Goal: Task Accomplishment & Management: Manage account settings

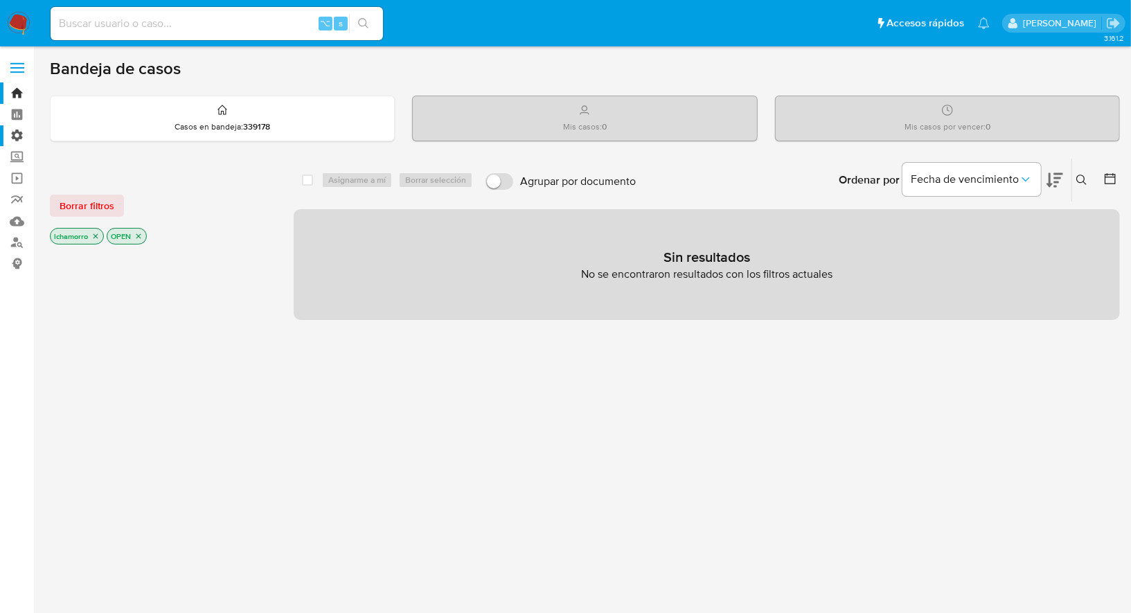
click at [16, 135] on label "Administración" at bounding box center [82, 135] width 165 height 21
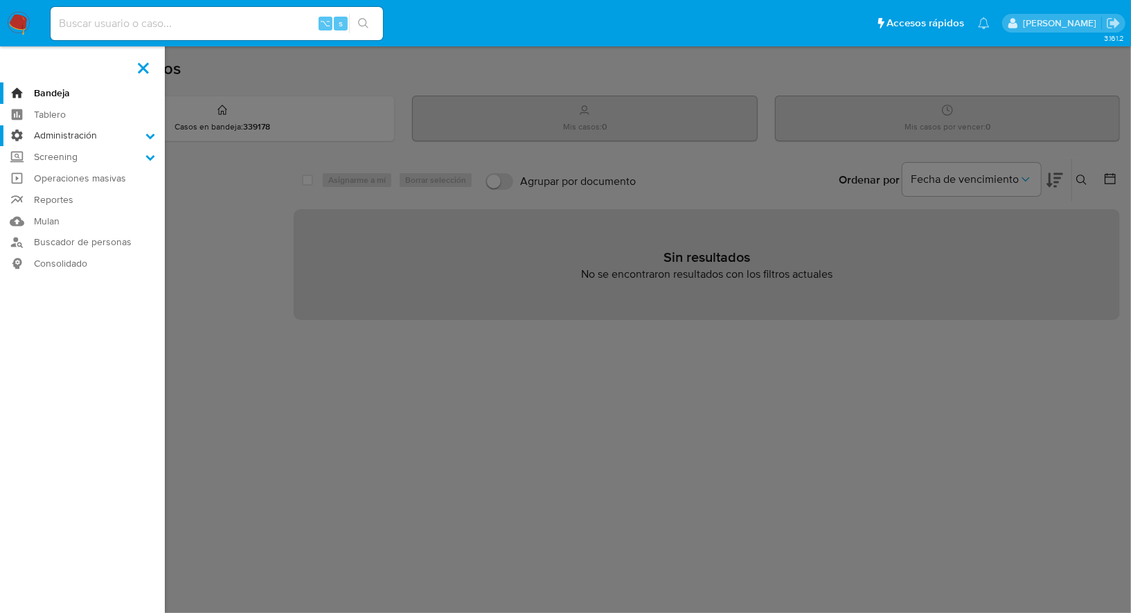
click at [0, 0] on input "Administración" at bounding box center [0, 0] width 0 height 0
click at [42, 152] on link "Reglas" at bounding box center [82, 154] width 165 height 17
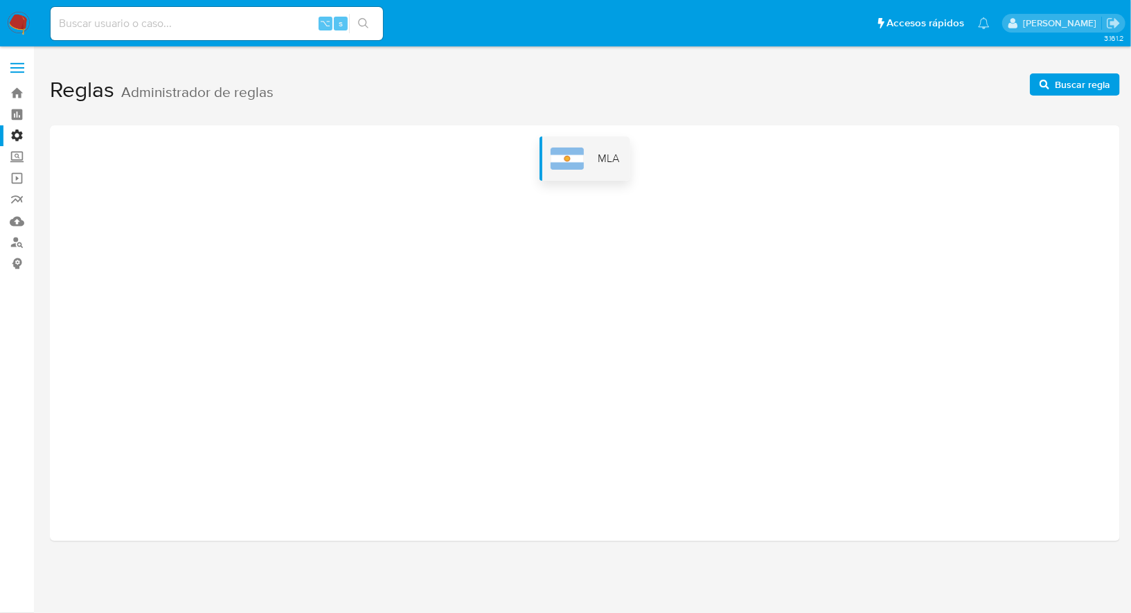
click at [590, 168] on div "MLA" at bounding box center [585, 158] width 91 height 44
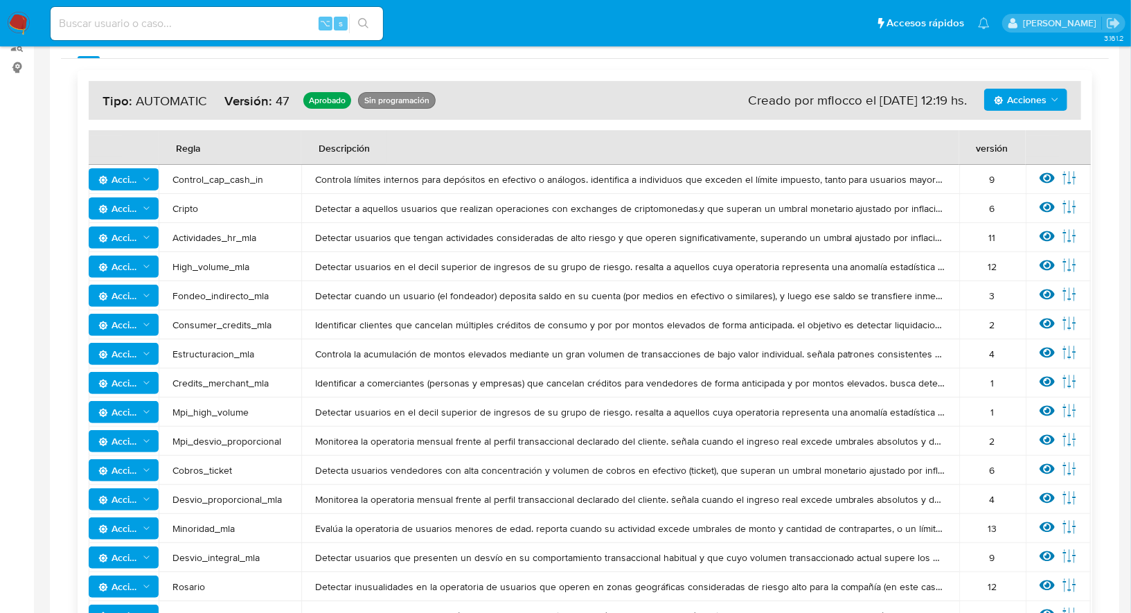
scroll to position [193, 0]
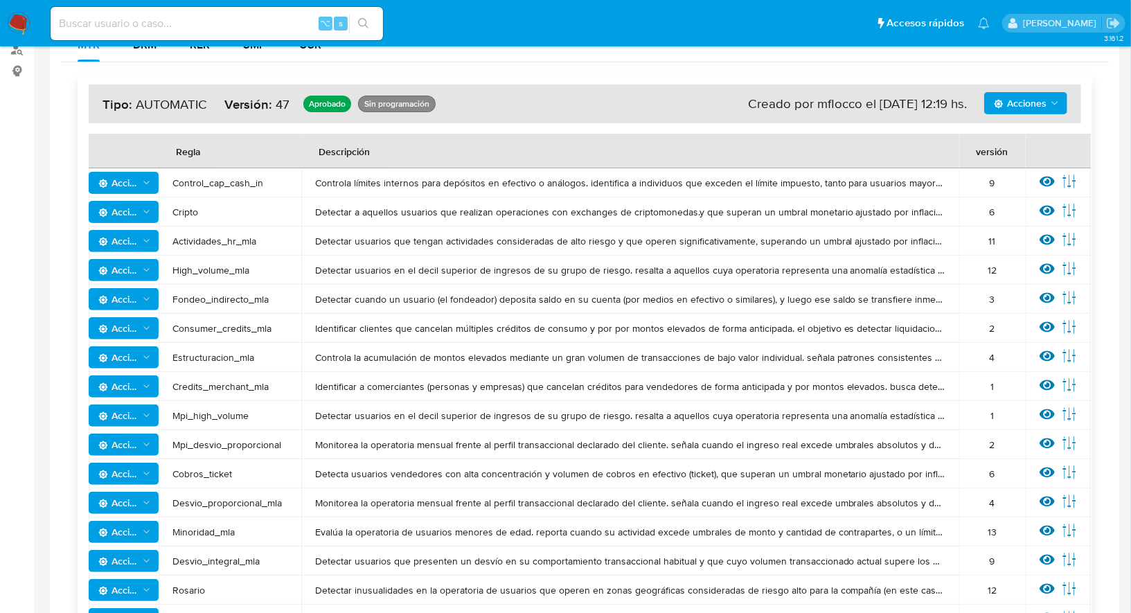
click at [1043, 213] on icon at bounding box center [1047, 211] width 15 height 10
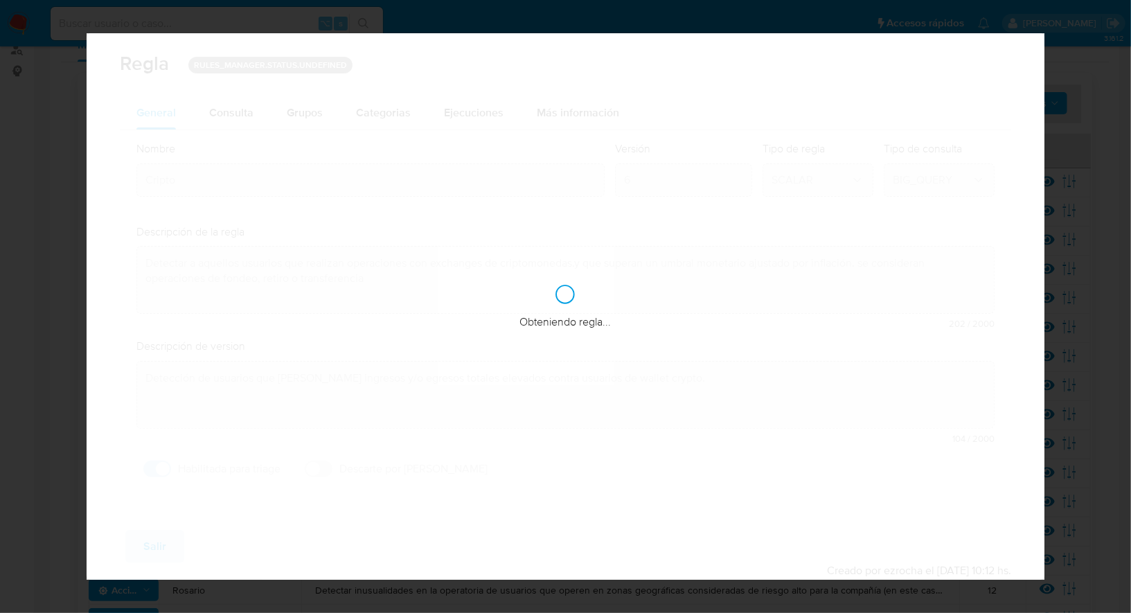
checkbox input "true"
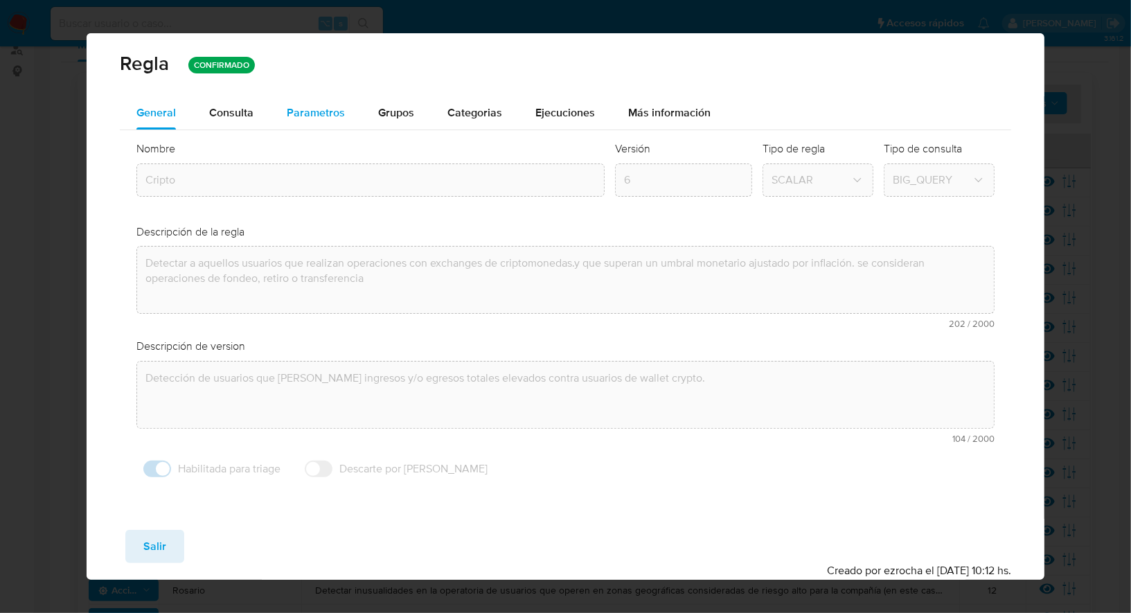
click at [321, 121] on div "Parametros" at bounding box center [316, 112] width 58 height 33
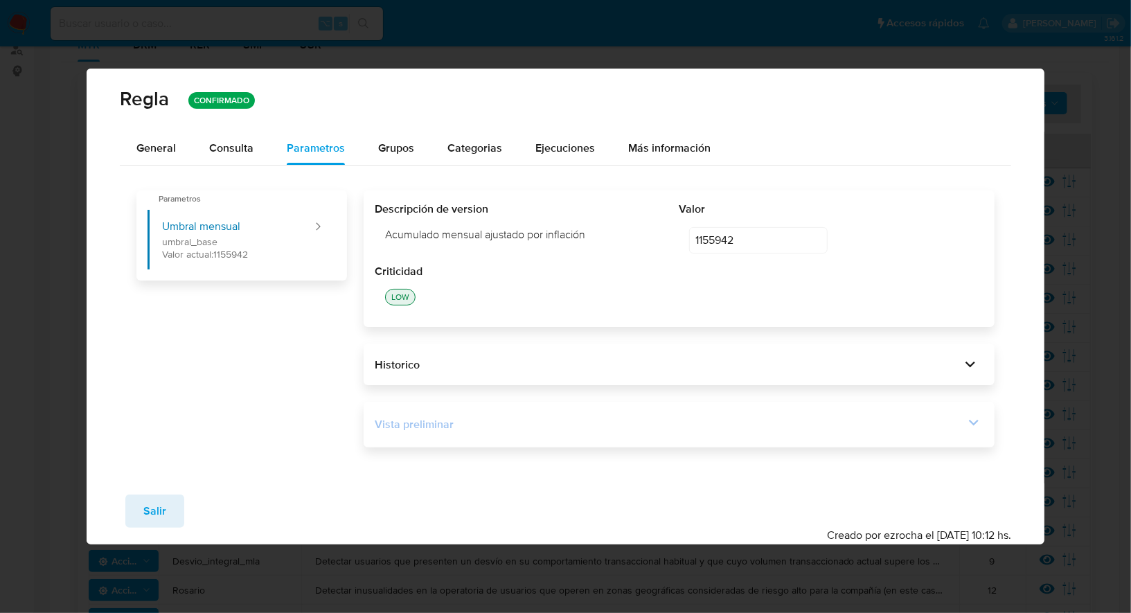
click at [559, 423] on div "Vista preliminar" at bounding box center [670, 424] width 590 height 15
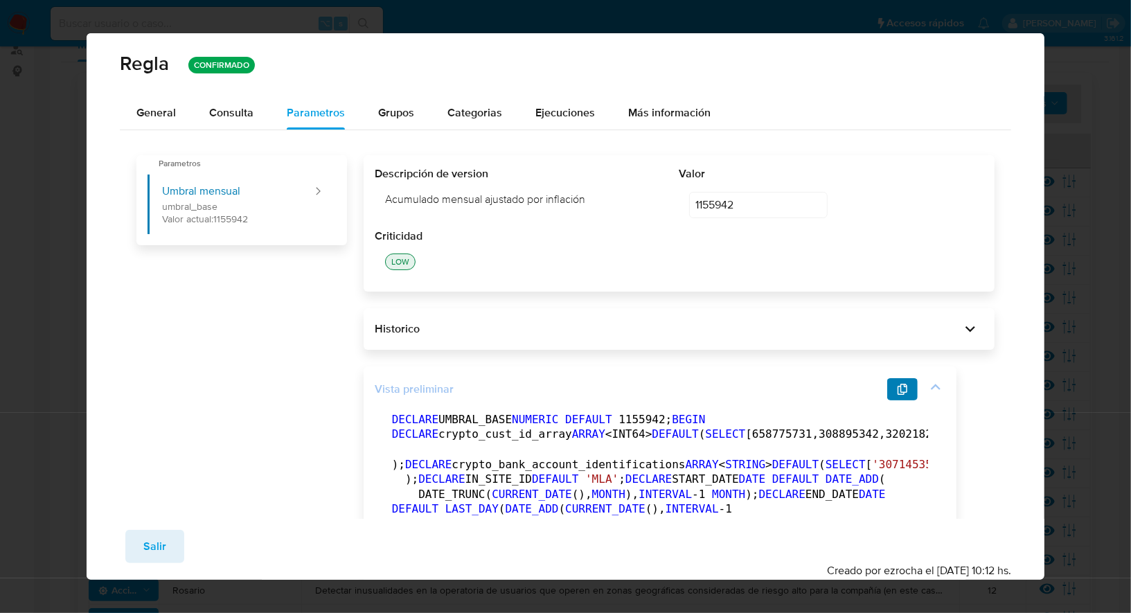
click at [910, 386] on button "button" at bounding box center [902, 389] width 30 height 22
click at [162, 536] on span "Salir" at bounding box center [154, 546] width 23 height 30
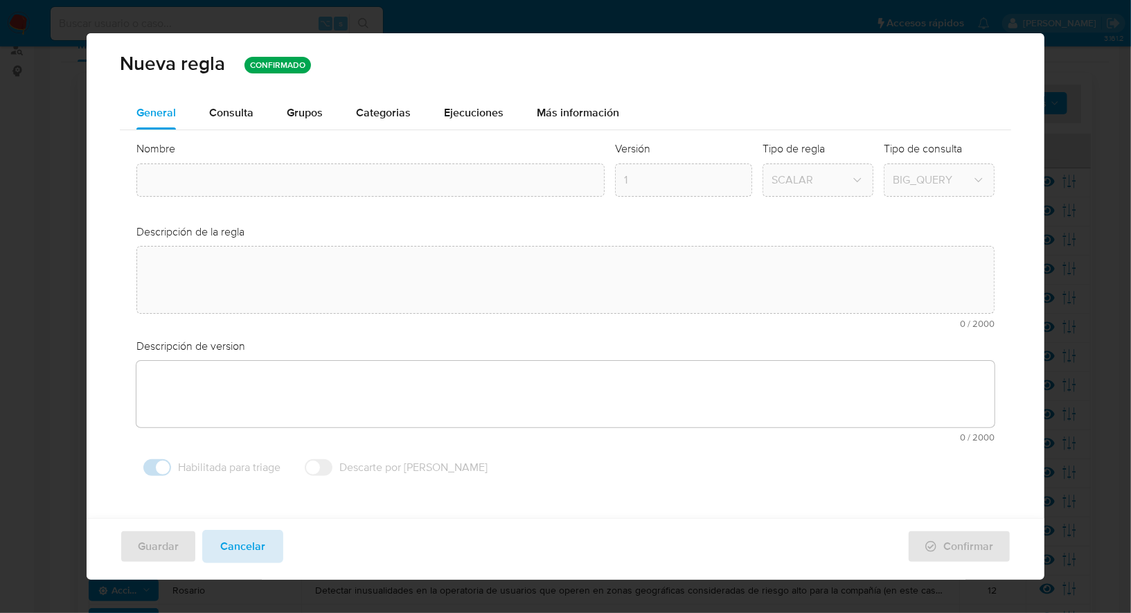
type input "Cripto"
type textarea "Detectar a aquellos usuarios que realizan operaciones con exchanges de criptomo…"
type textarea "Detección de usuarios que tengan ingresos y/o egresos totales elevados contra u…"
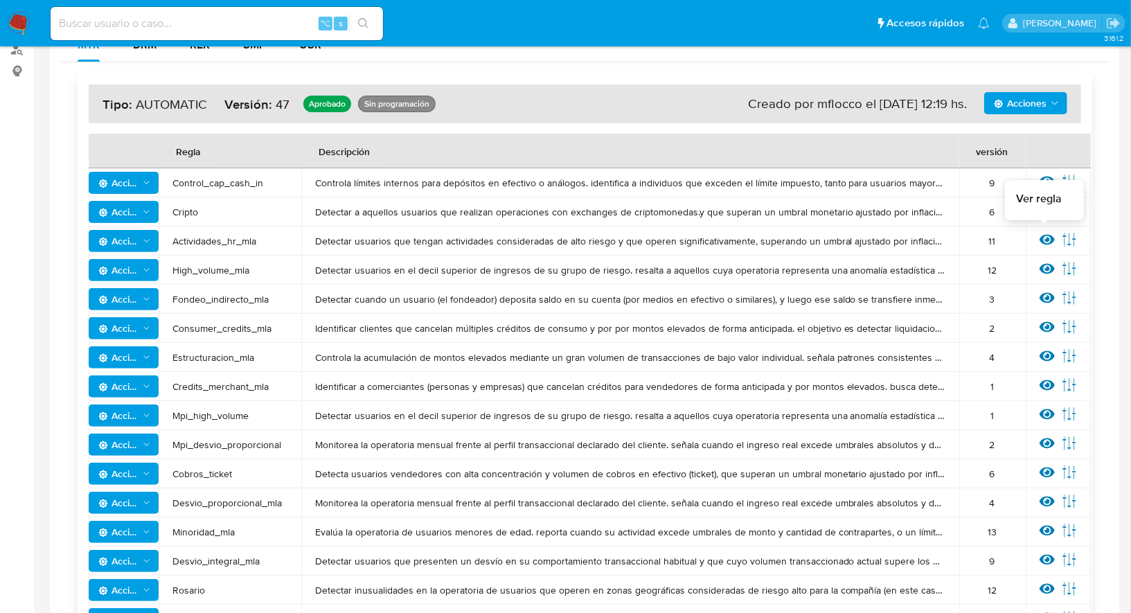
click at [1041, 237] on icon at bounding box center [1047, 239] width 15 height 15
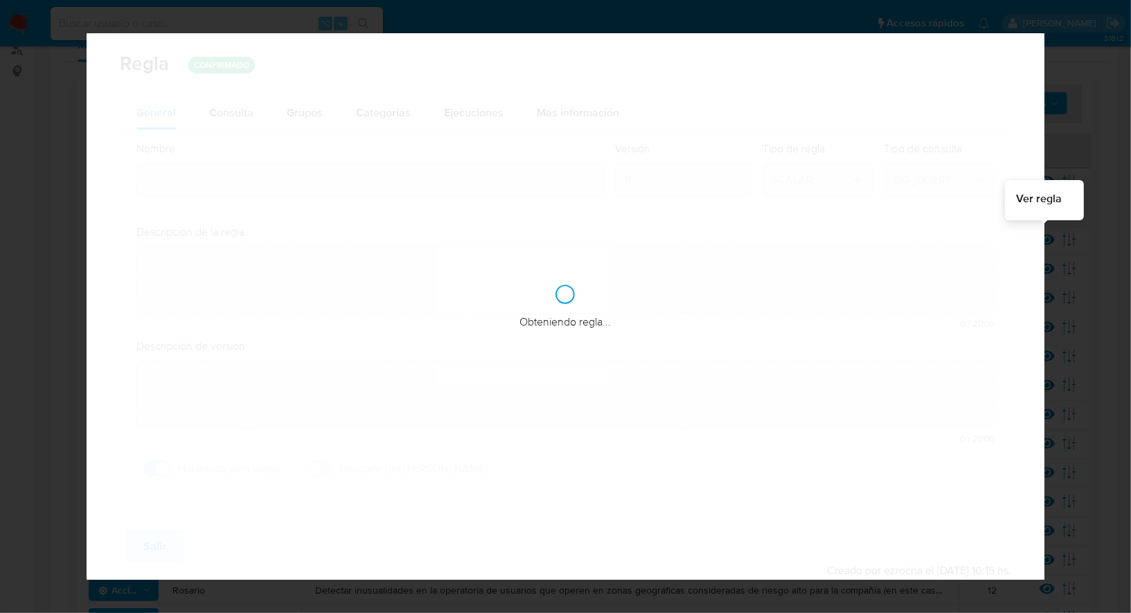
type input "Actividades_hr_mla"
type textarea "Detectar usuarios que tengan actividades consideradas de alto riesgo y que oper…"
type textarea "Puesta en produccion"
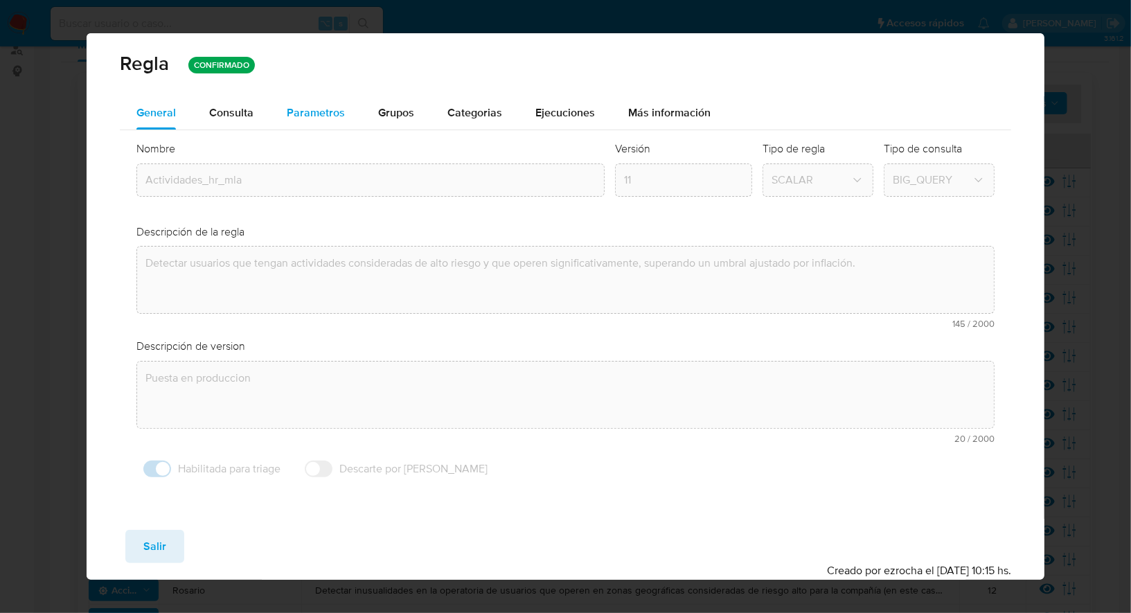
click at [339, 116] on span "Parametros" at bounding box center [316, 113] width 58 height 16
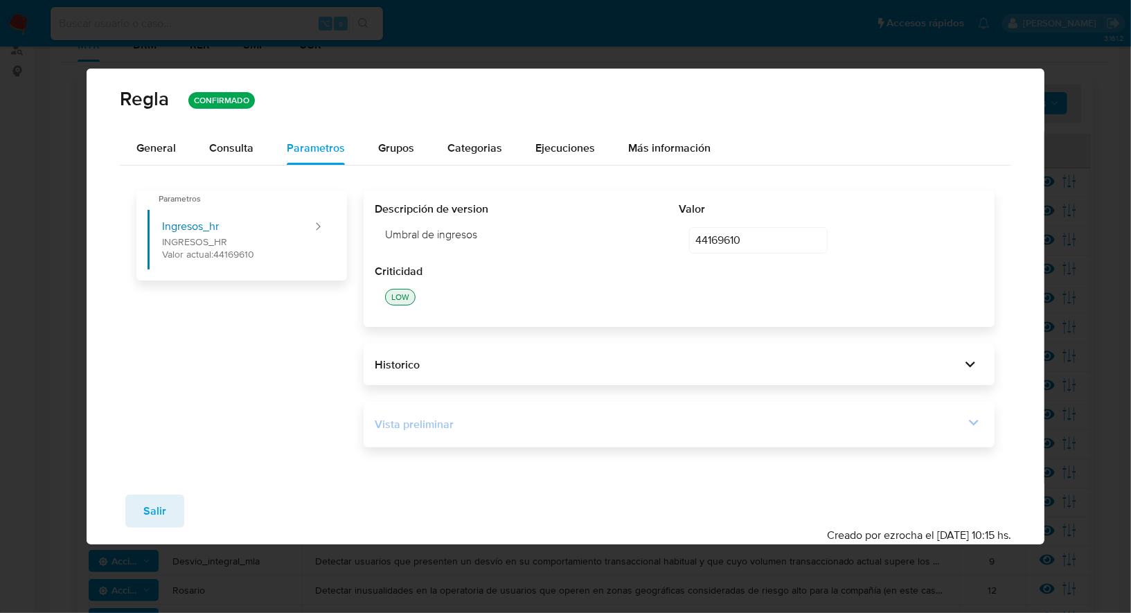
click at [527, 432] on div "Vista preliminar" at bounding box center [679, 425] width 609 height 24
click at [977, 425] on icon at bounding box center [973, 422] width 19 height 19
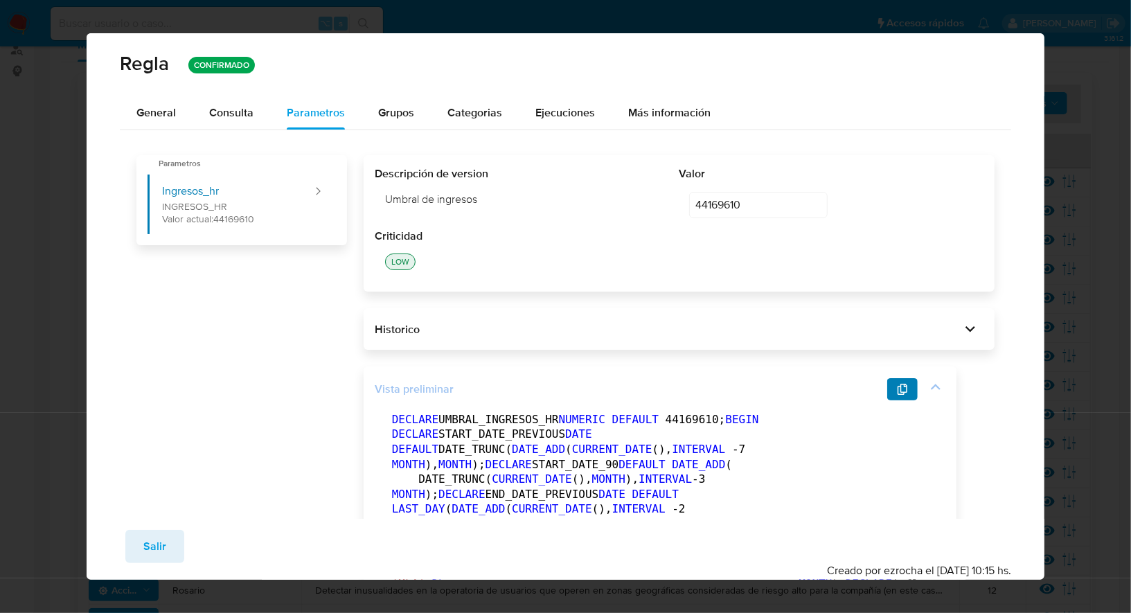
click at [902, 391] on icon "button" at bounding box center [903, 389] width 10 height 11
click at [145, 542] on span "Salir" at bounding box center [154, 546] width 23 height 30
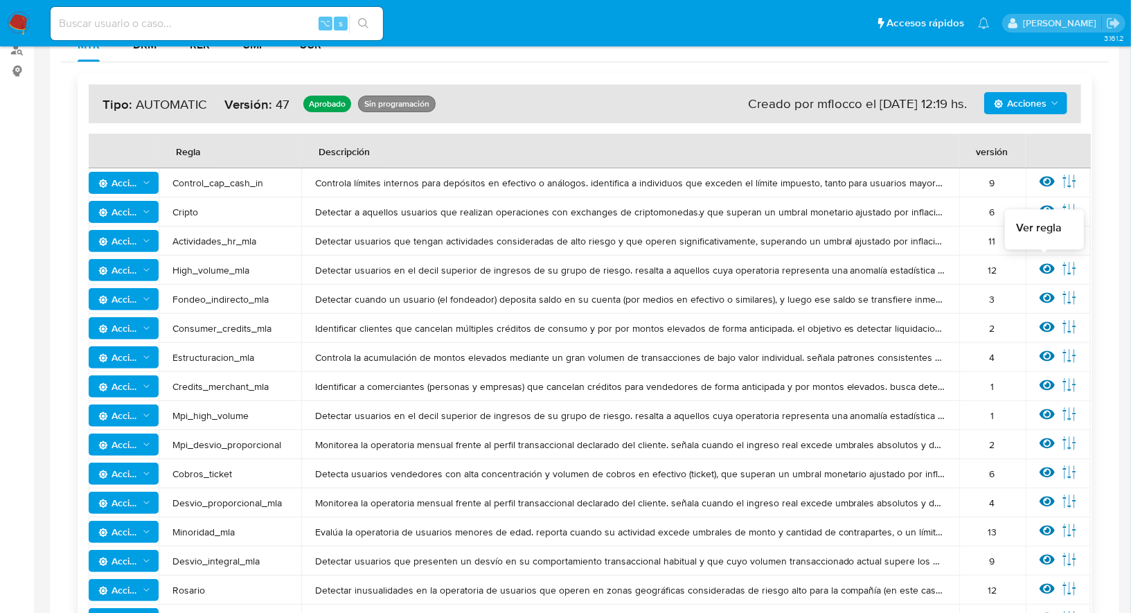
click at [1043, 266] on icon at bounding box center [1047, 269] width 15 height 10
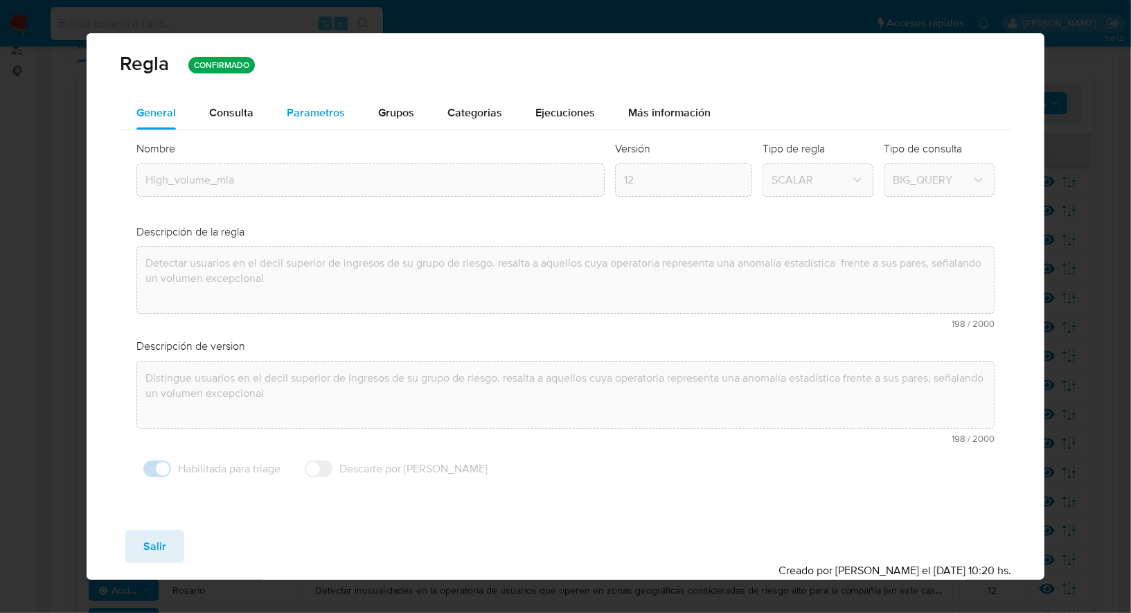
click at [334, 112] on span "Parametros" at bounding box center [316, 113] width 58 height 16
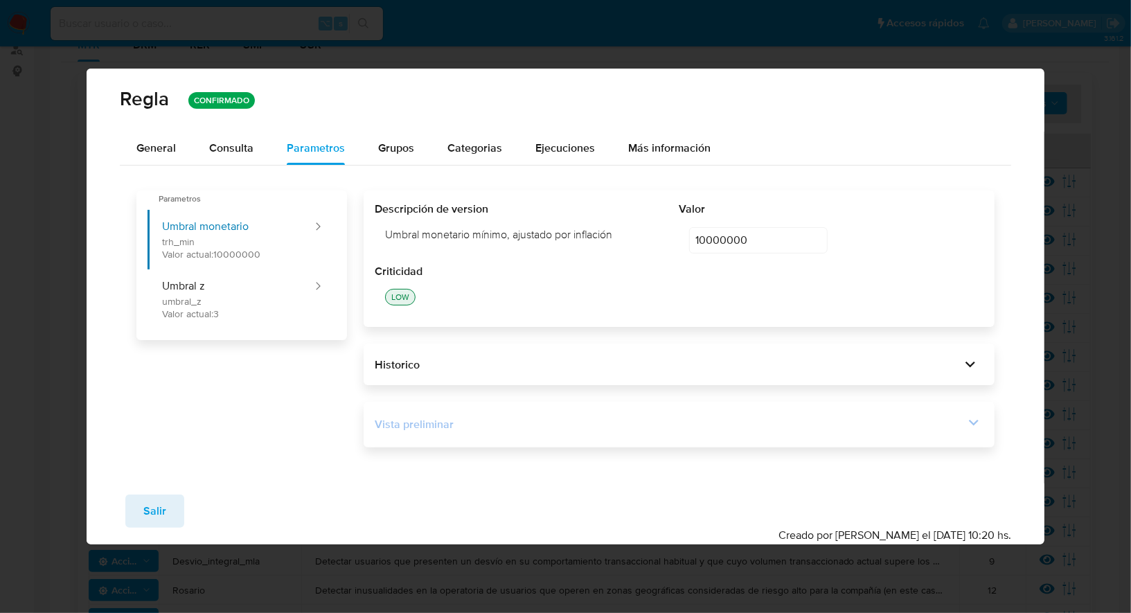
click at [466, 432] on div "Vista preliminar" at bounding box center [670, 424] width 590 height 15
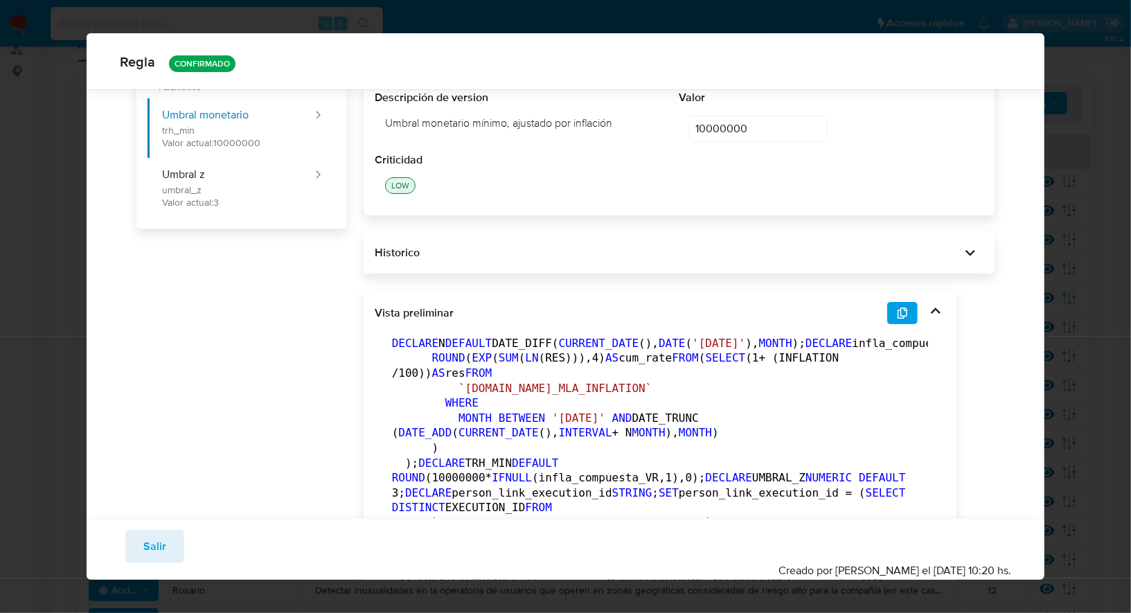
scroll to position [177, 0]
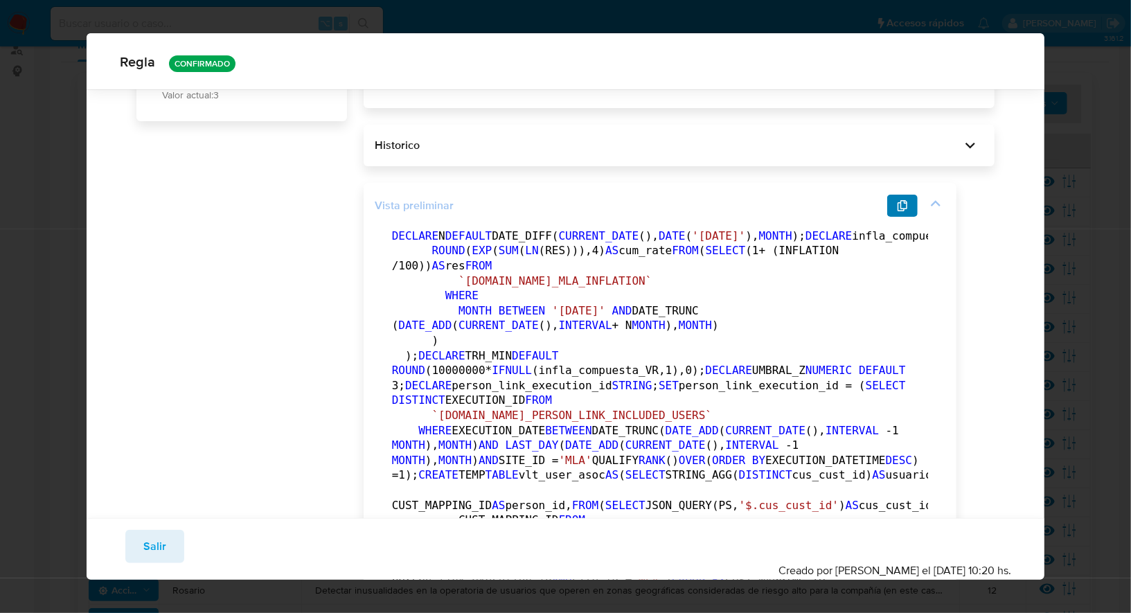
click at [908, 203] on icon "button" at bounding box center [903, 205] width 10 height 11
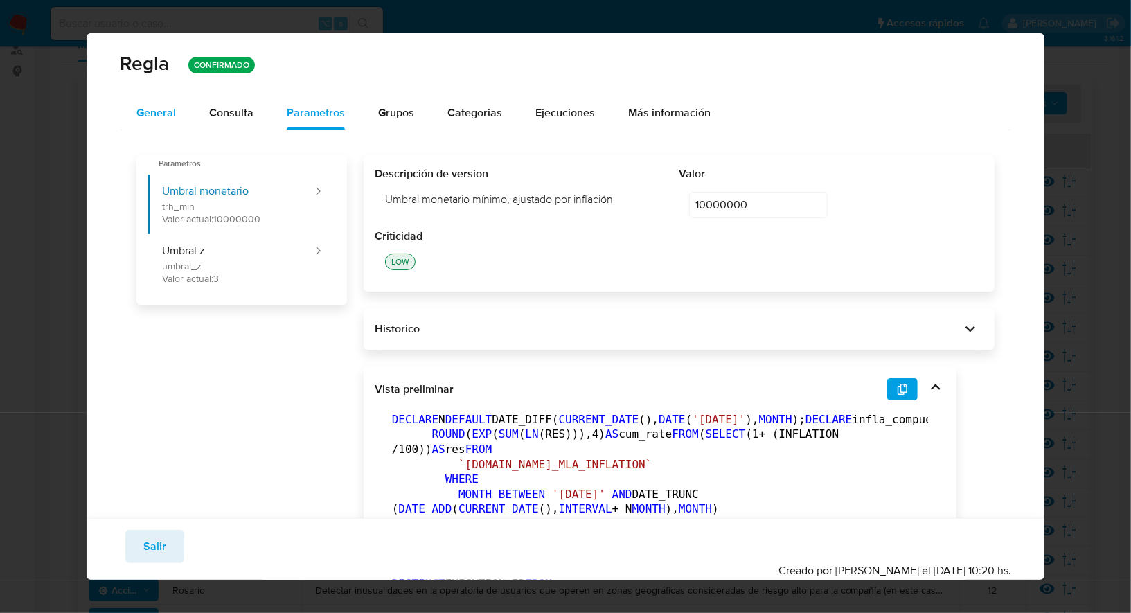
click at [169, 121] on div "General" at bounding box center [155, 112] width 39 height 33
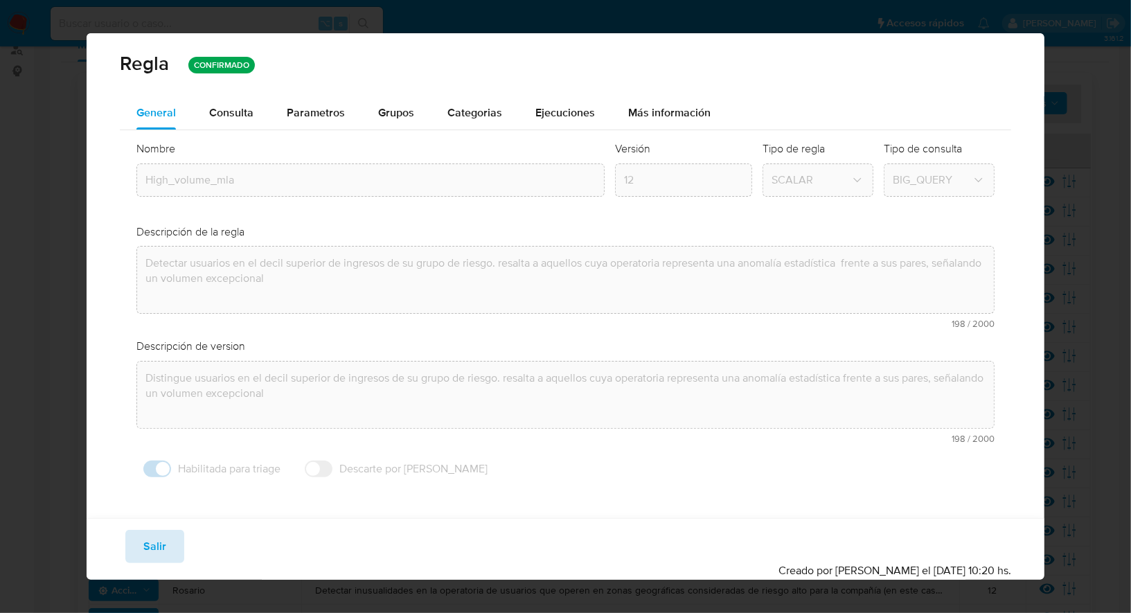
click at [157, 534] on span "Salir" at bounding box center [154, 546] width 23 height 30
type input "1"
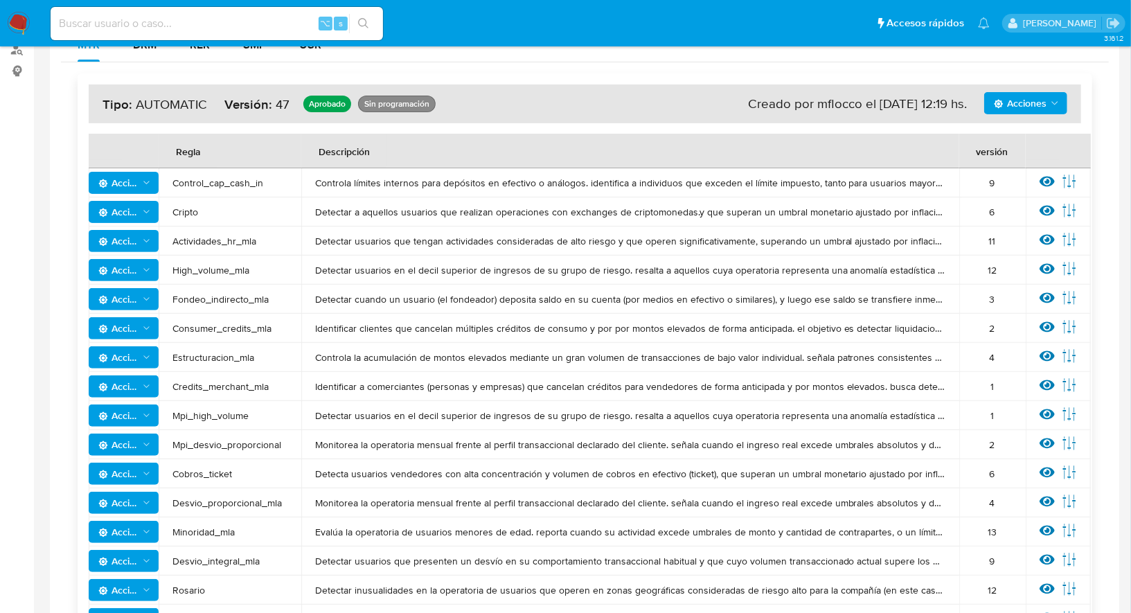
click at [144, 299] on icon "Acciones" at bounding box center [146, 299] width 10 height 11
click at [128, 334] on button "Ver umbrales" at bounding box center [123, 333] width 125 height 33
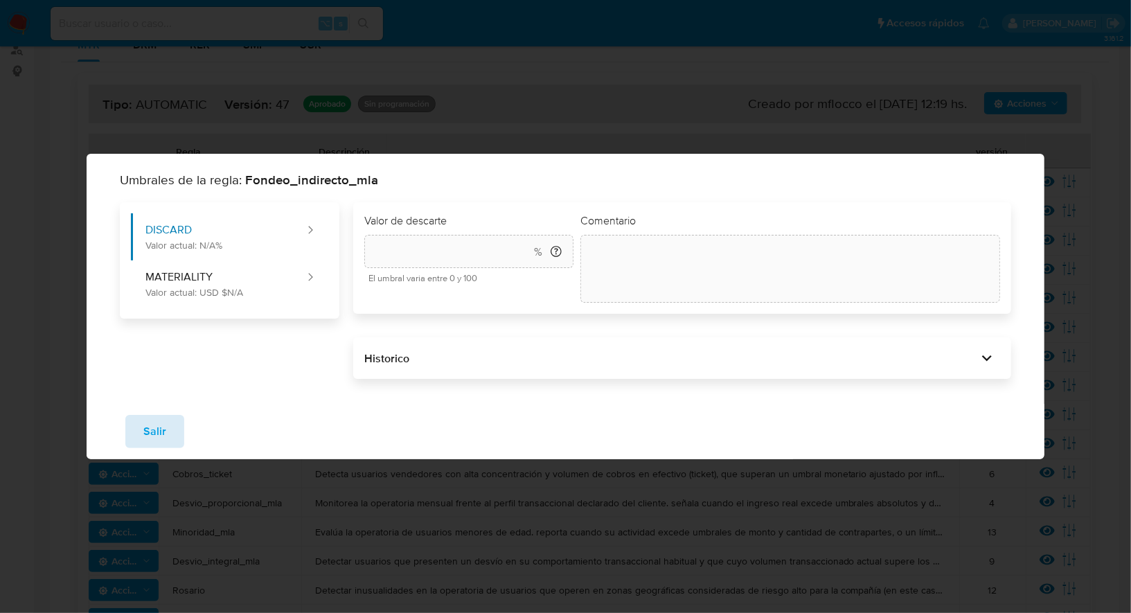
click at [163, 427] on span "Salir" at bounding box center [154, 431] width 23 height 30
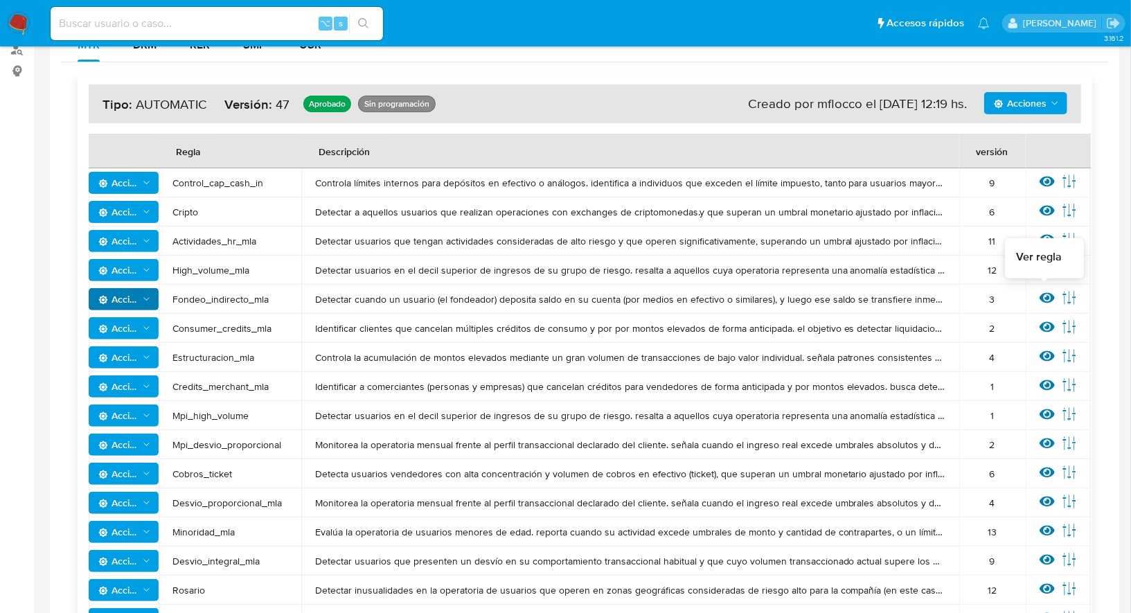
click at [1047, 296] on icon at bounding box center [1047, 297] width 15 height 15
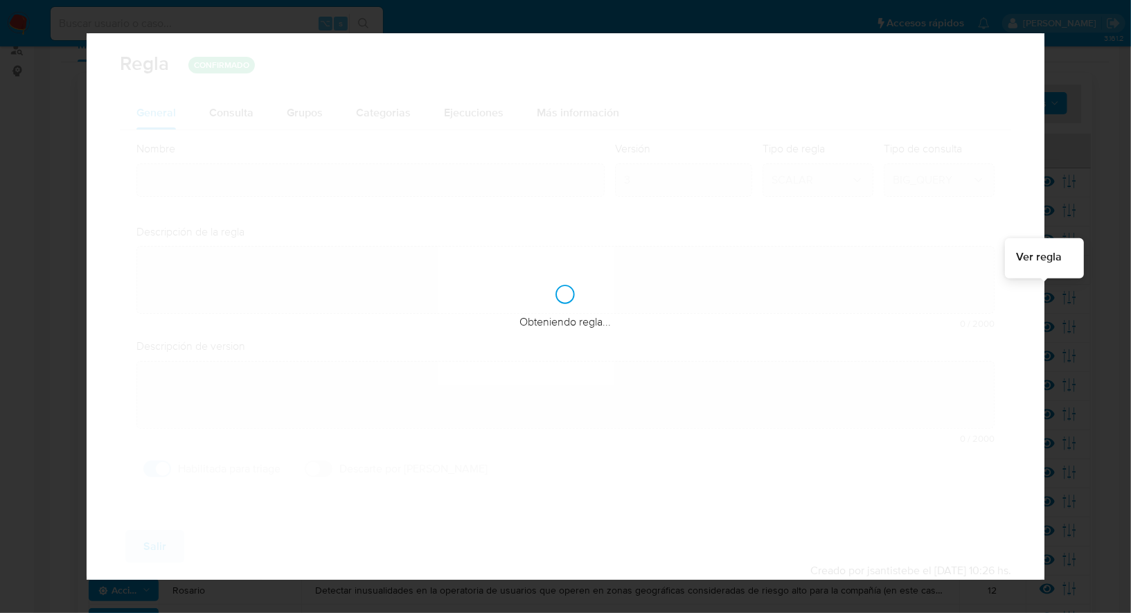
type input "Fondeo_indirecto_mla"
type textarea "Detectar cuando un usuario (el fondeador) deposita saldo en su cuenta (por medi…"
type textarea "Informar usuarios que estén rompiendo los umbrales de fondeo recibiendo indirec…"
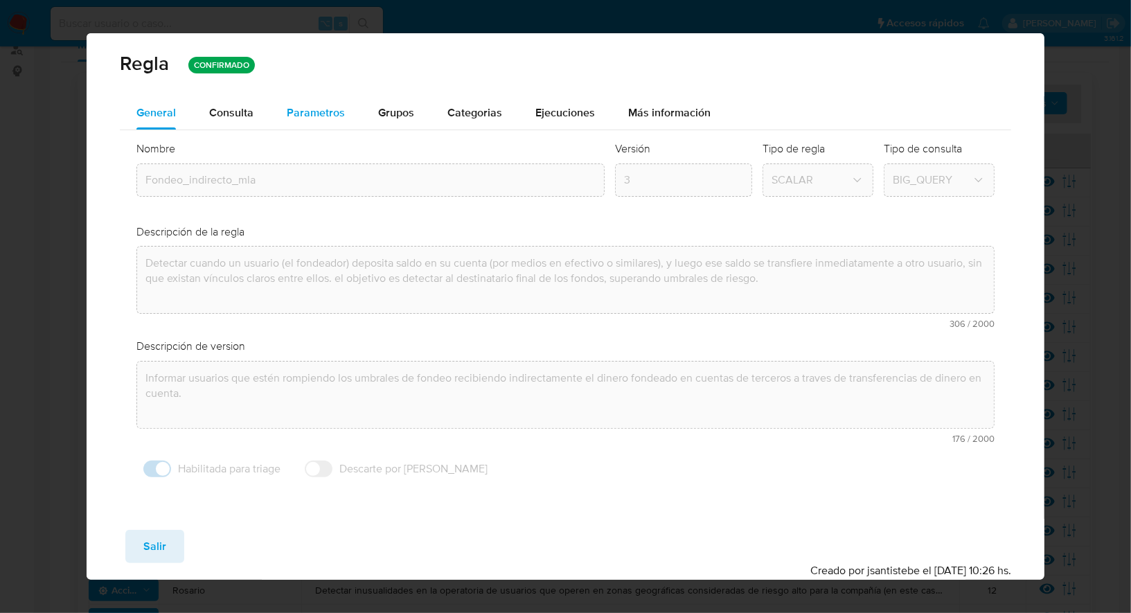
click at [326, 112] on span "Parametros" at bounding box center [316, 113] width 58 height 16
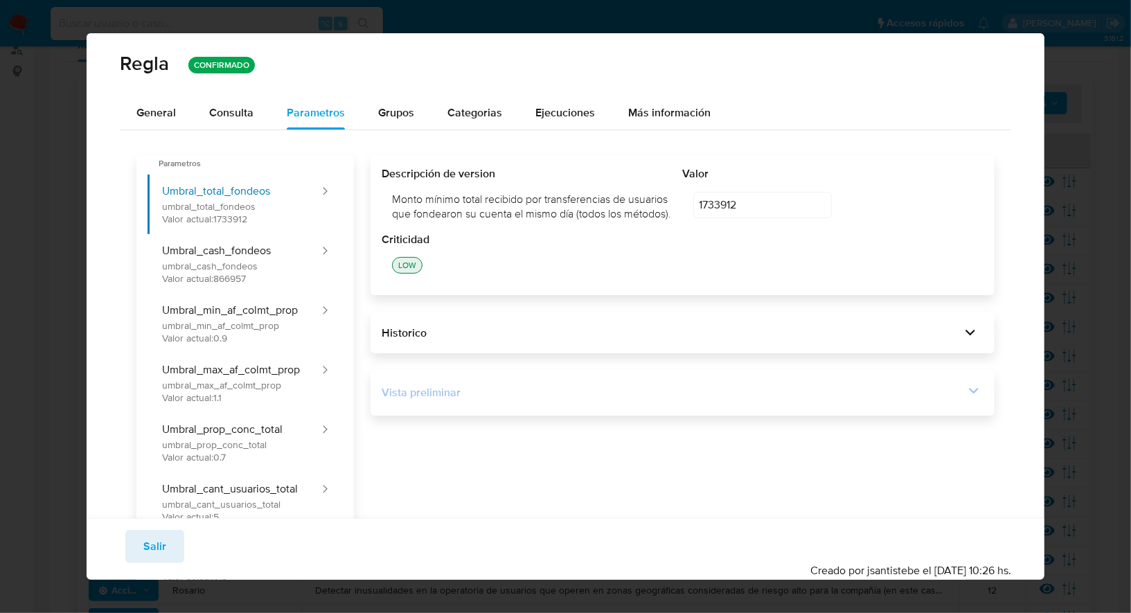
click at [496, 400] on div "Vista preliminar" at bounding box center [673, 392] width 583 height 15
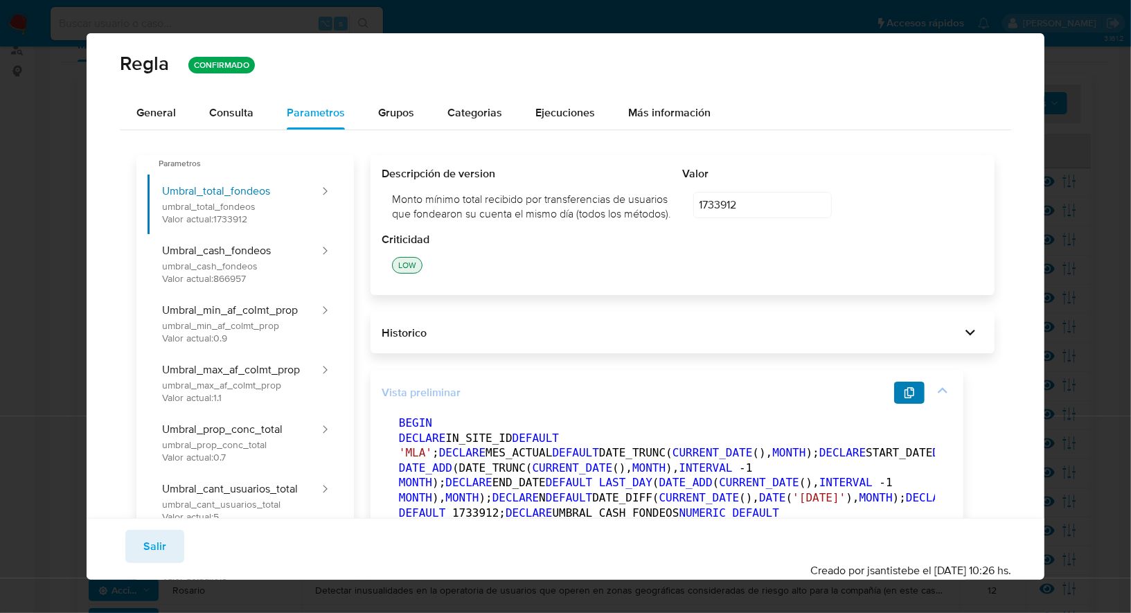
click at [912, 398] on icon "button" at bounding box center [910, 392] width 10 height 11
click at [155, 119] on span "General" at bounding box center [155, 113] width 39 height 16
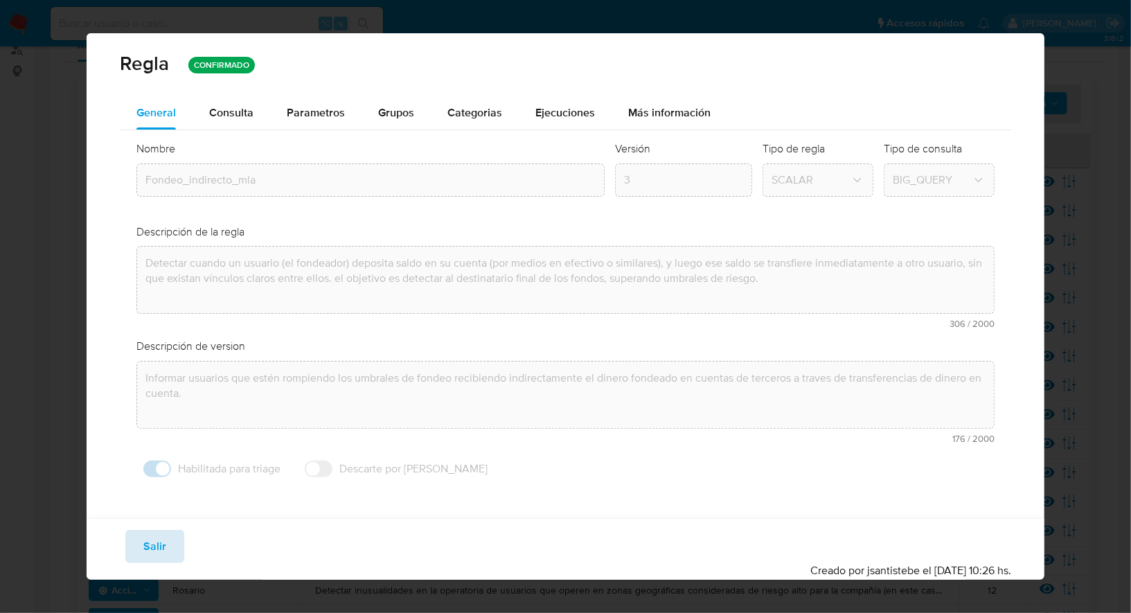
click at [152, 534] on span "Salir" at bounding box center [154, 546] width 23 height 30
type input "1"
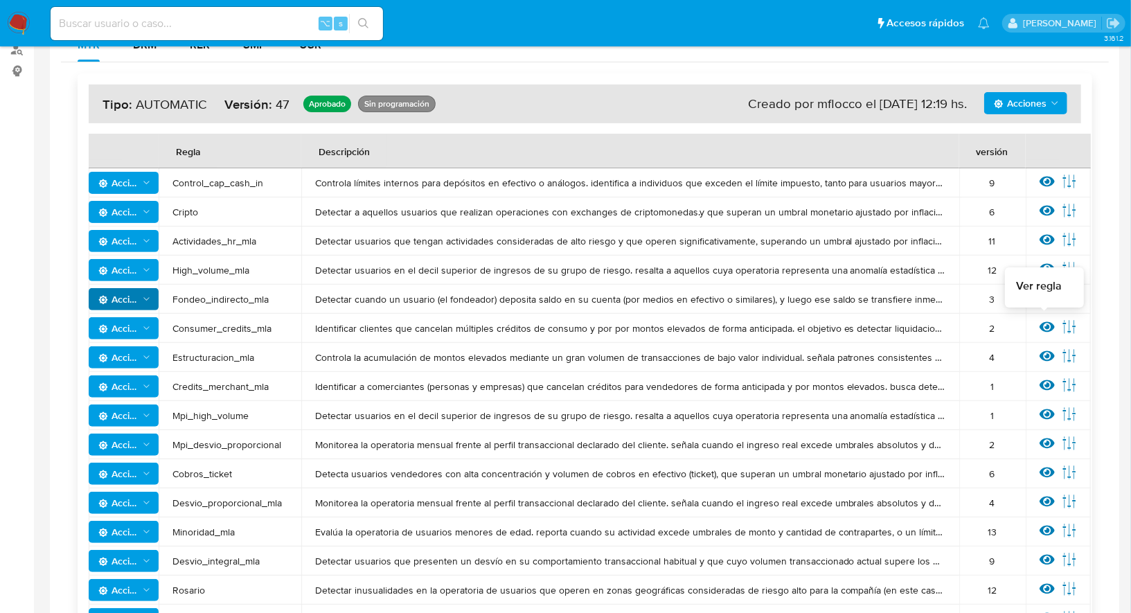
click at [1041, 325] on icon at bounding box center [1047, 327] width 15 height 10
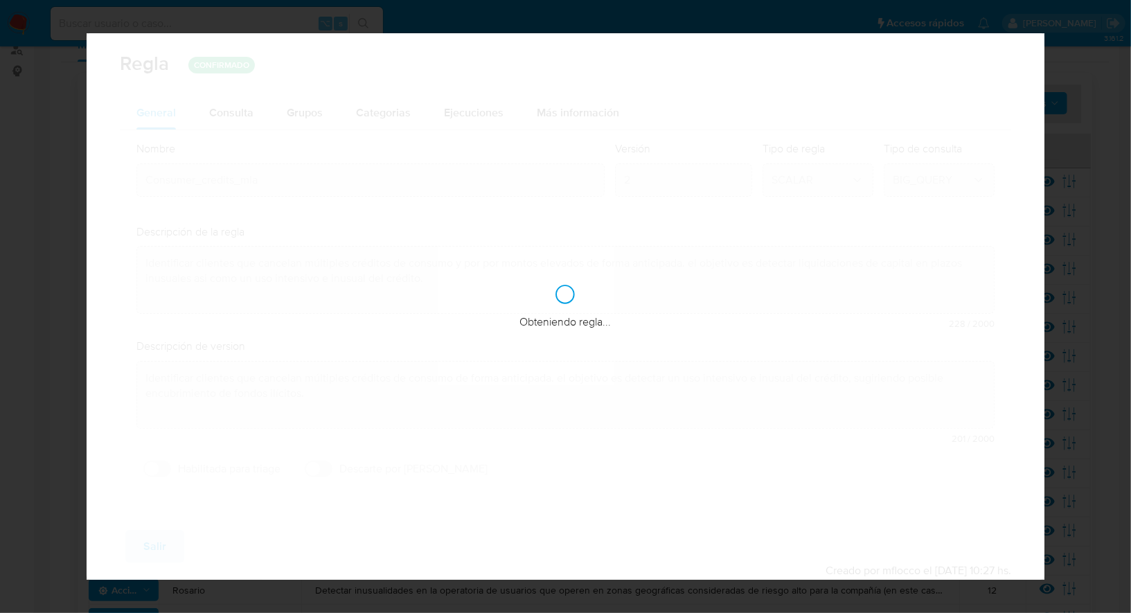
checkbox input "false"
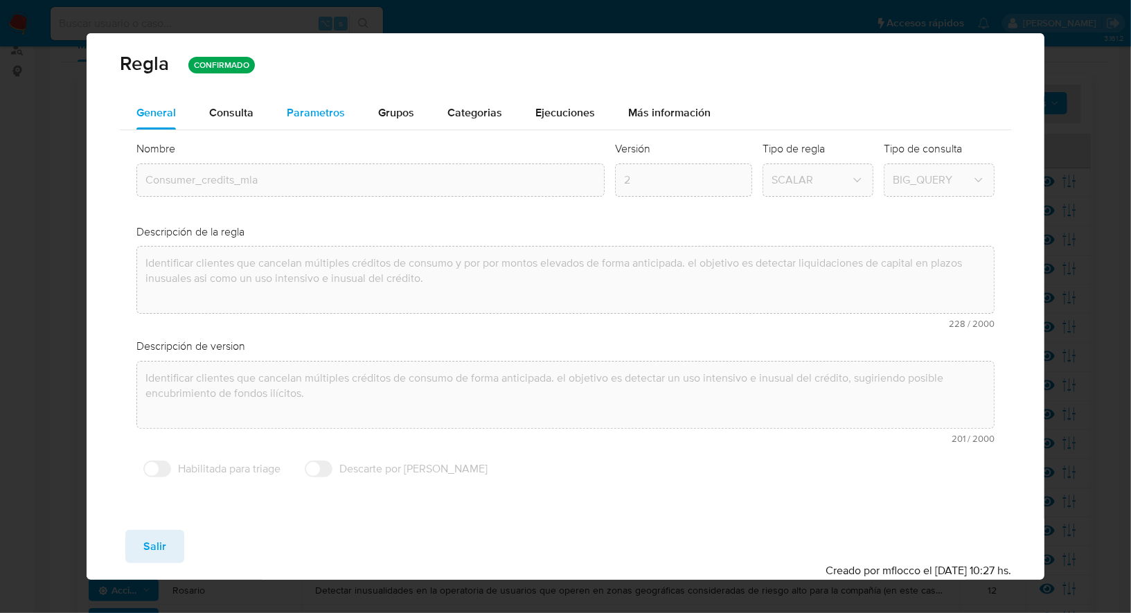
click at [326, 98] on div "Parametros" at bounding box center [316, 112] width 58 height 33
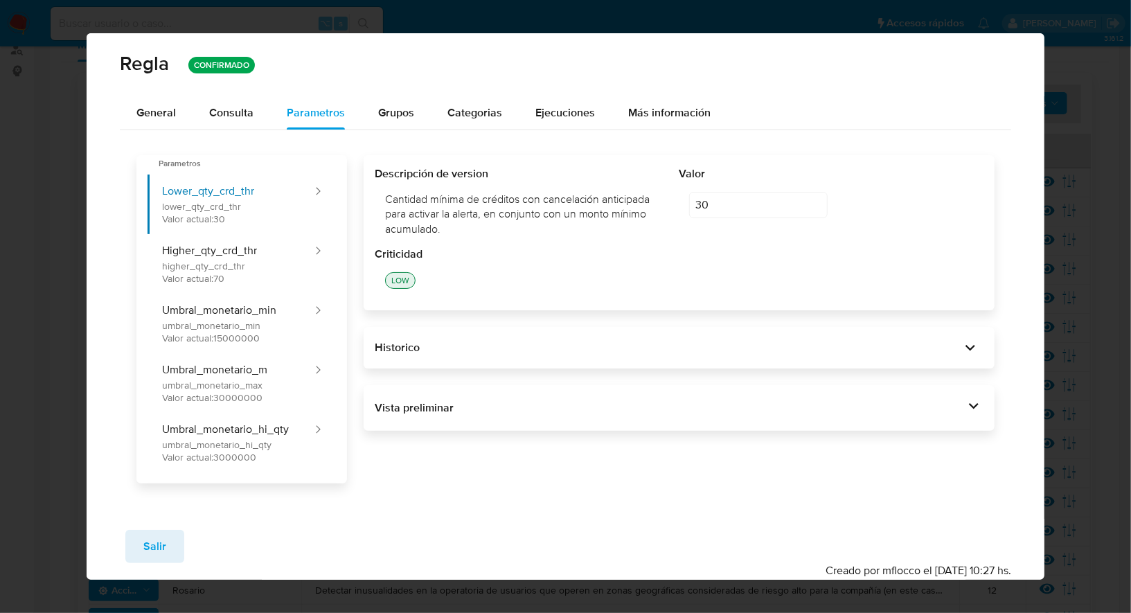
click at [513, 395] on div "Vista preliminar DECLARE IN_SITE_ID DEFAULT 'MLA' ; DECLARE NOVENTA_DIAS DATE D…" at bounding box center [679, 408] width 631 height 46
click at [525, 419] on div "Vista preliminar DECLARE IN_SITE_ID DEFAULT 'MLA' ; DECLARE NOVENTA_DIAS DATE D…" at bounding box center [679, 408] width 631 height 46
click at [562, 420] on div "Vista preliminar DECLARE IN_SITE_ID DEFAULT 'MLA' ; DECLARE NOVENTA_DIAS DATE D…" at bounding box center [679, 408] width 631 height 46
click at [563, 413] on div "Vista preliminar" at bounding box center [670, 407] width 590 height 15
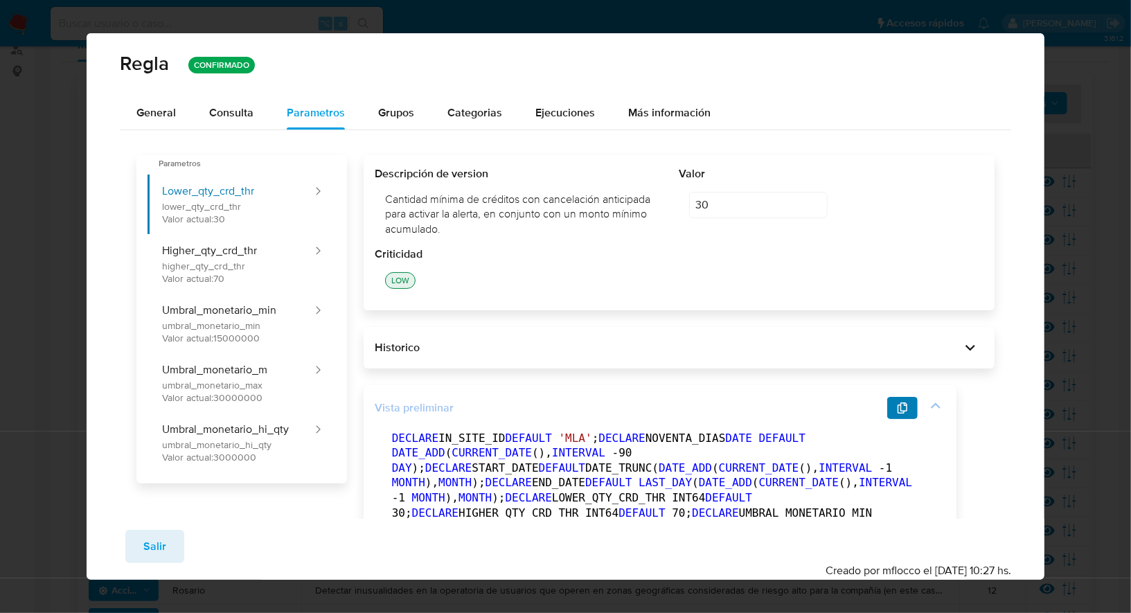
click at [895, 402] on button "button" at bounding box center [902, 408] width 30 height 22
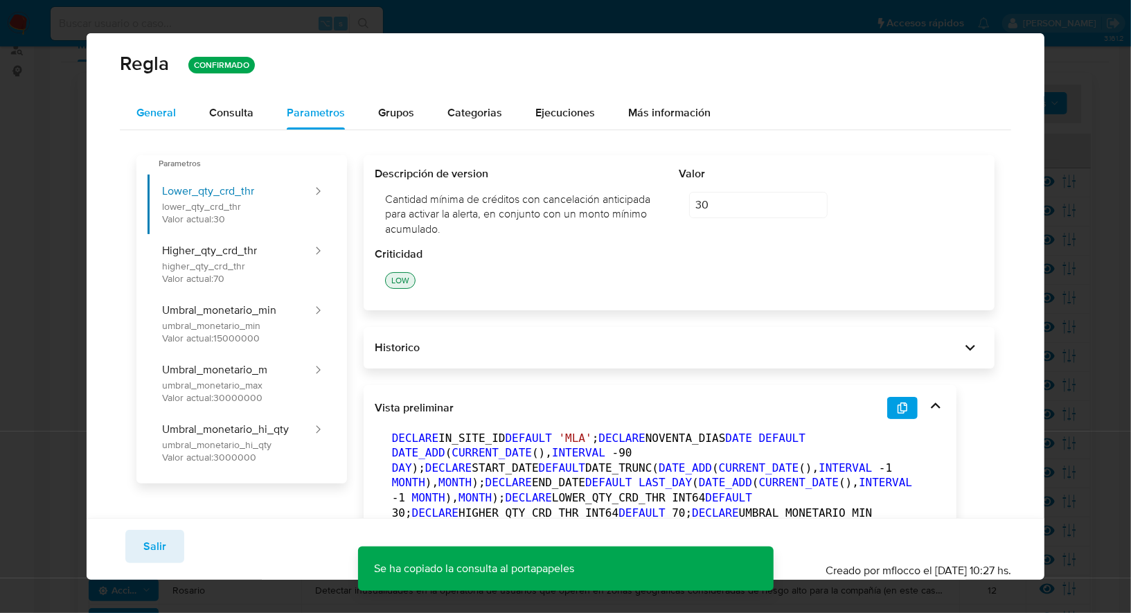
click at [172, 120] on span "General" at bounding box center [155, 113] width 39 height 16
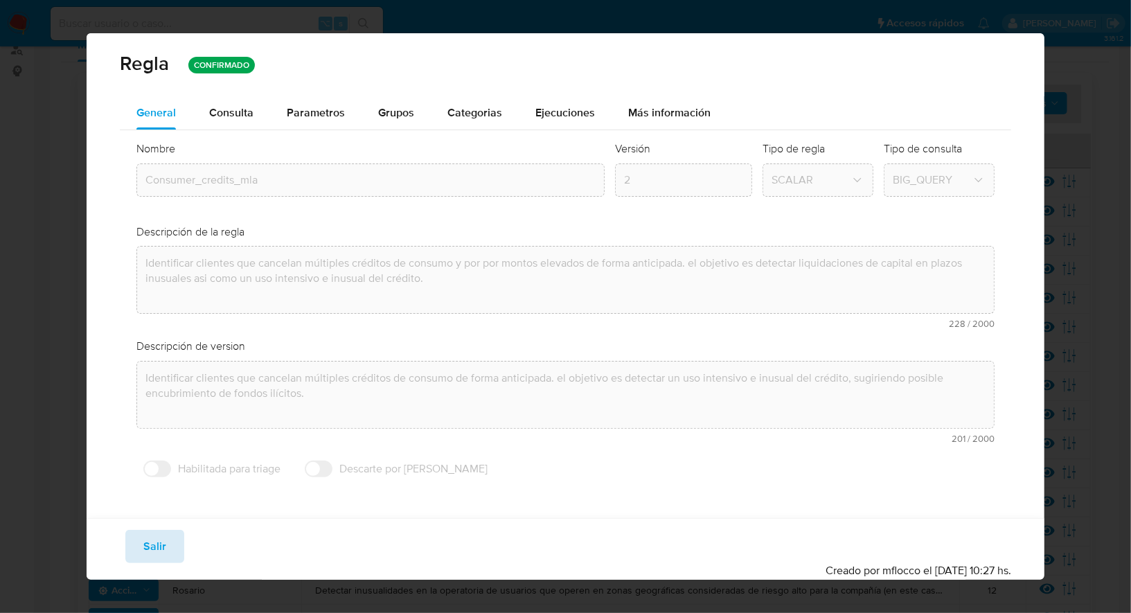
click at [159, 554] on span "Salir" at bounding box center [154, 546] width 23 height 30
type input "1"
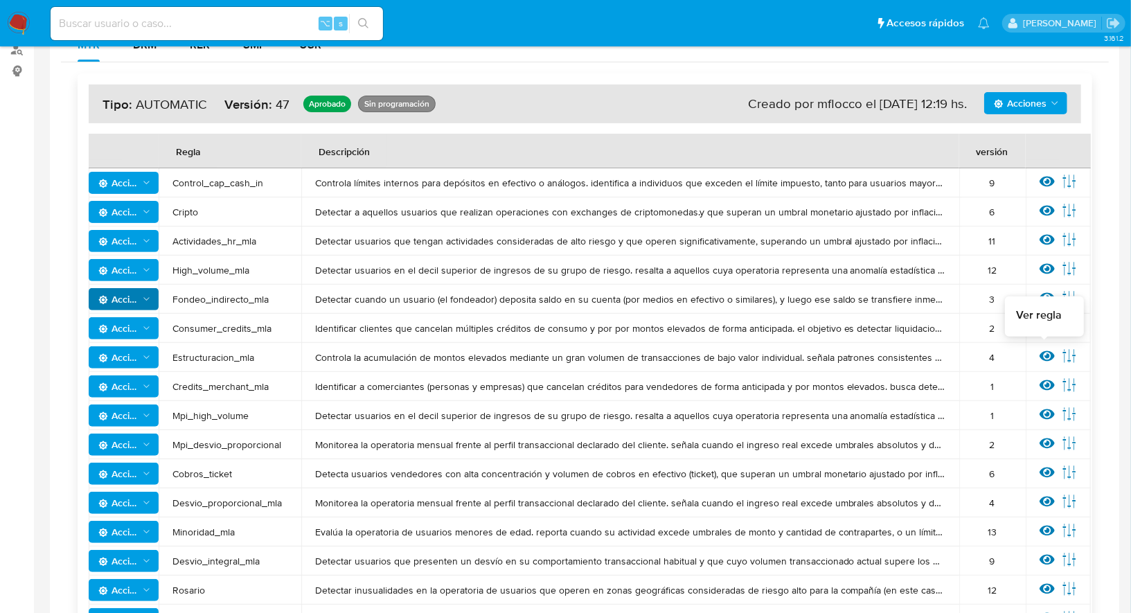
click at [1044, 353] on icon at bounding box center [1047, 356] width 15 height 10
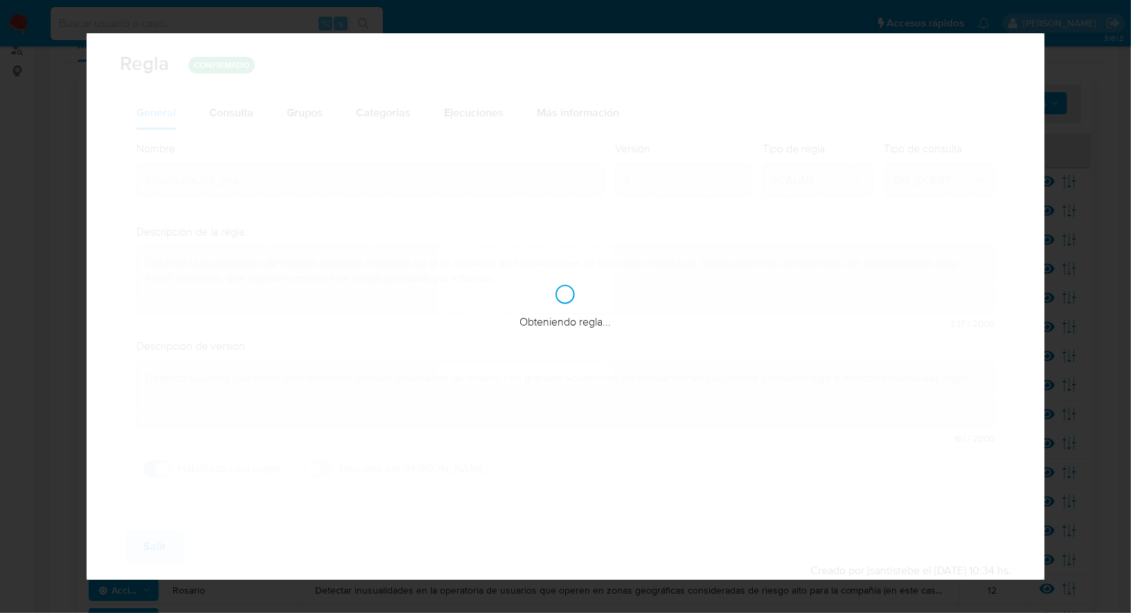
checkbox input "true"
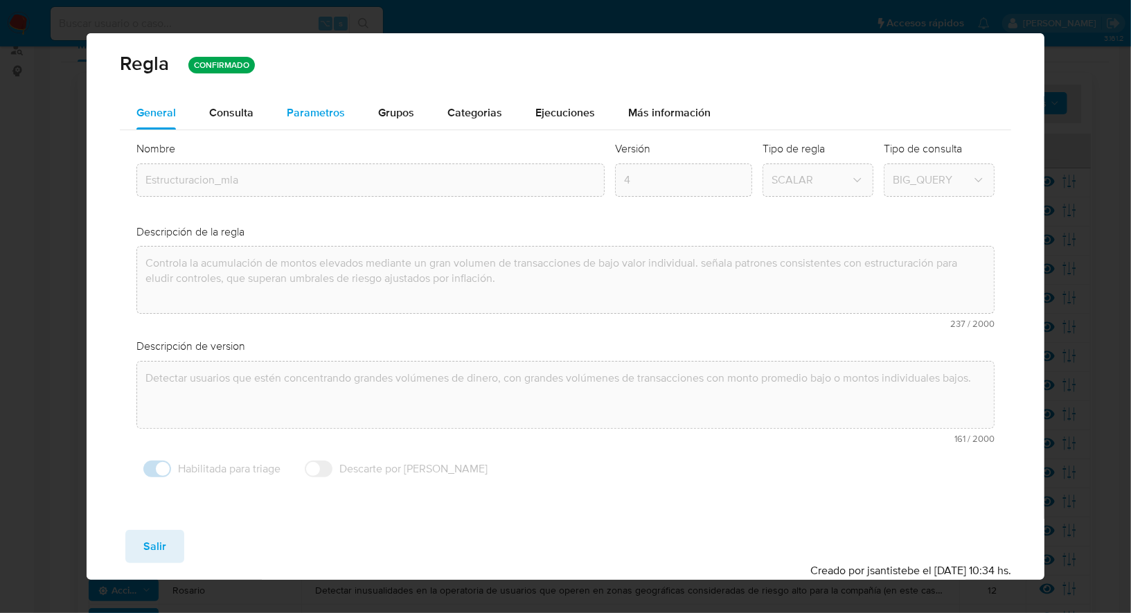
click at [310, 107] on span "Parametros" at bounding box center [316, 113] width 58 height 16
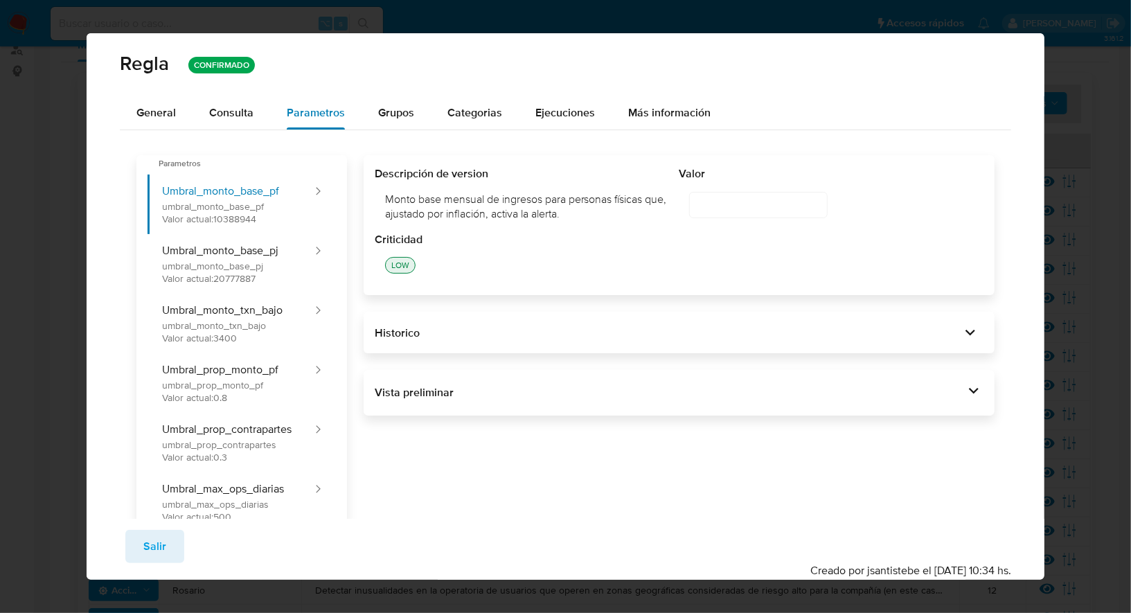
type input "10388944"
click at [537, 406] on div "Vista preliminar BEGIN DECLARE IN_SITE_ID DEFAULT 'MLA' ; DECLARE START_DATE DA…" at bounding box center [679, 393] width 631 height 46
click at [596, 385] on div "Vista preliminar" at bounding box center [670, 392] width 590 height 15
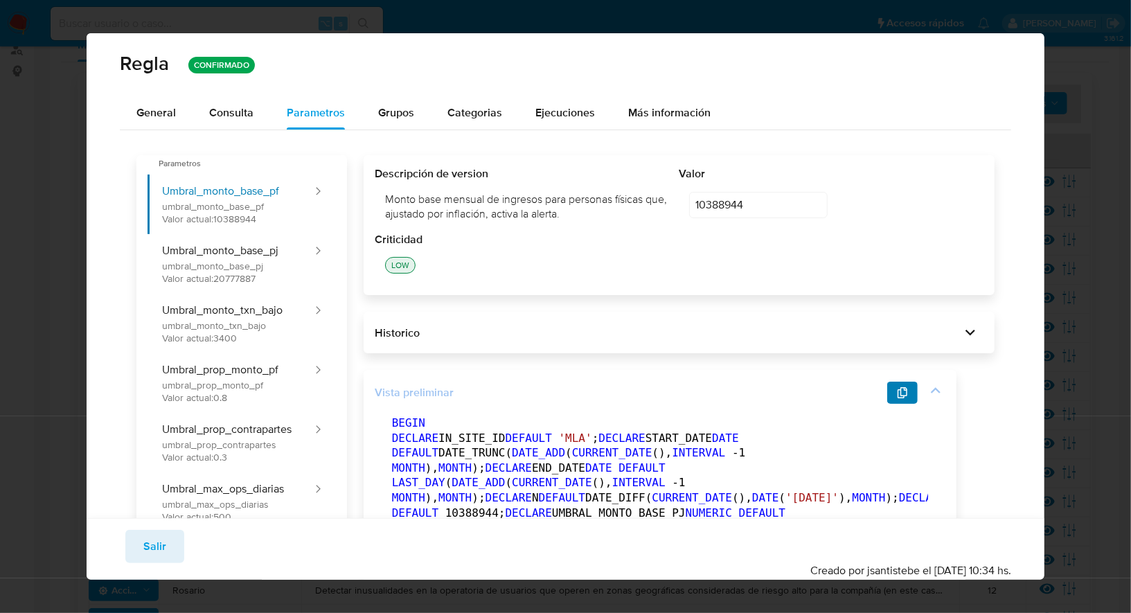
click at [908, 401] on span "button" at bounding box center [902, 392] width 11 height 19
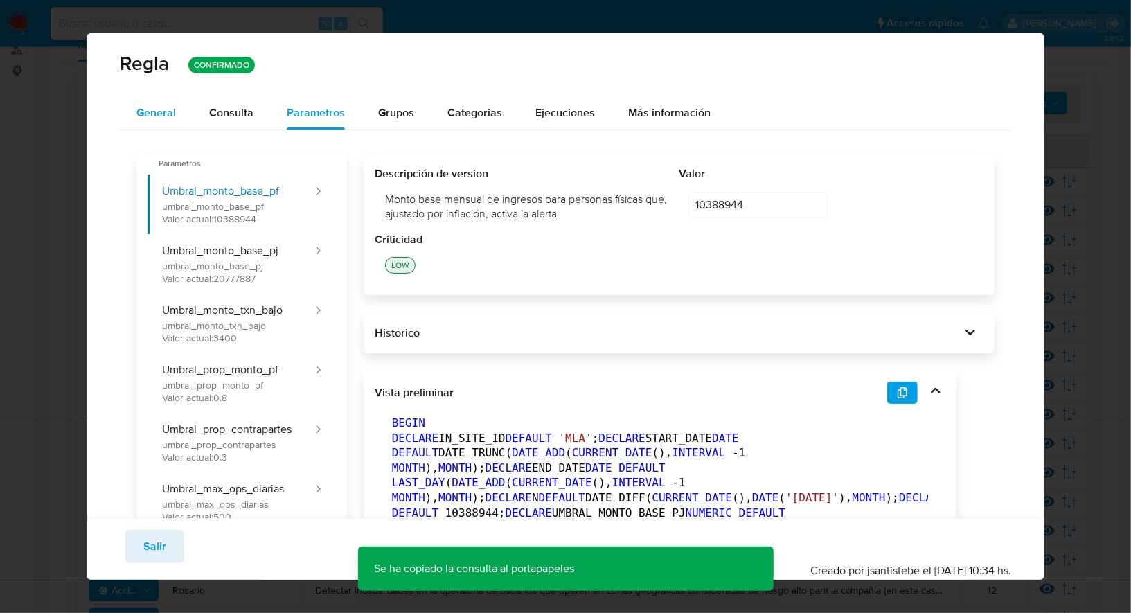
click at [125, 116] on button "General" at bounding box center [156, 112] width 73 height 33
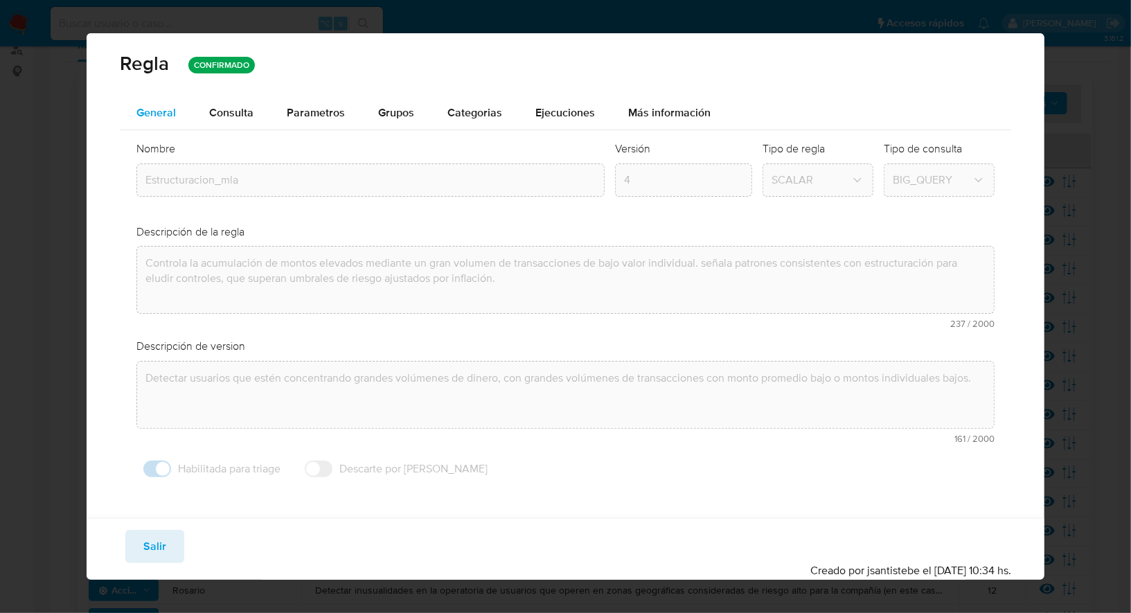
click at [178, 116] on button "General" at bounding box center [156, 112] width 73 height 33
click at [168, 536] on button "Salir" at bounding box center [154, 546] width 59 height 33
type input "1"
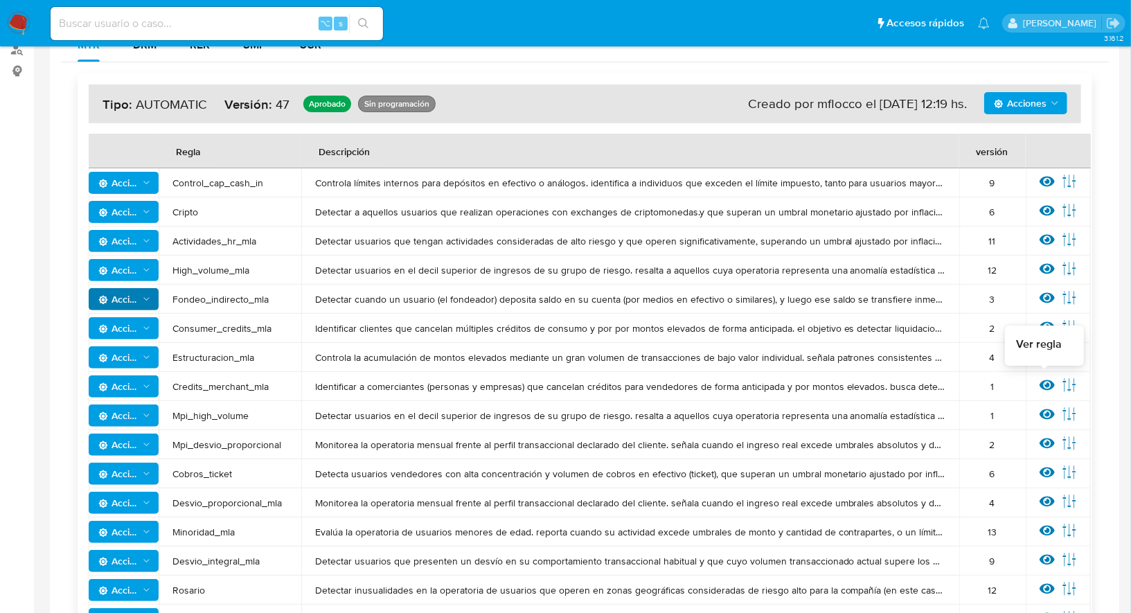
click at [1045, 382] on icon at bounding box center [1047, 385] width 15 height 10
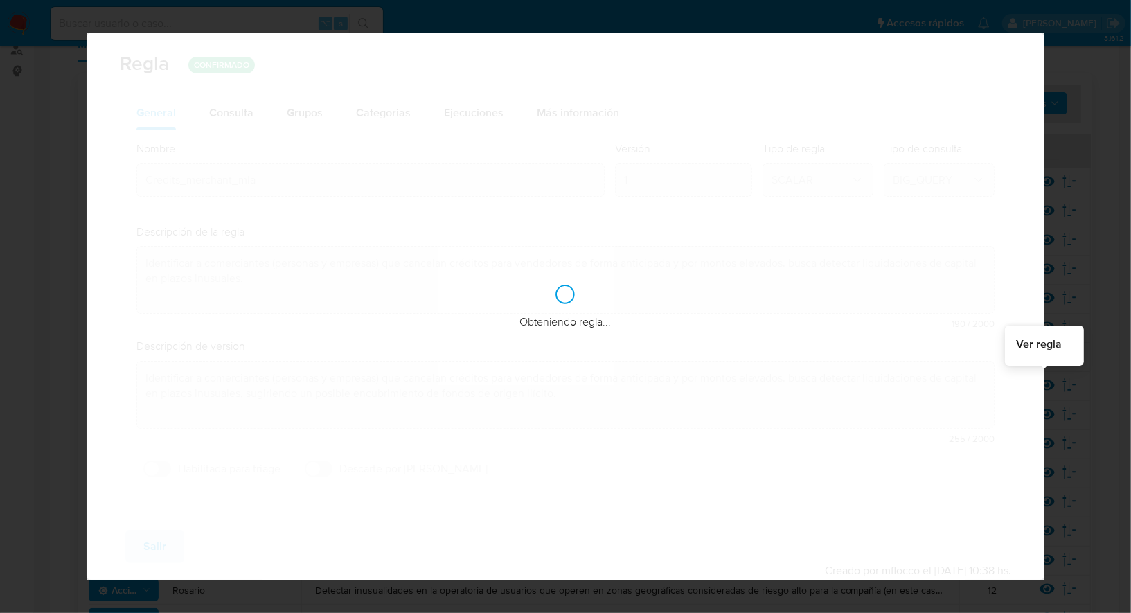
checkbox input "false"
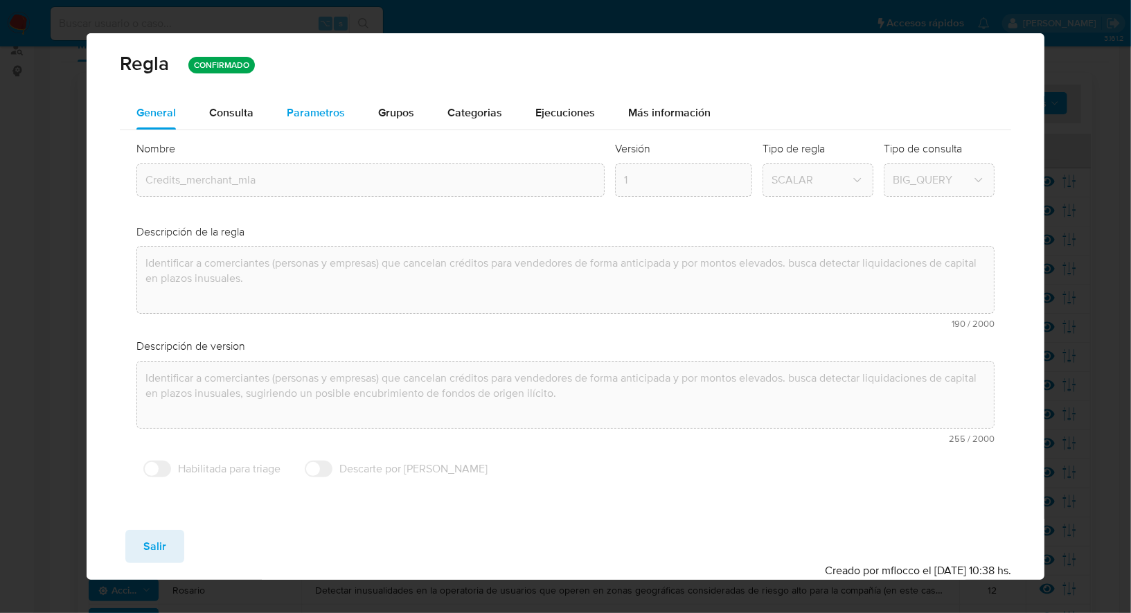
click at [342, 115] on span "Parametros" at bounding box center [316, 113] width 58 height 16
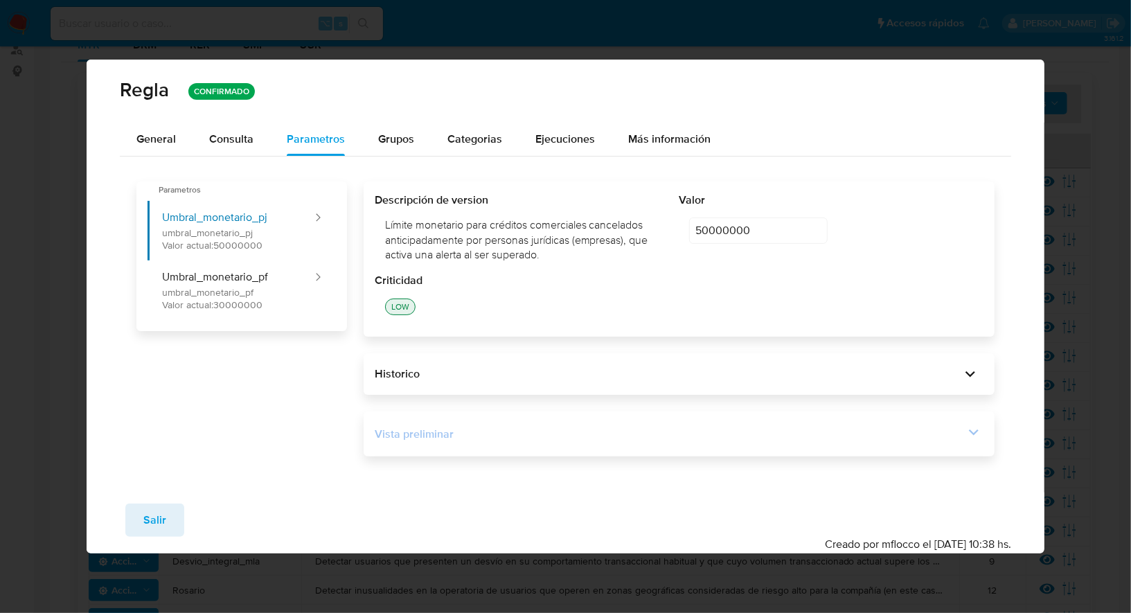
click at [477, 439] on div "Vista preliminar" at bounding box center [670, 434] width 590 height 15
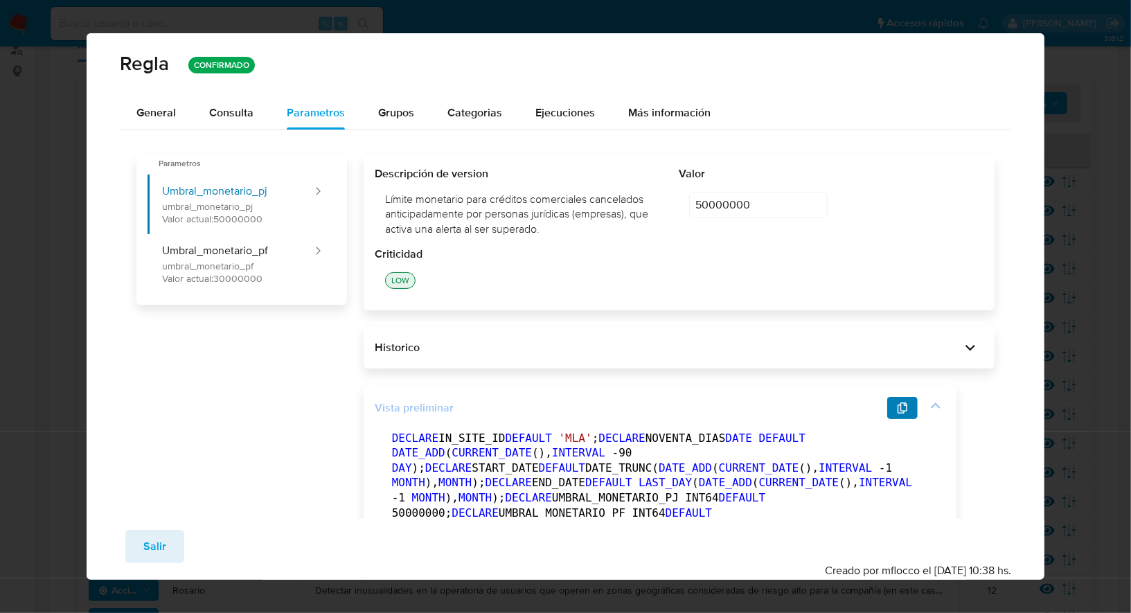
click at [903, 407] on icon "button" at bounding box center [902, 407] width 11 height 11
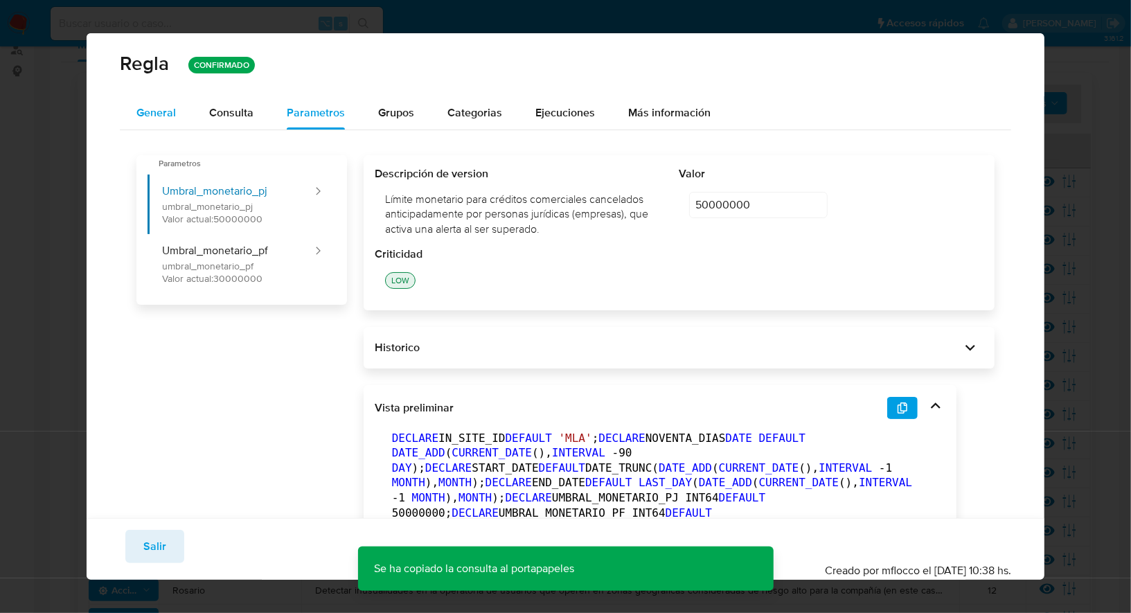
click at [177, 125] on button "General" at bounding box center [156, 112] width 73 height 33
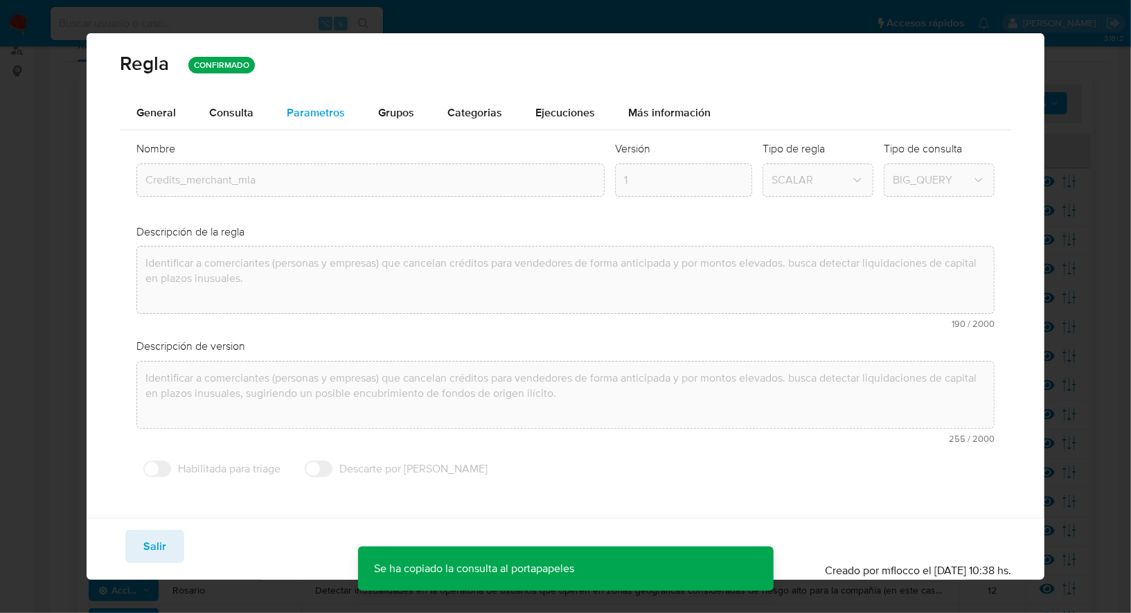
click at [321, 119] on span "Parametros" at bounding box center [316, 113] width 58 height 16
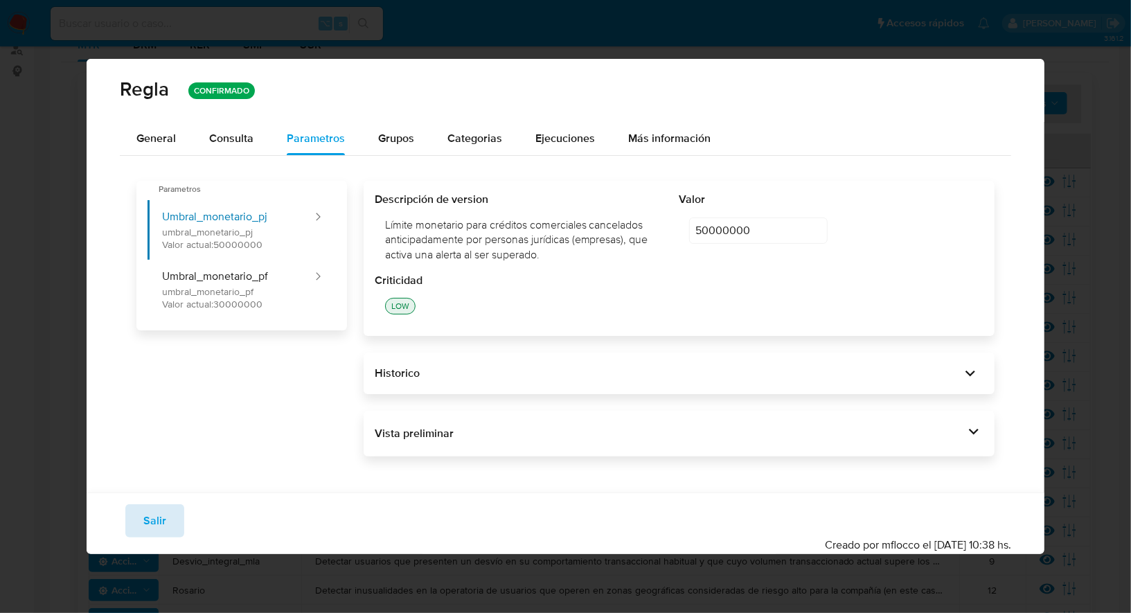
click at [160, 513] on span "Salir" at bounding box center [154, 521] width 23 height 30
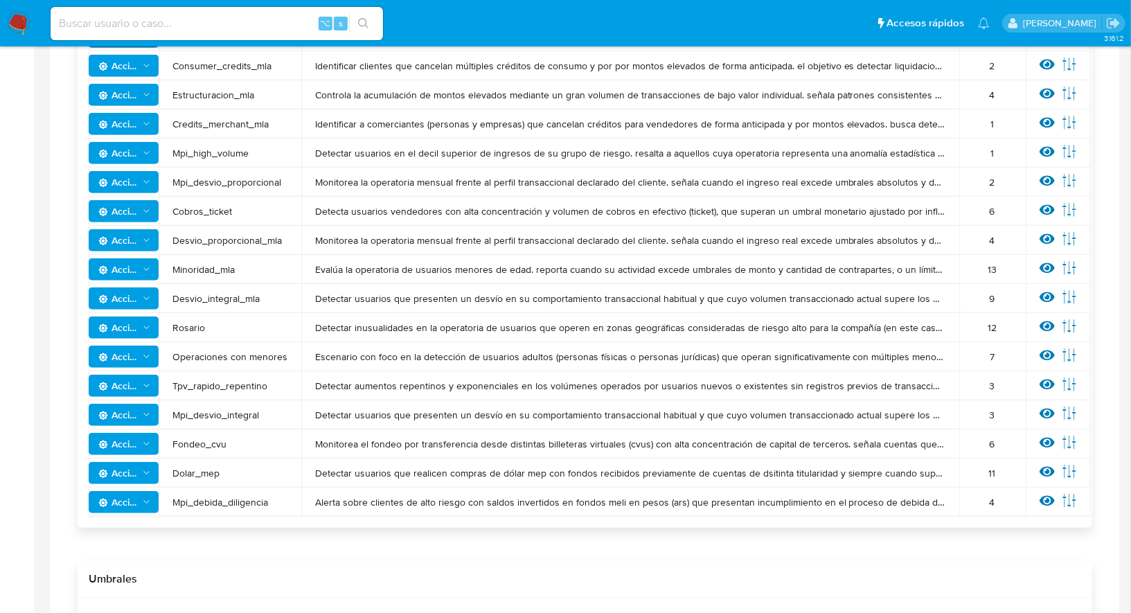
scroll to position [454, 0]
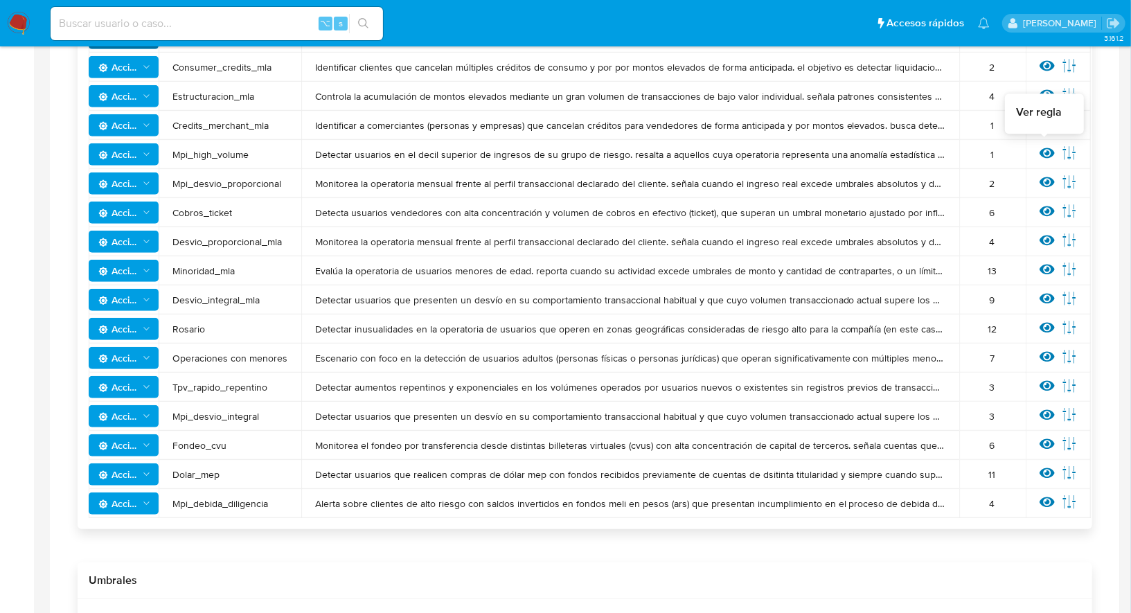
click at [1049, 150] on icon at bounding box center [1047, 153] width 15 height 10
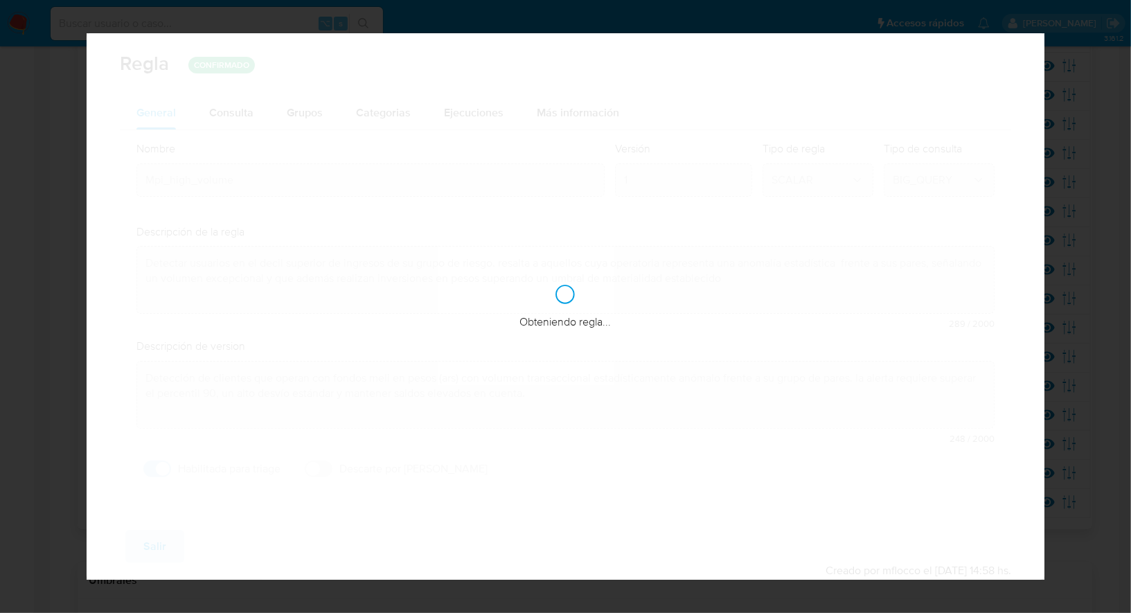
checkbox input "true"
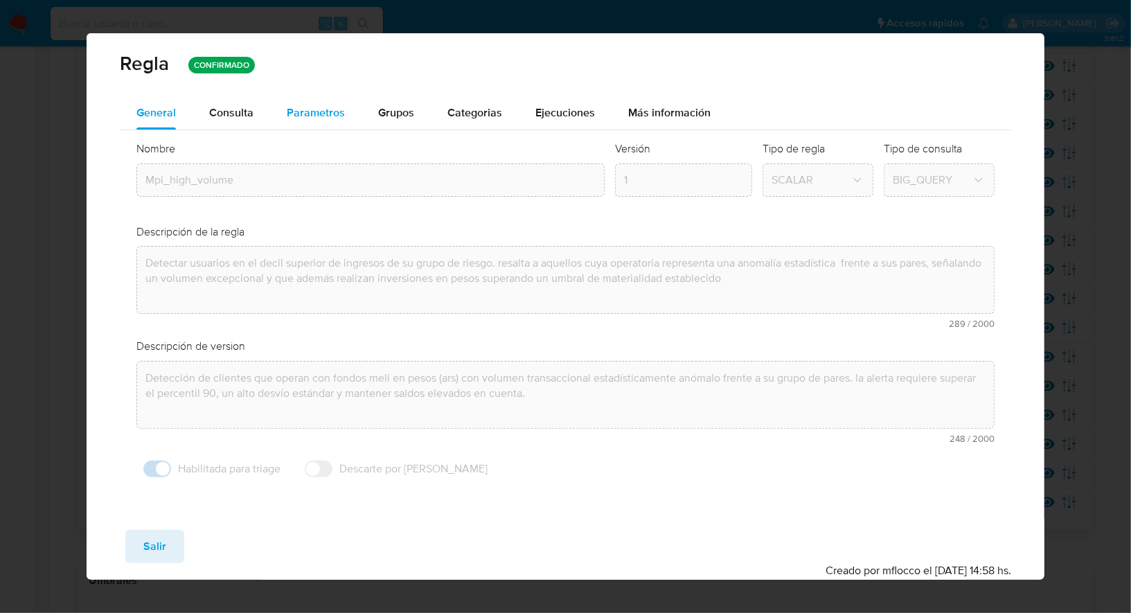
click at [335, 114] on span "Parametros" at bounding box center [316, 113] width 58 height 16
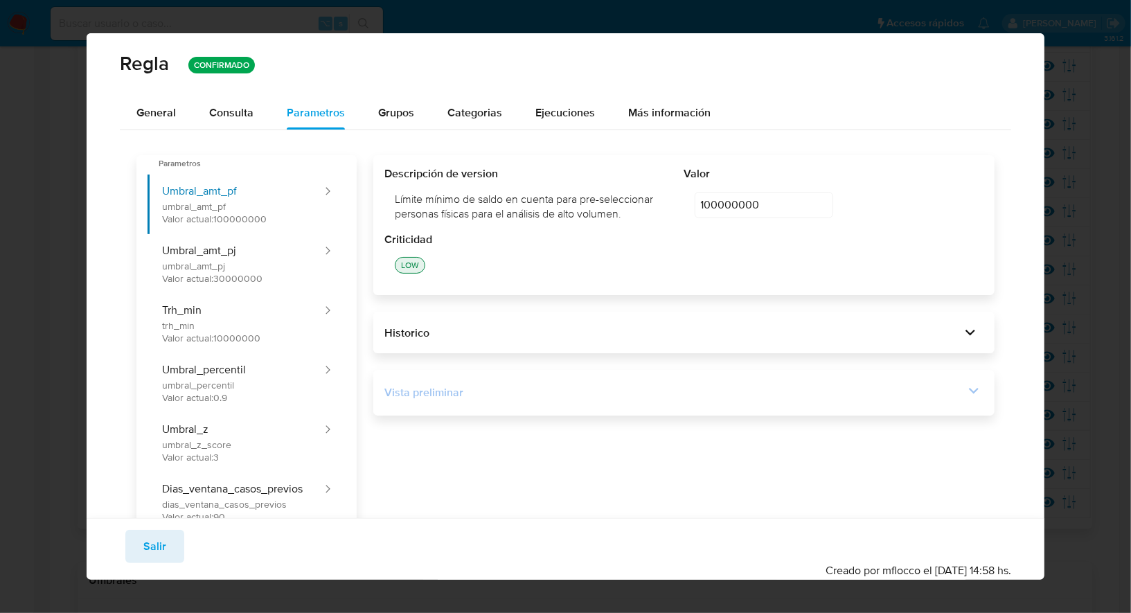
click at [528, 403] on div "Vista preliminar" at bounding box center [683, 393] width 599 height 24
click at [897, 387] on div "Vista preliminar" at bounding box center [674, 392] width 580 height 15
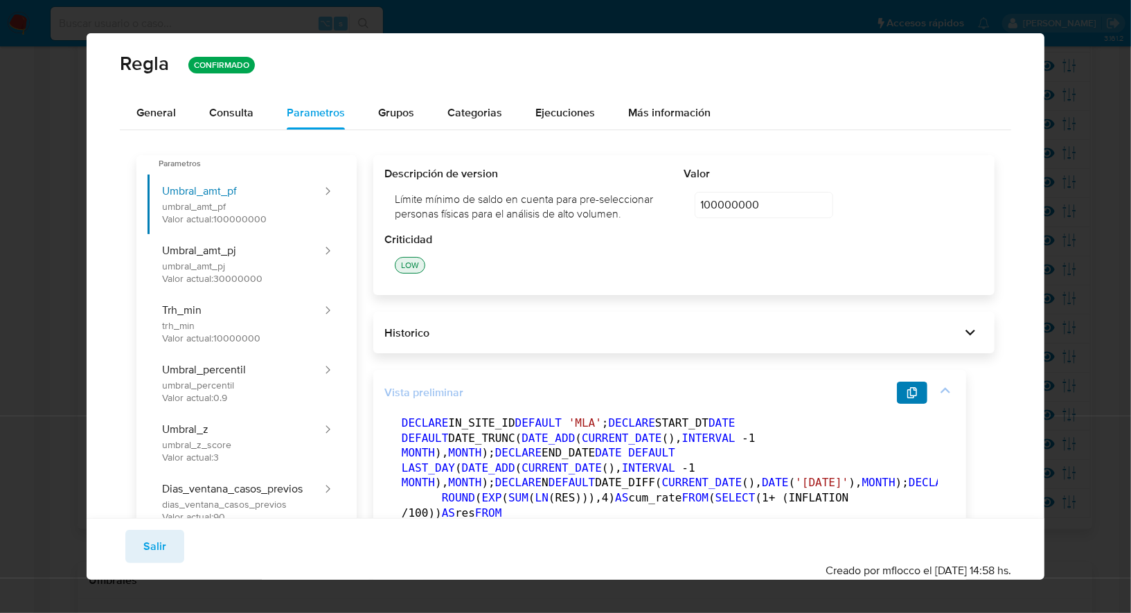
click at [913, 393] on icon "button" at bounding box center [913, 392] width 10 height 11
click at [166, 121] on div "General" at bounding box center [155, 112] width 39 height 33
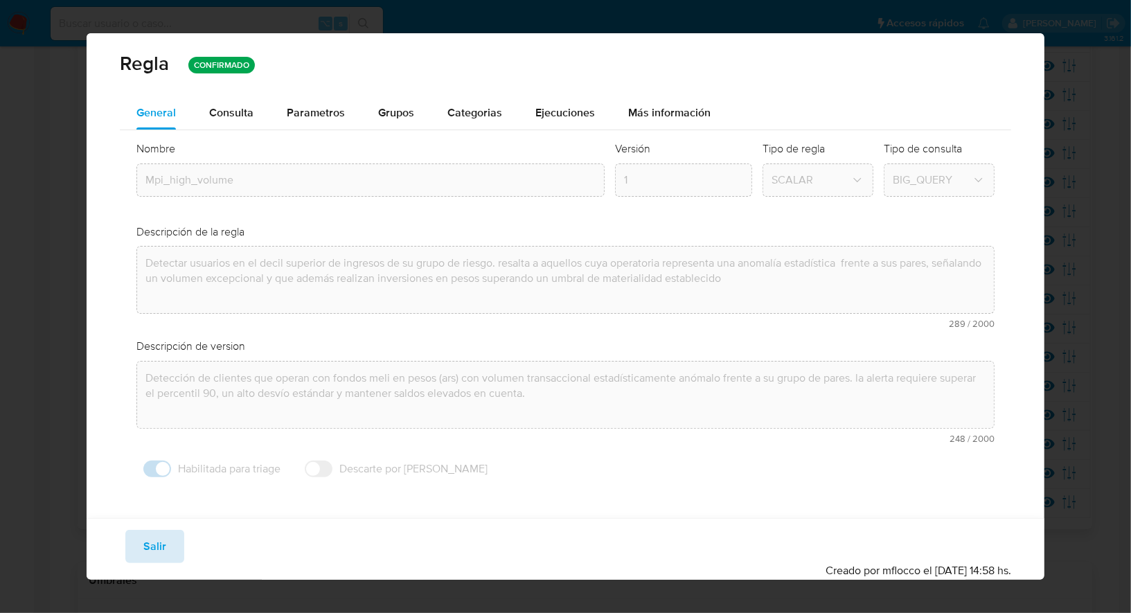
click at [150, 544] on span "Salir" at bounding box center [154, 546] width 23 height 30
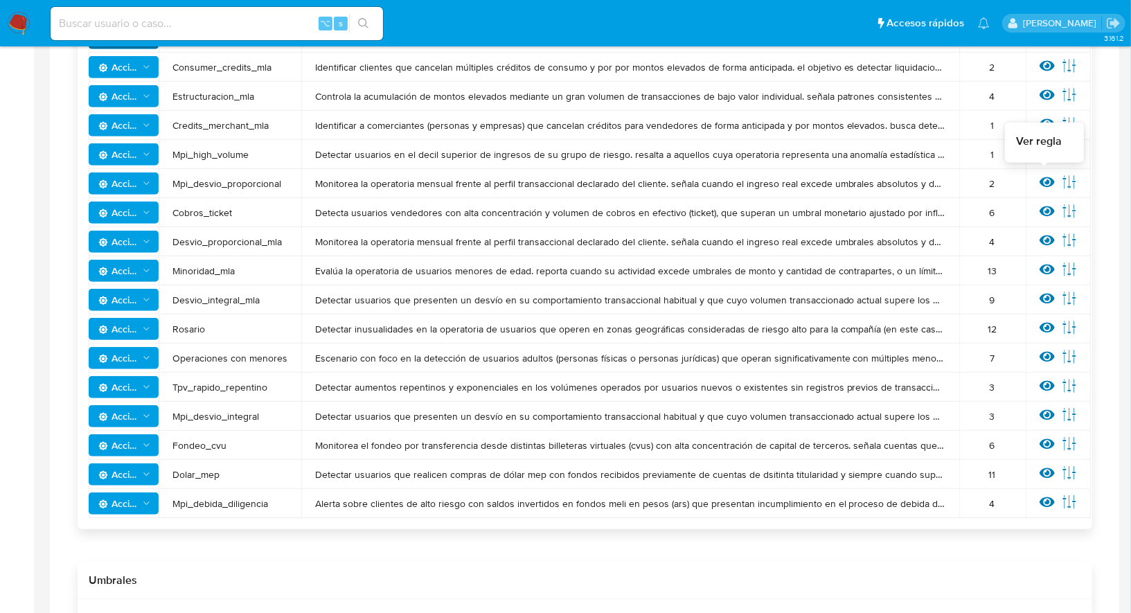
click at [1040, 182] on icon at bounding box center [1047, 182] width 15 height 10
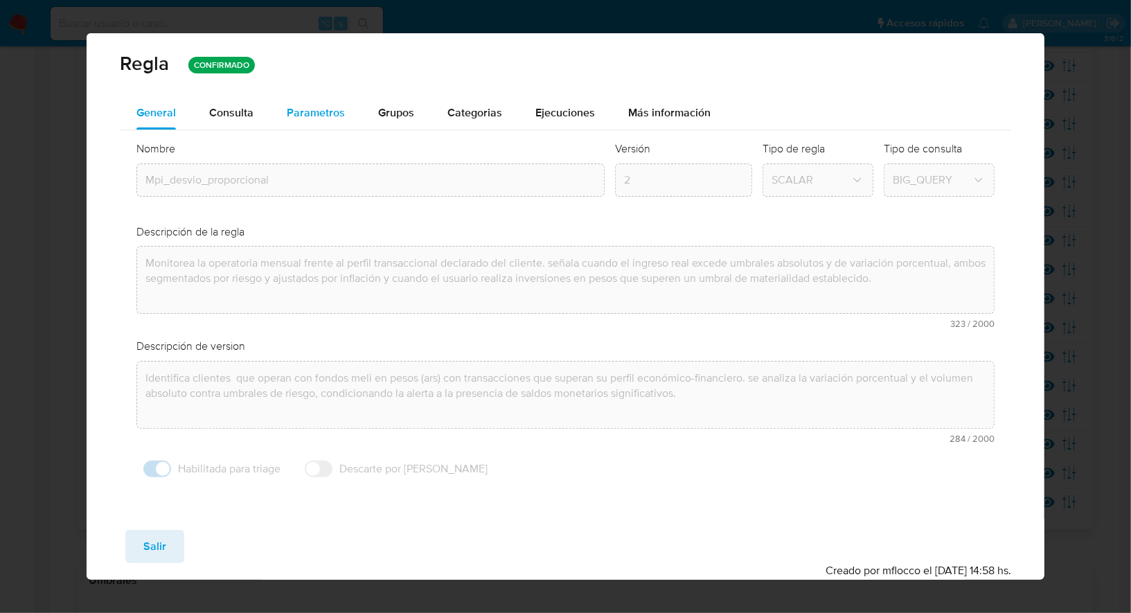
click at [337, 116] on span "Parametros" at bounding box center [316, 113] width 58 height 16
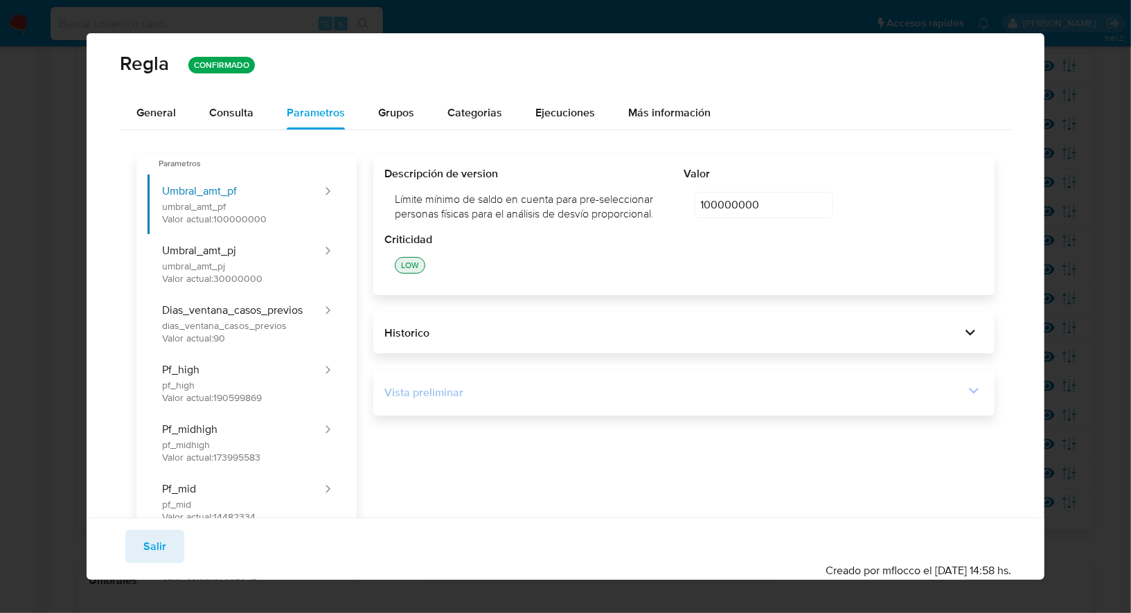
click at [613, 395] on div "Vista preliminar" at bounding box center [674, 392] width 580 height 15
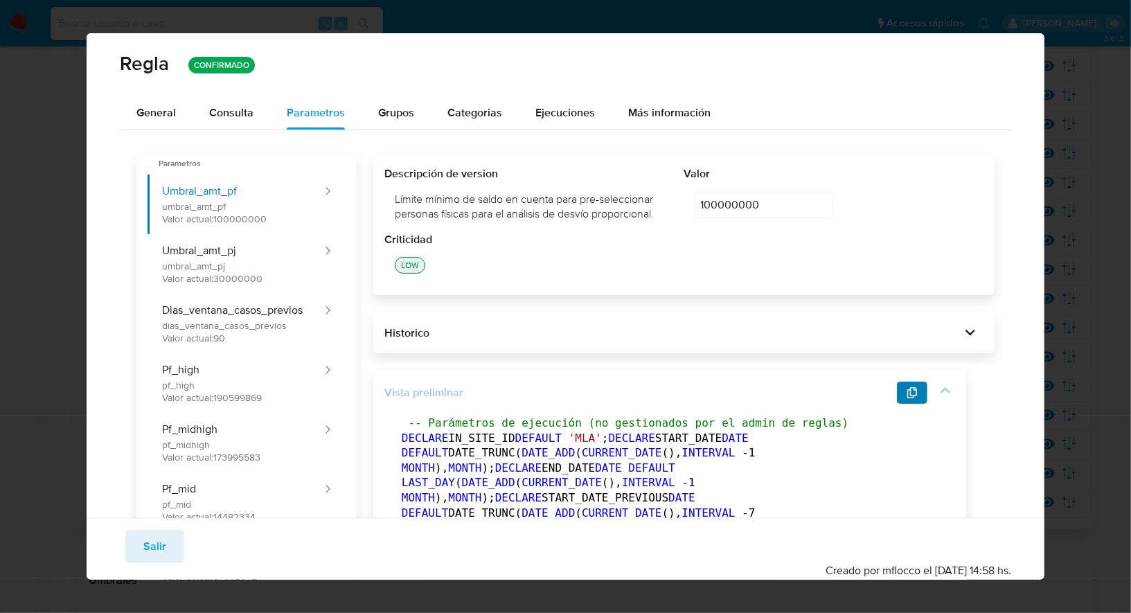
click at [917, 393] on icon "button" at bounding box center [912, 392] width 11 height 11
click at [187, 109] on button "General" at bounding box center [156, 112] width 73 height 33
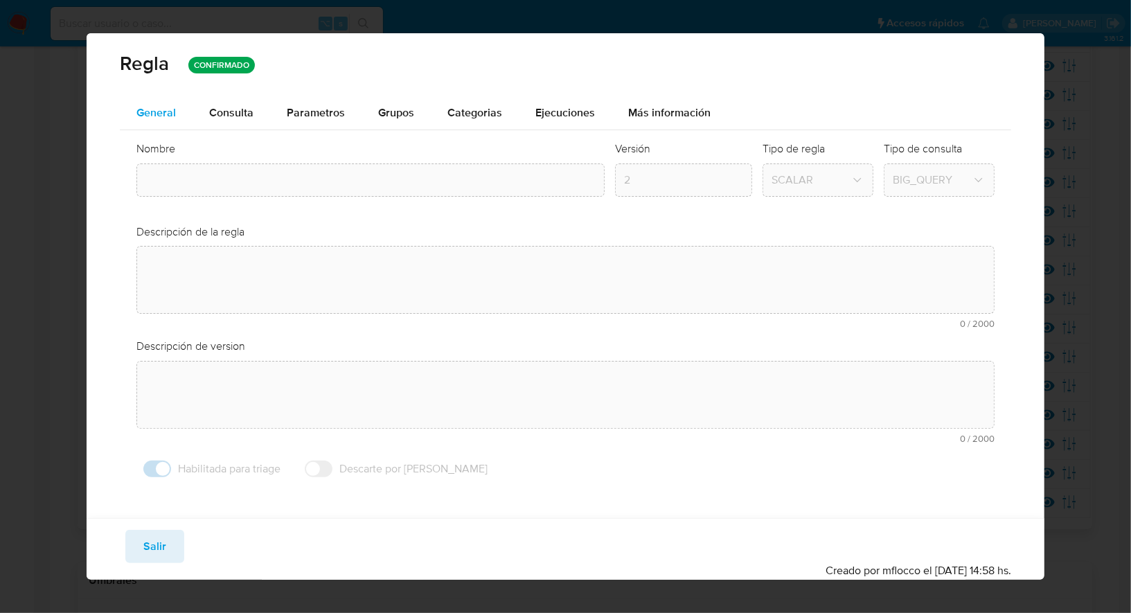
type input "Mpi_desvio_proporcional"
type textarea "Monitorea la operatoria mensual frente al perfil transaccional declarado del cl…"
type textarea "Identifica clientes que operan con fondos meli en pesos (ars) con transacciones…"
click at [149, 540] on span "Salir" at bounding box center [154, 546] width 23 height 30
type input "1"
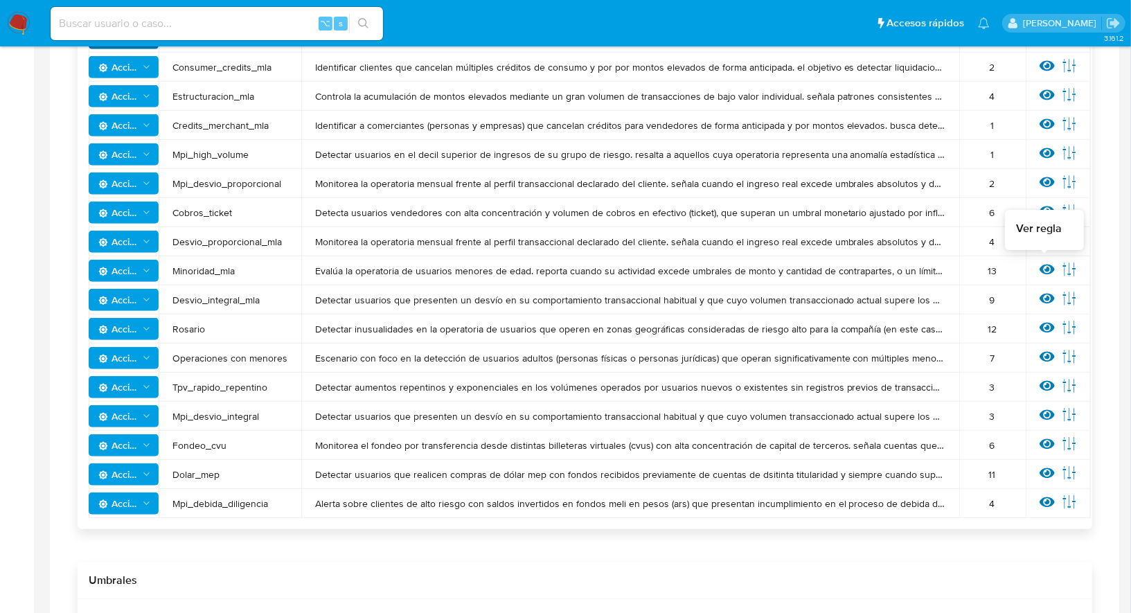
click at [1052, 266] on icon at bounding box center [1047, 269] width 15 height 15
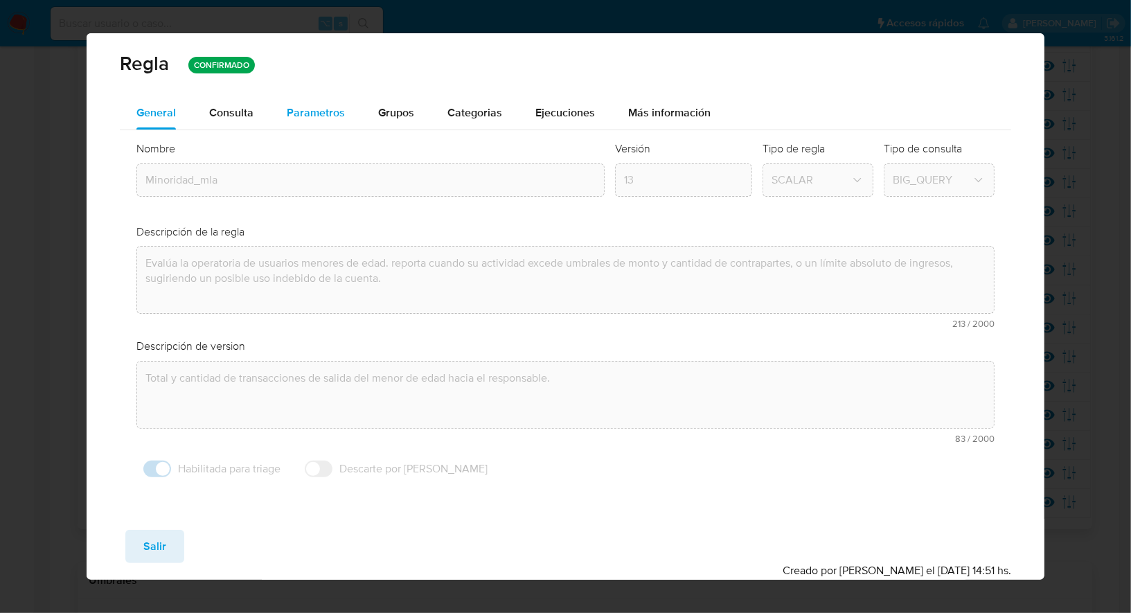
click at [320, 114] on span "Parametros" at bounding box center [316, 113] width 58 height 16
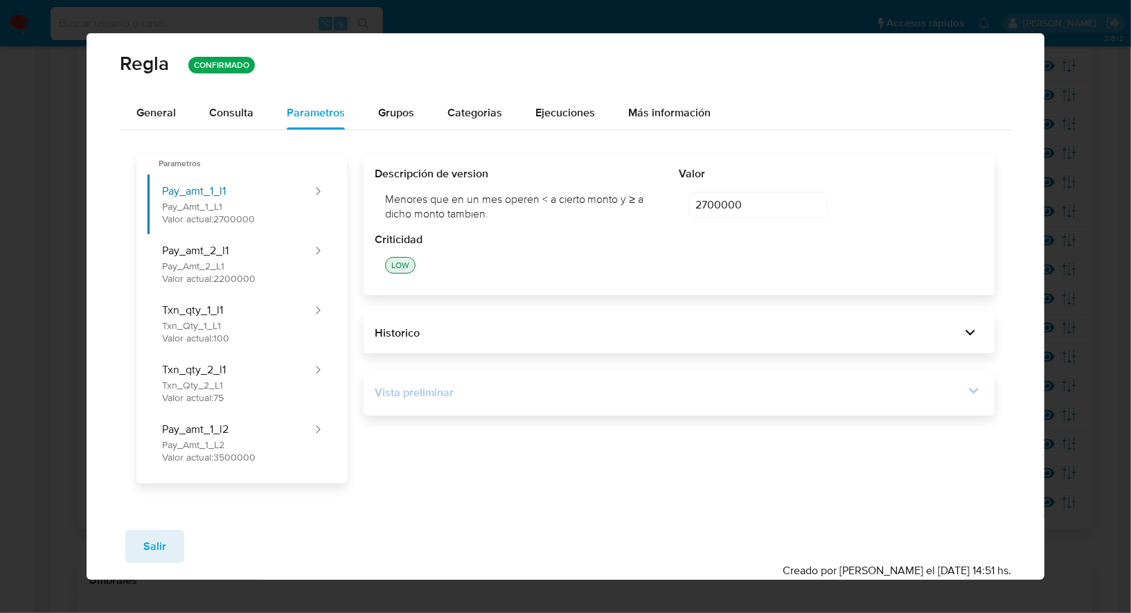
click at [611, 400] on div "Vista preliminar" at bounding box center [670, 392] width 590 height 15
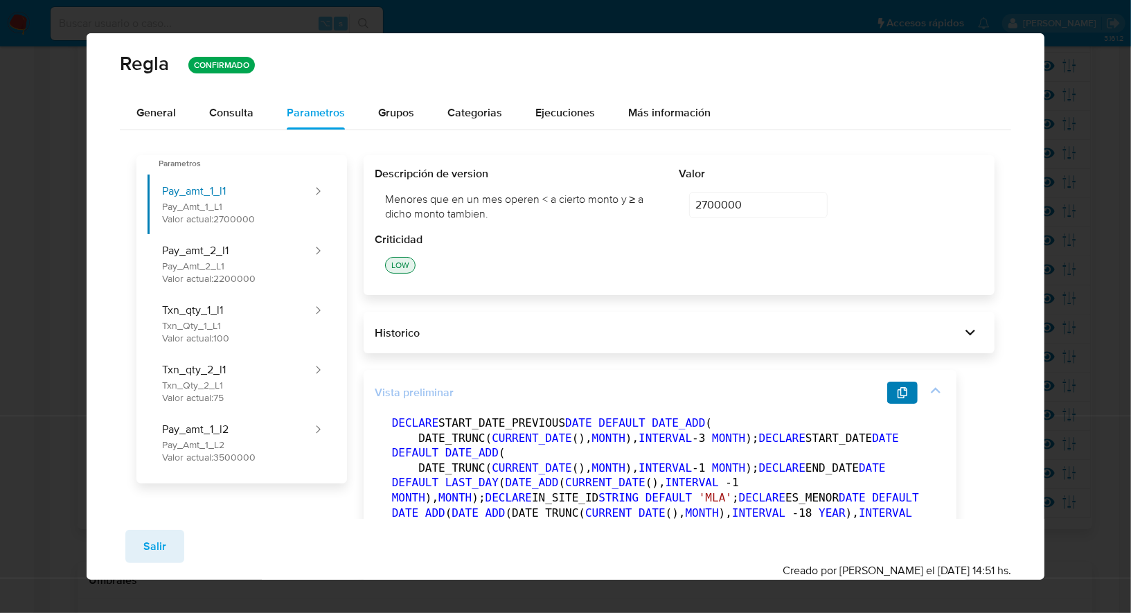
click at [899, 392] on icon "button" at bounding box center [902, 392] width 11 height 11
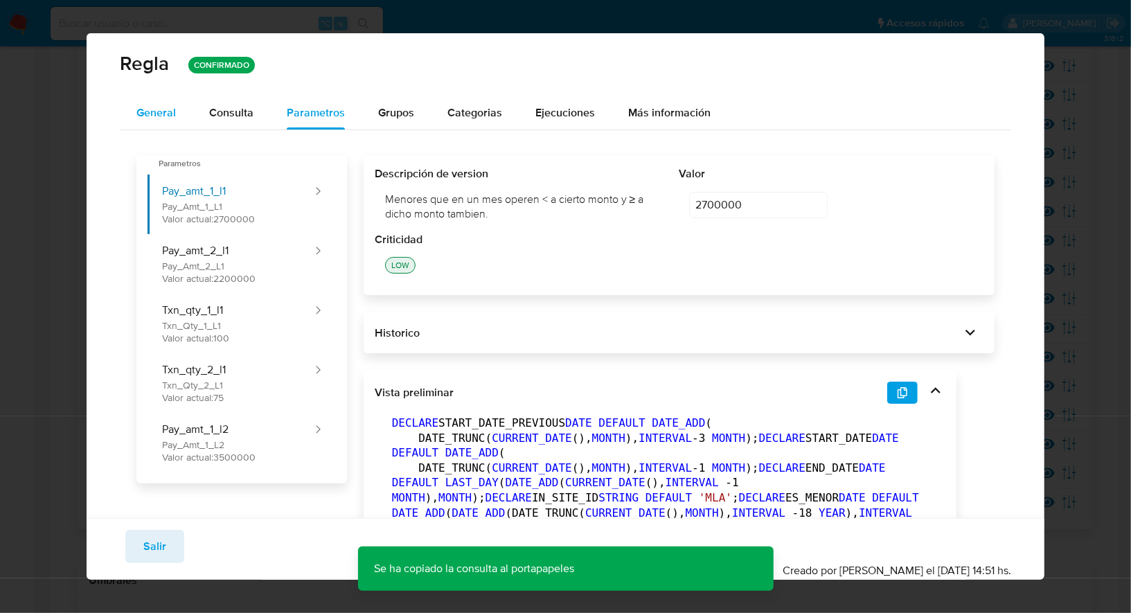
click at [156, 105] on span "General" at bounding box center [155, 113] width 39 height 16
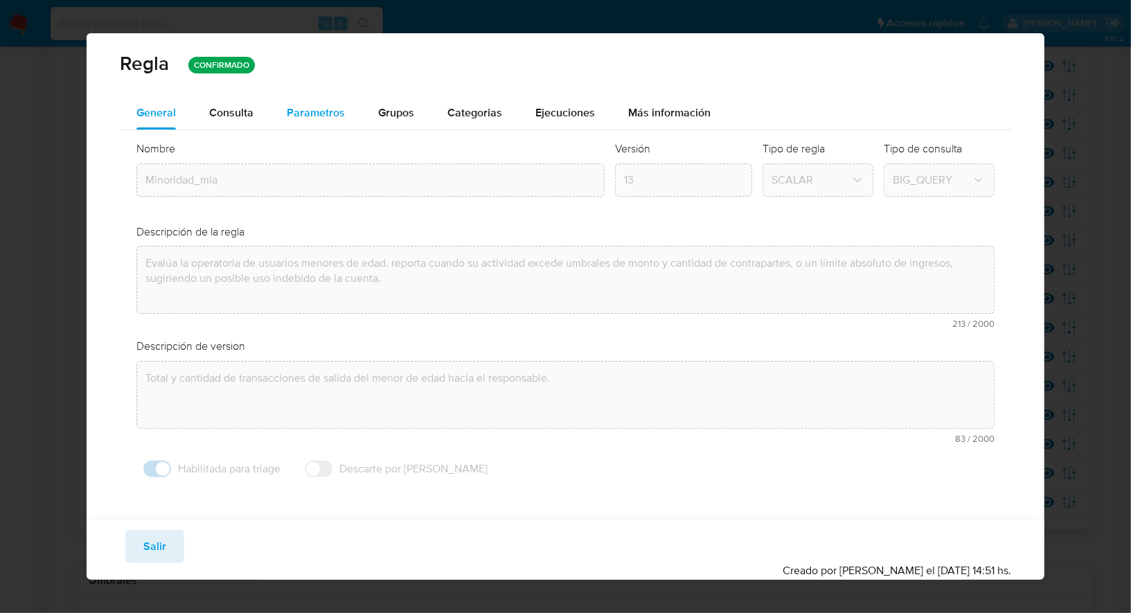
click at [303, 113] on span "Parametros" at bounding box center [316, 113] width 58 height 16
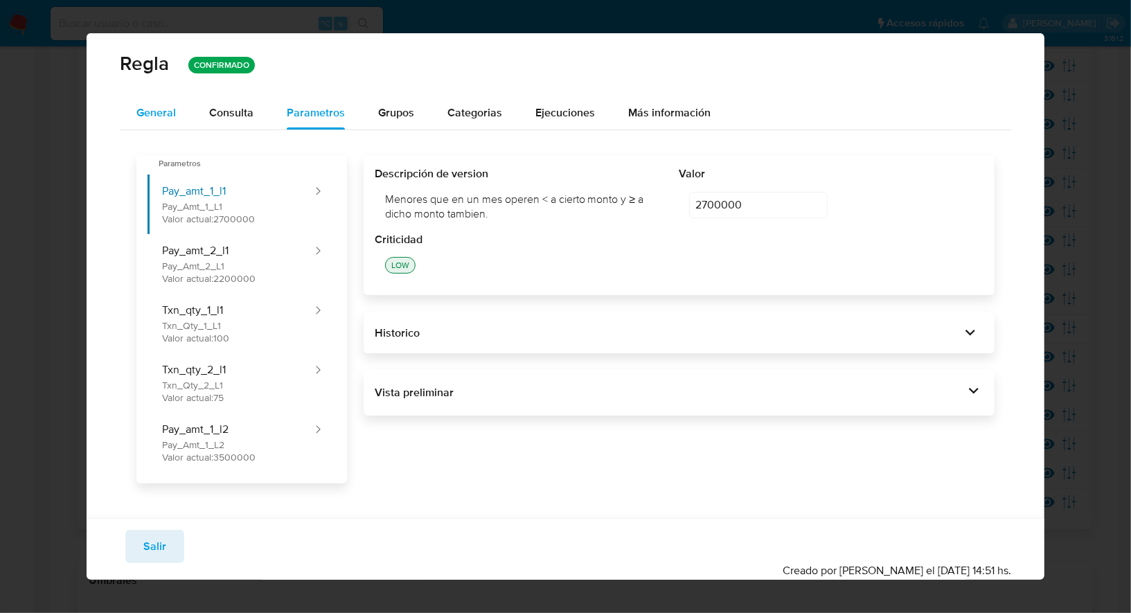
click at [167, 112] on span "General" at bounding box center [155, 113] width 39 height 16
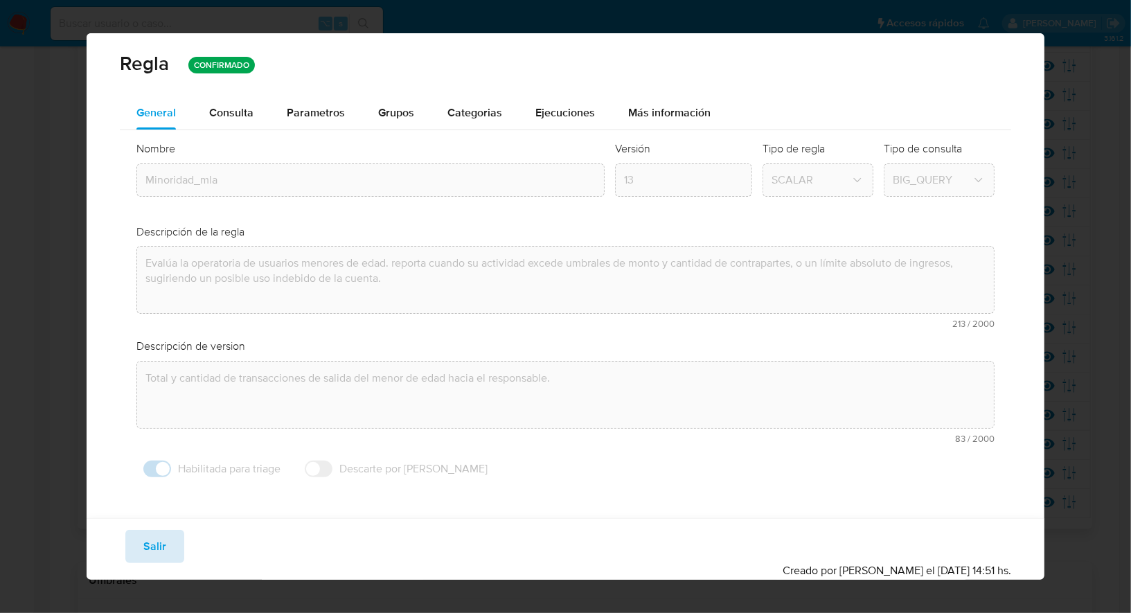
click at [146, 532] on span "Salir" at bounding box center [154, 546] width 23 height 30
type input "1"
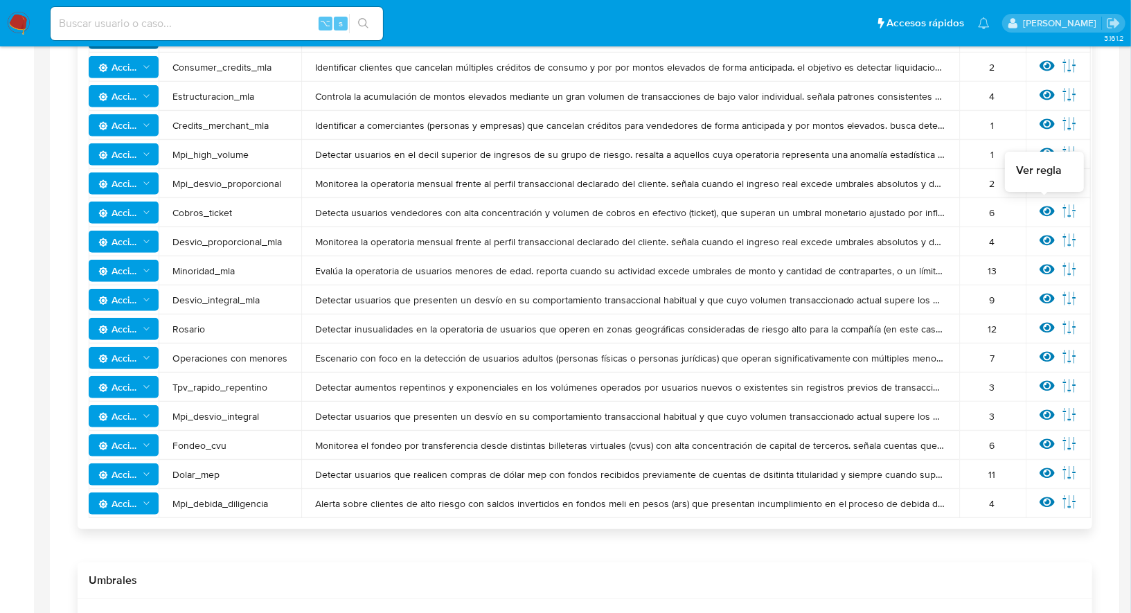
click at [1041, 213] on icon at bounding box center [1047, 211] width 15 height 10
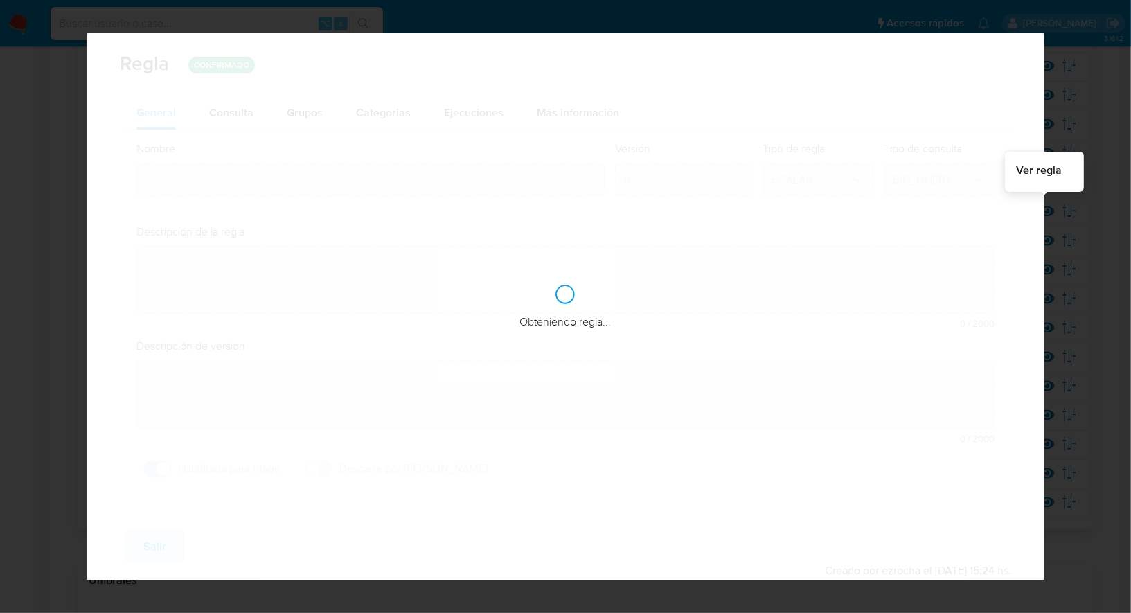
type input "Cobros_ticket"
type textarea "Detecta usuarios vendedores con alta concentración y volumen de cobros en efect…"
type textarea "Sellers que venden un gran porcentaje de sus ventas via ticket"
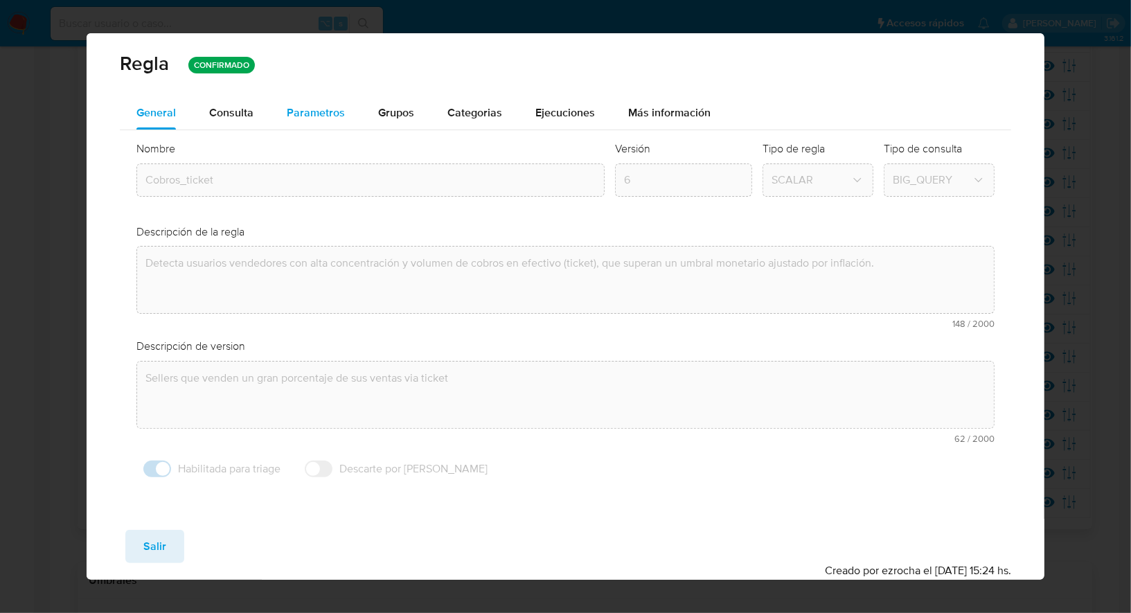
click at [319, 126] on div "Parametros" at bounding box center [316, 112] width 58 height 33
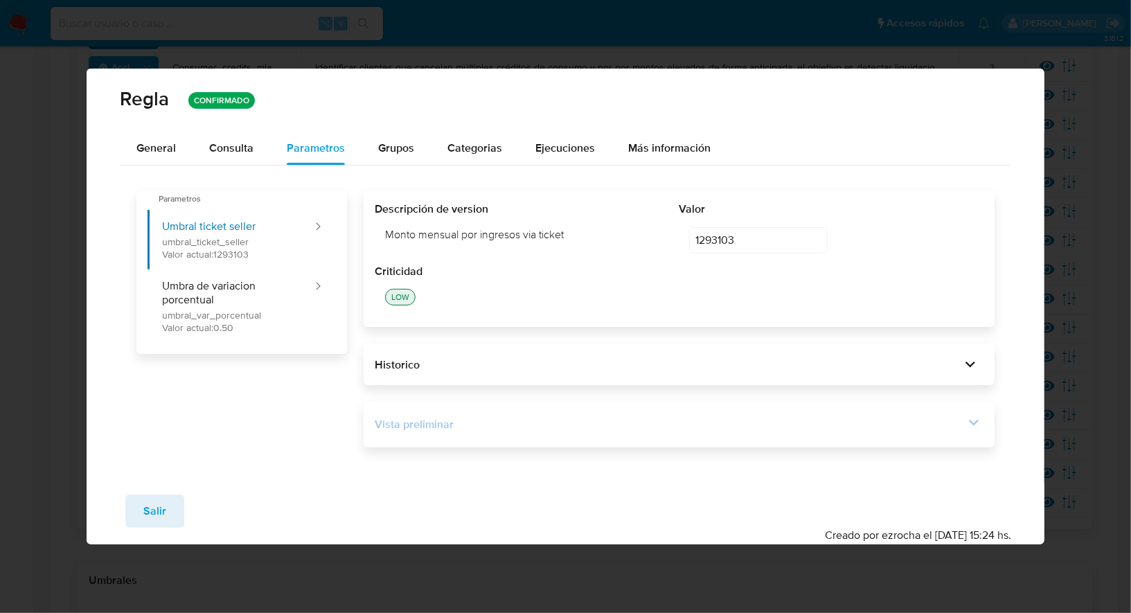
click at [452, 421] on div "Vista preliminar" at bounding box center [670, 424] width 590 height 15
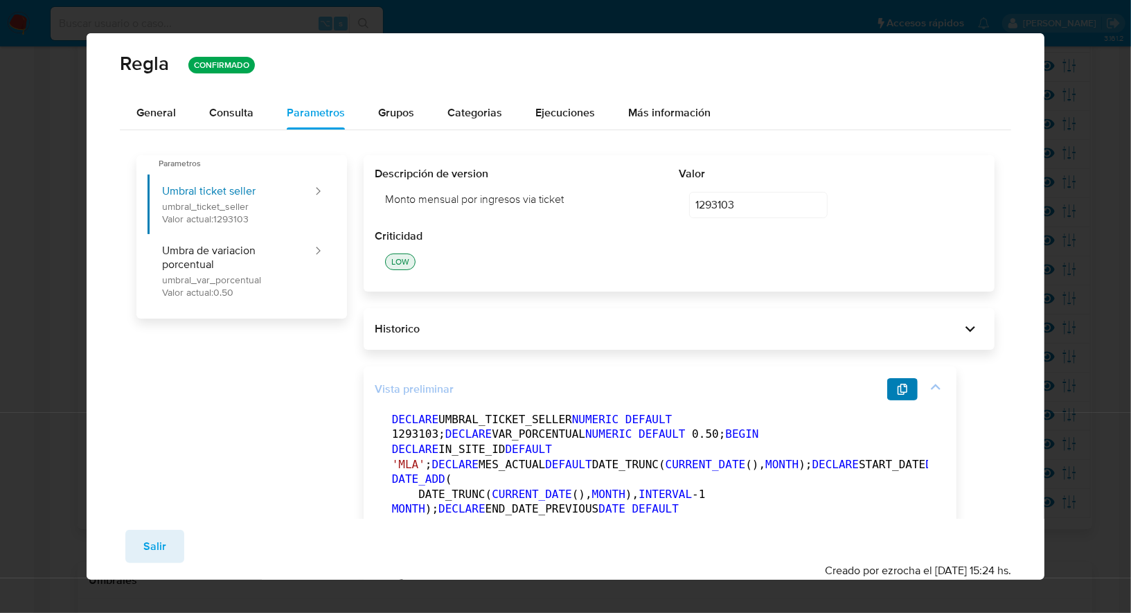
click at [899, 390] on icon "button" at bounding box center [903, 389] width 10 height 11
click at [166, 100] on div "General" at bounding box center [155, 112] width 39 height 33
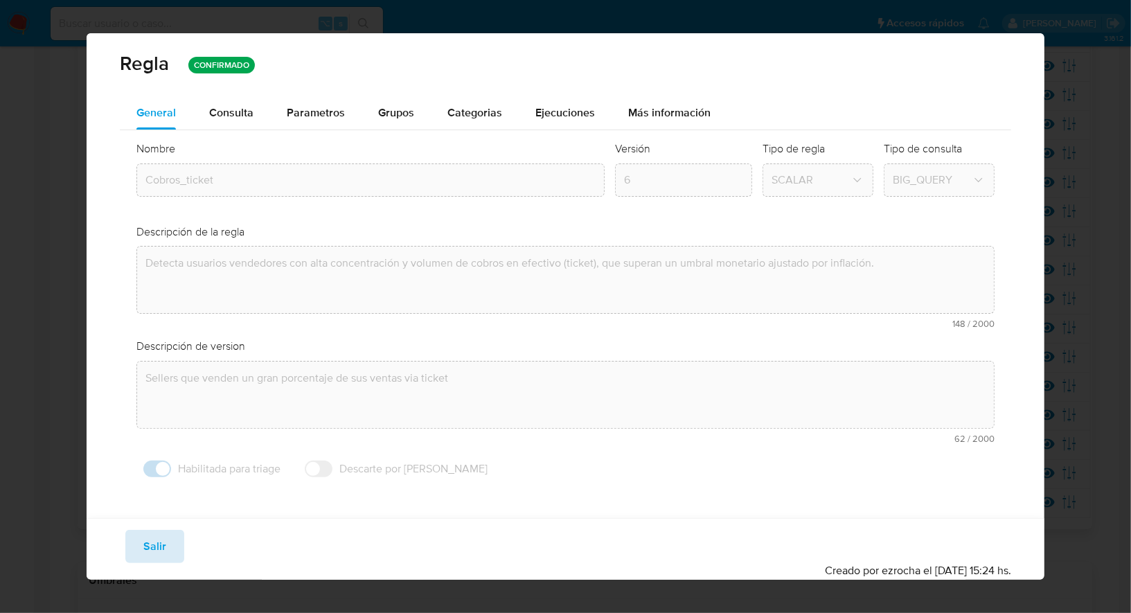
click at [159, 548] on span "Salir" at bounding box center [154, 546] width 23 height 30
type input "1"
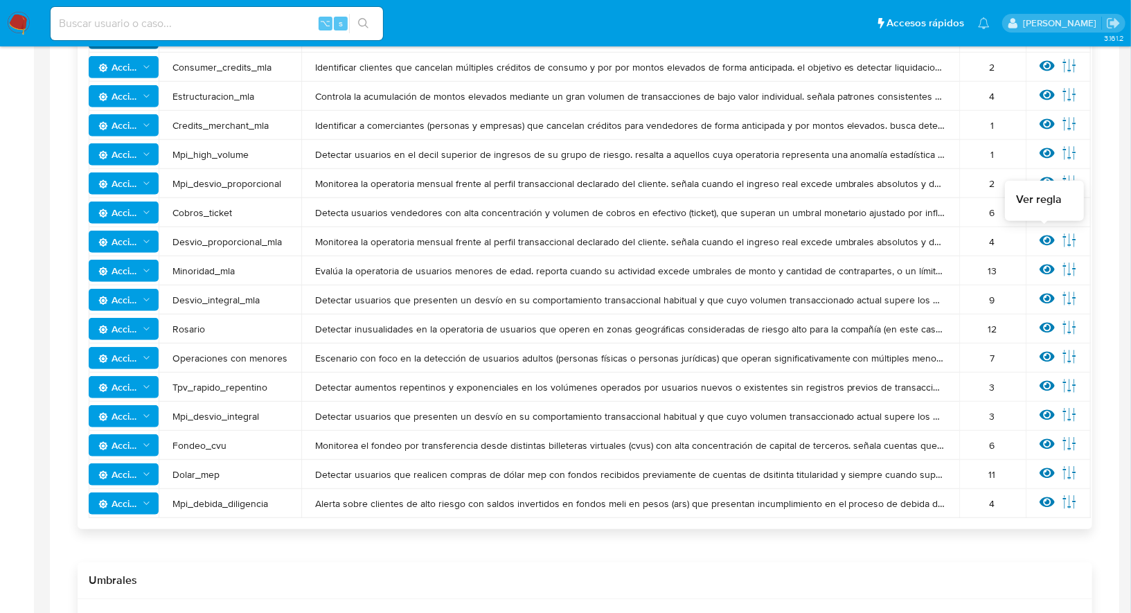
click at [1040, 238] on icon at bounding box center [1047, 241] width 15 height 10
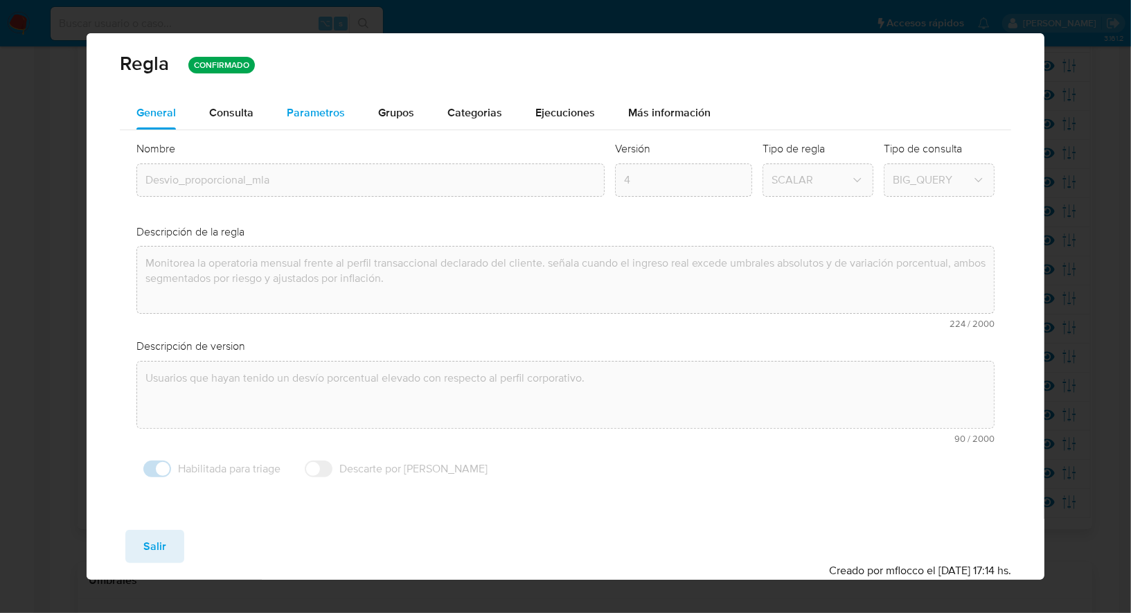
click at [330, 107] on span "Parametros" at bounding box center [316, 113] width 58 height 16
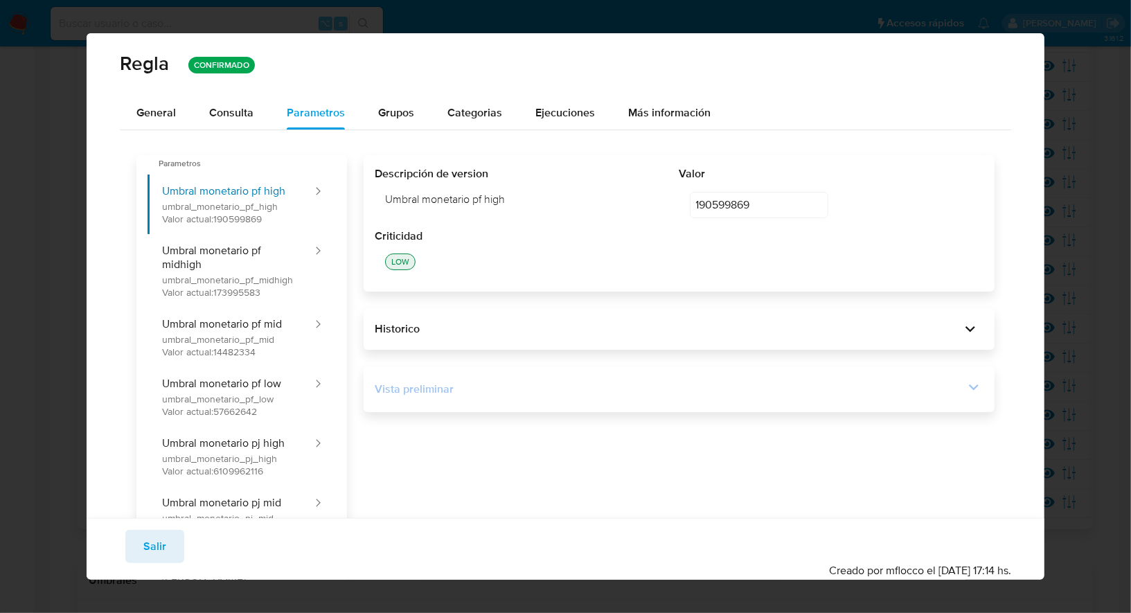
click at [482, 391] on div "Vista preliminar" at bounding box center [670, 389] width 590 height 15
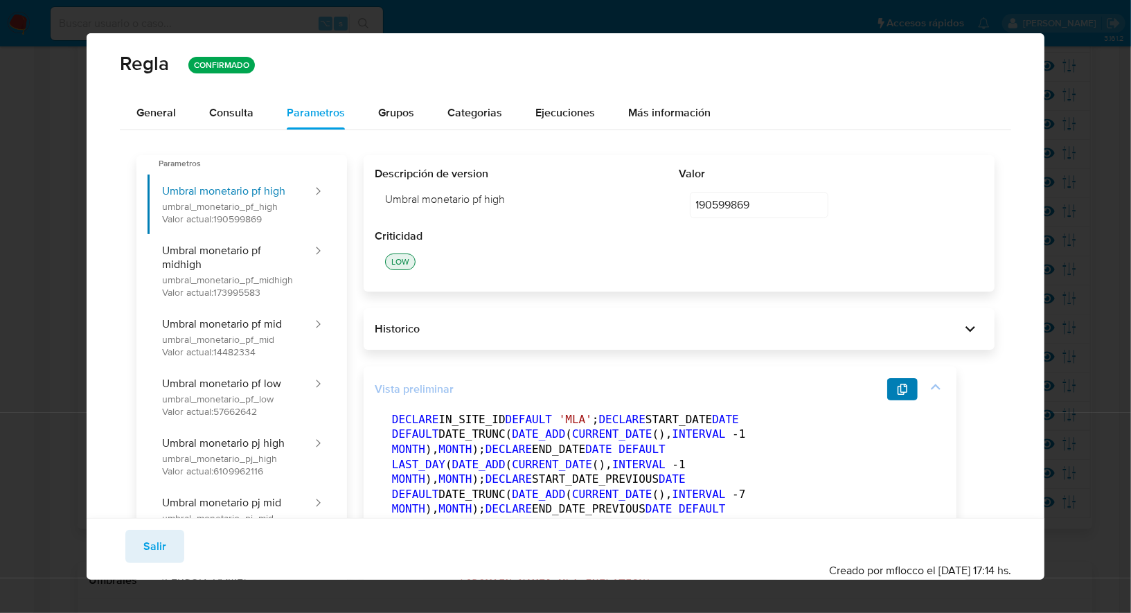
click at [901, 390] on icon "button" at bounding box center [903, 389] width 10 height 11
click at [159, 536] on span "Salir" at bounding box center [154, 546] width 23 height 30
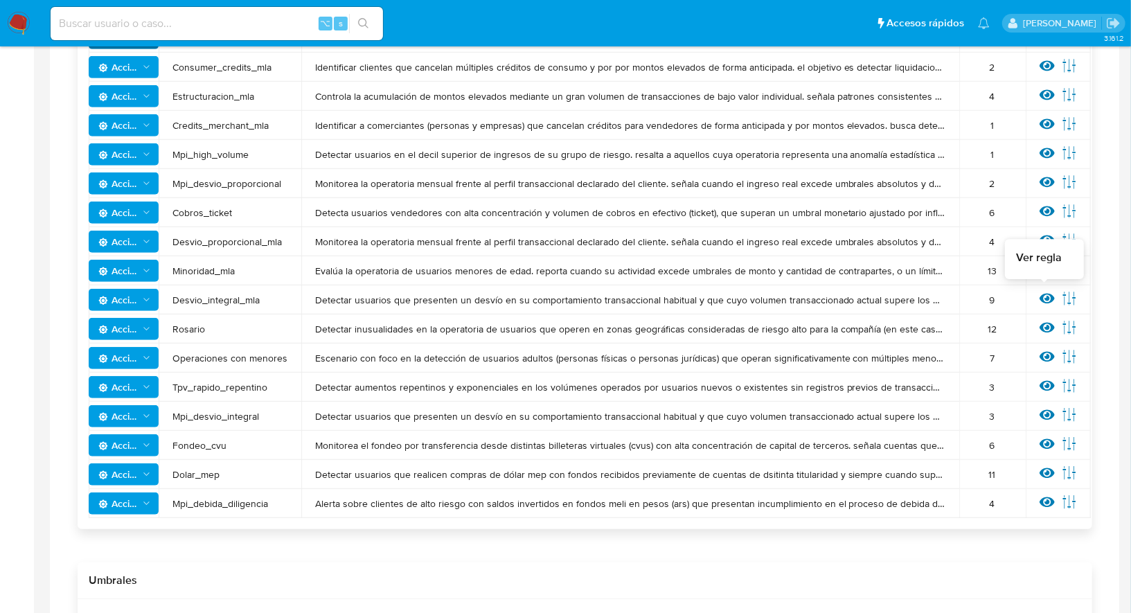
click at [1047, 303] on icon at bounding box center [1047, 298] width 15 height 15
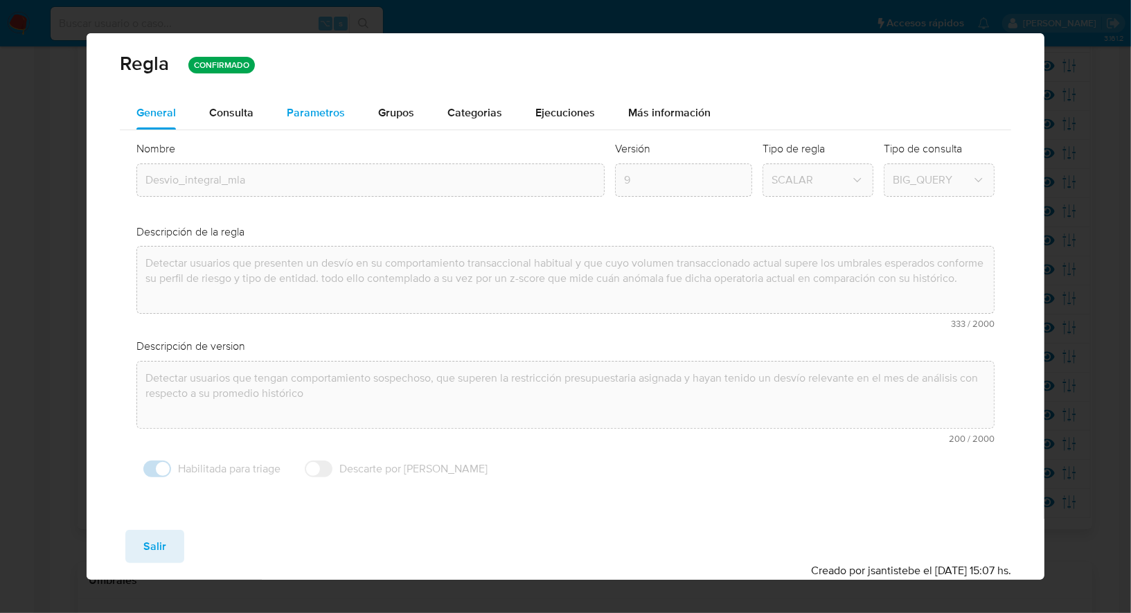
click at [290, 116] on span "Parametros" at bounding box center [316, 113] width 58 height 16
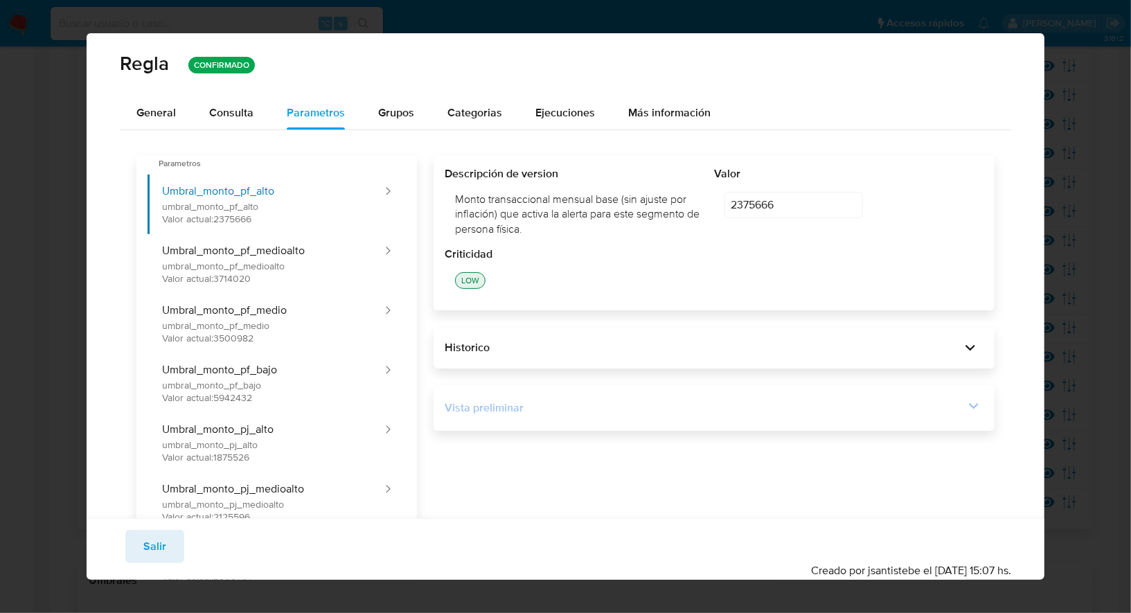
click at [527, 410] on div "Vista preliminar" at bounding box center [705, 407] width 520 height 15
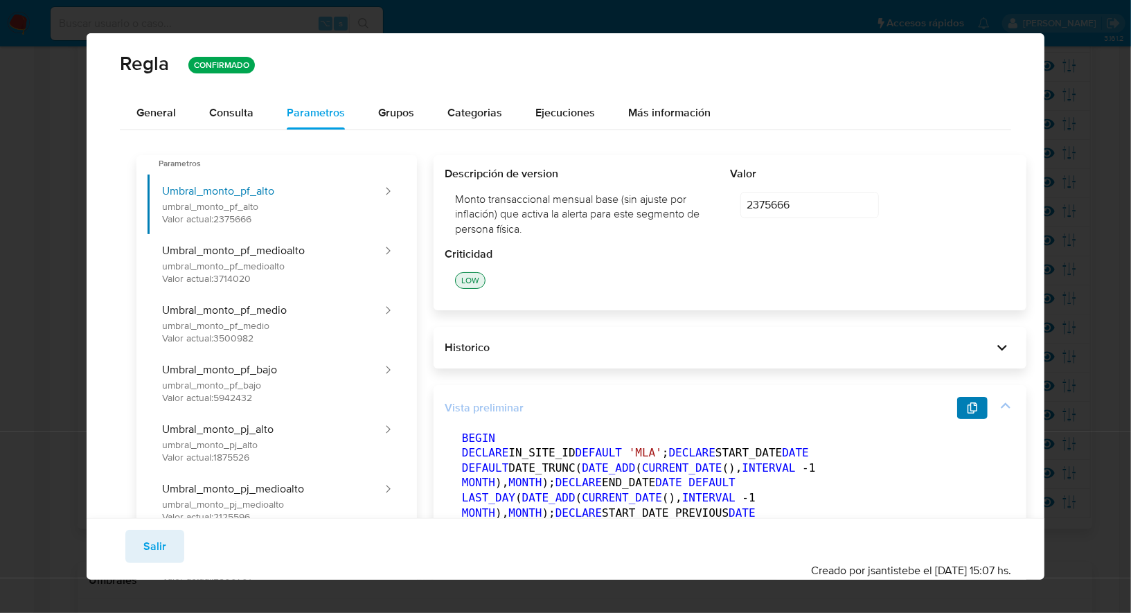
click at [967, 410] on icon "button" at bounding box center [972, 407] width 11 height 11
click at [180, 112] on button "General" at bounding box center [156, 112] width 73 height 33
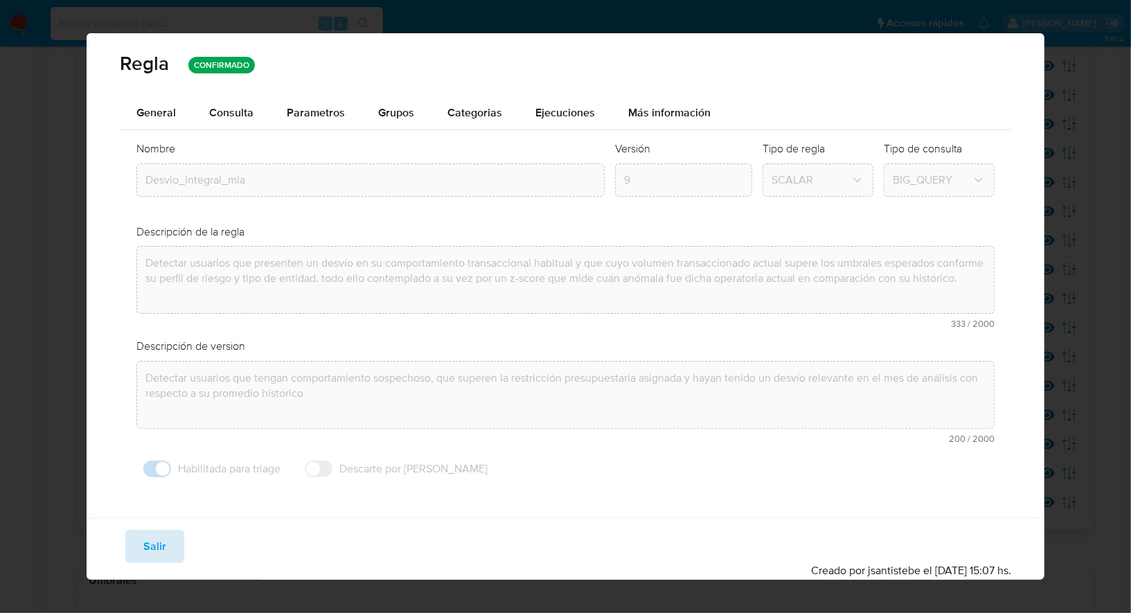
click at [159, 548] on span "Salir" at bounding box center [154, 546] width 23 height 30
type input "1"
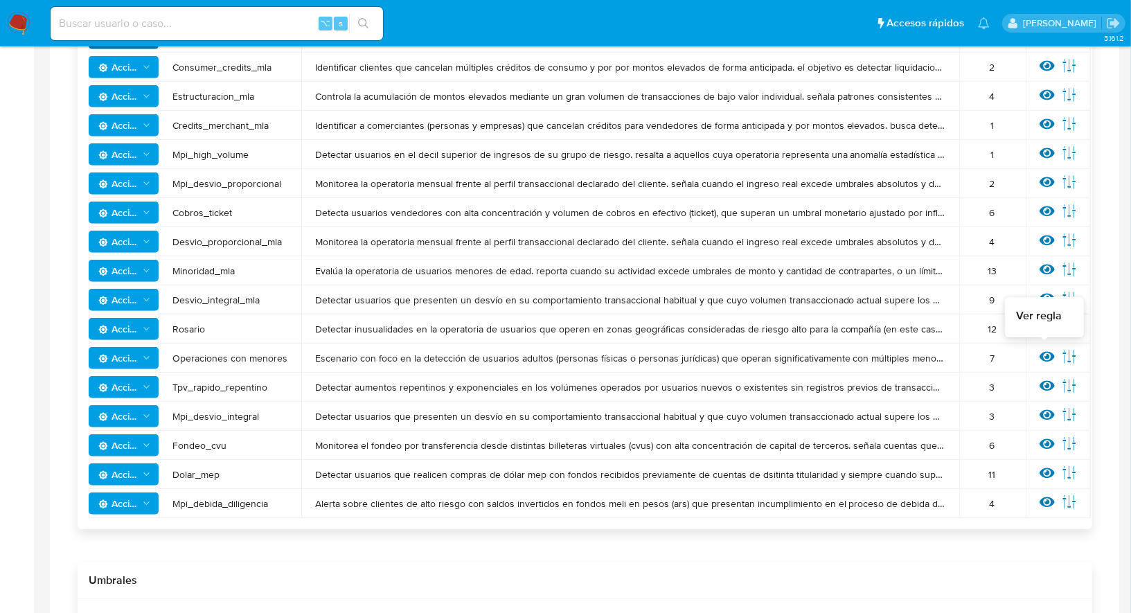
click at [1045, 355] on icon at bounding box center [1047, 357] width 15 height 10
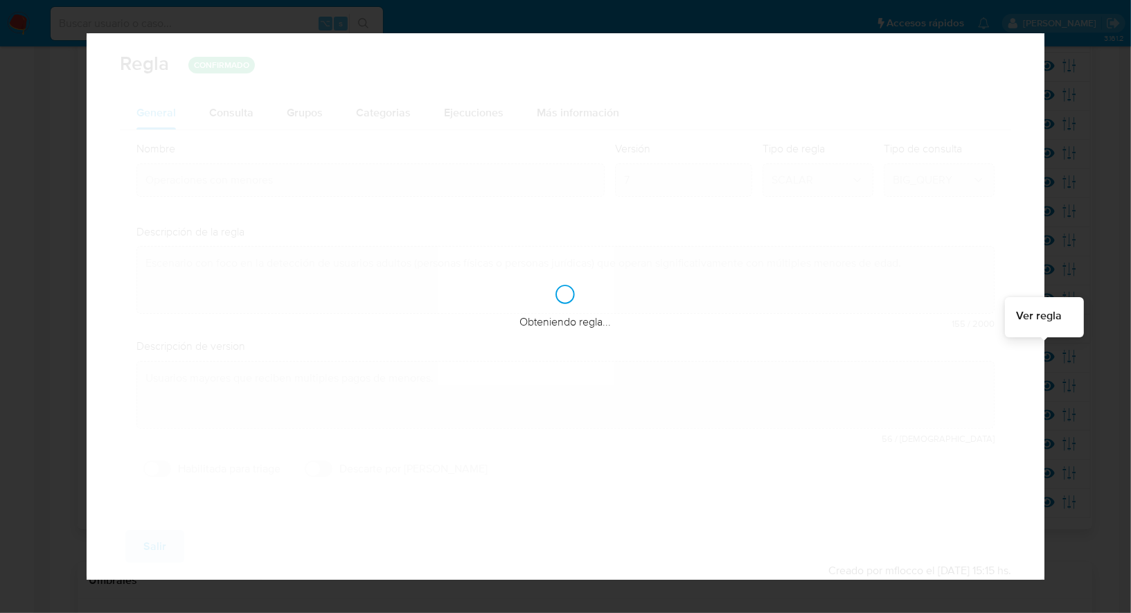
checkbox input "false"
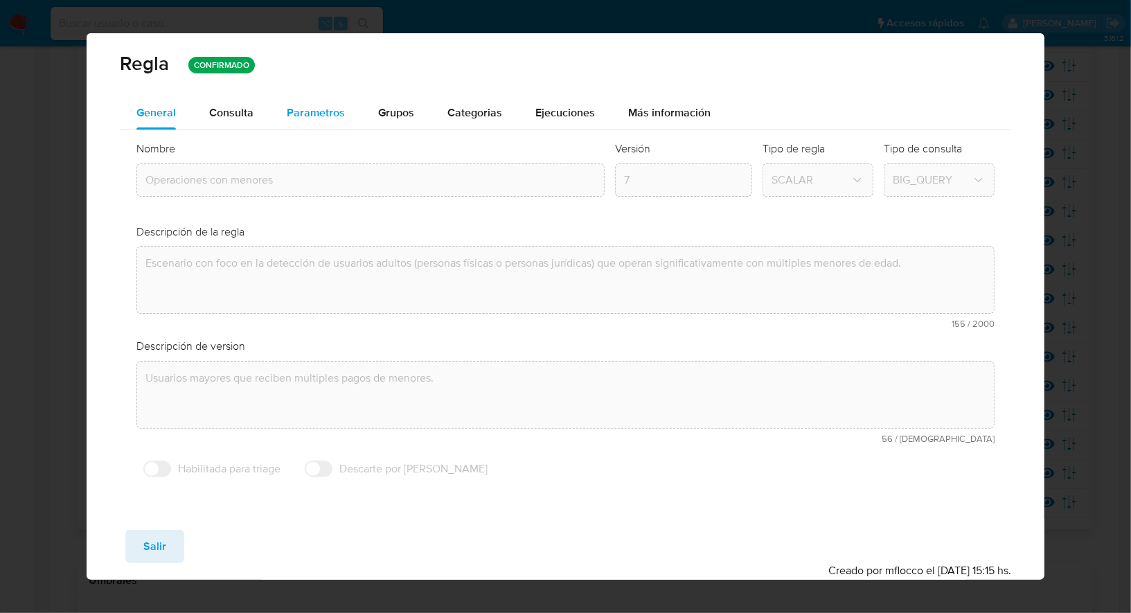
click at [331, 108] on span "Parametros" at bounding box center [316, 113] width 58 height 16
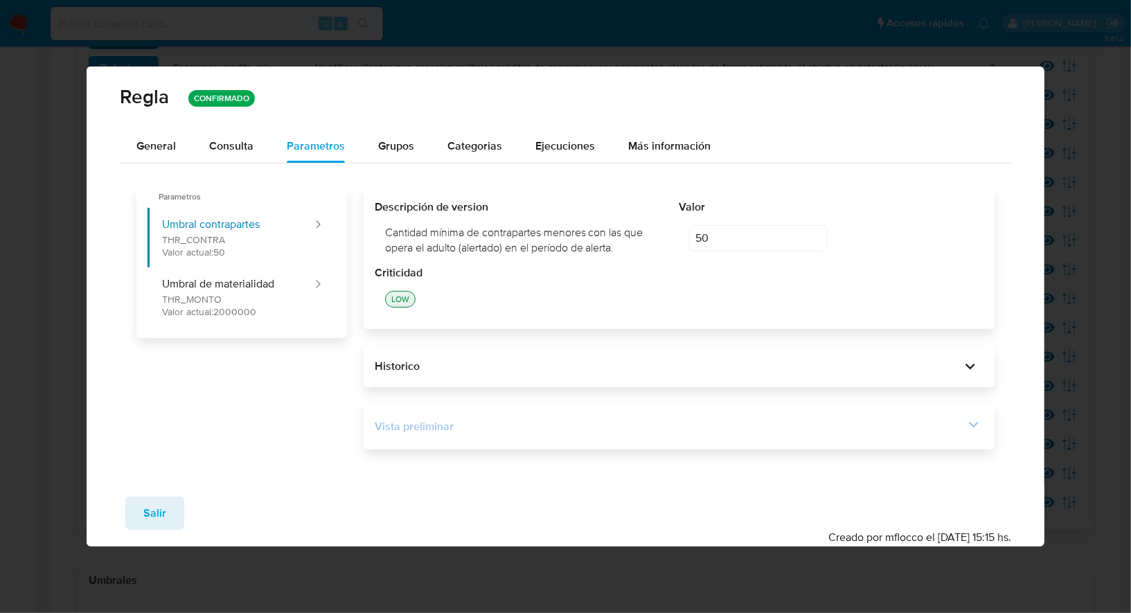
click at [450, 429] on div "Vista preliminar" at bounding box center [670, 426] width 590 height 15
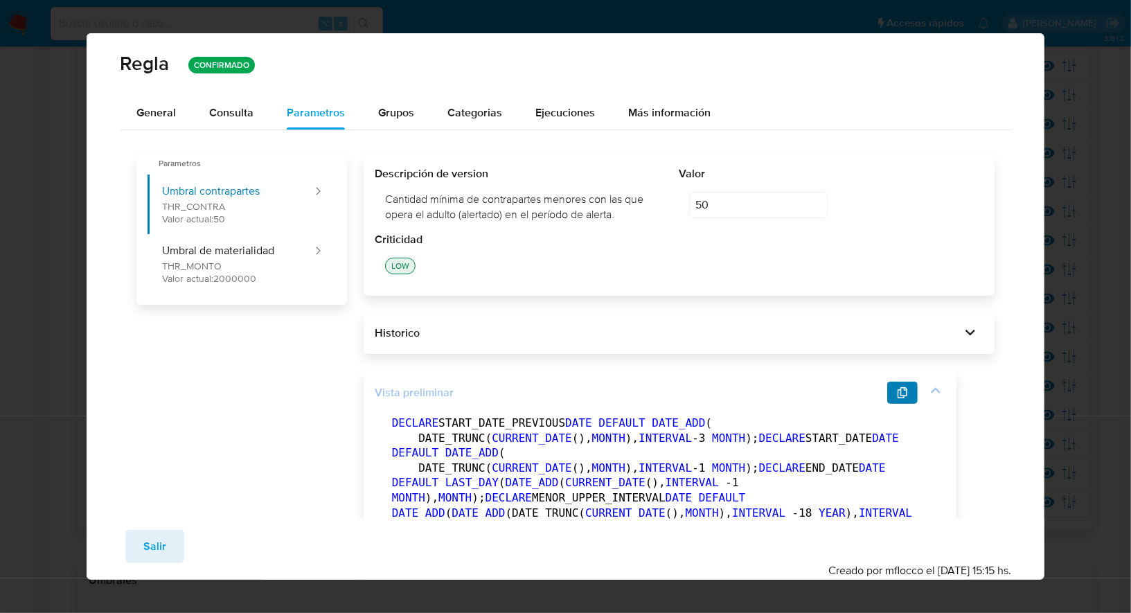
click at [901, 393] on icon "button" at bounding box center [903, 392] width 10 height 11
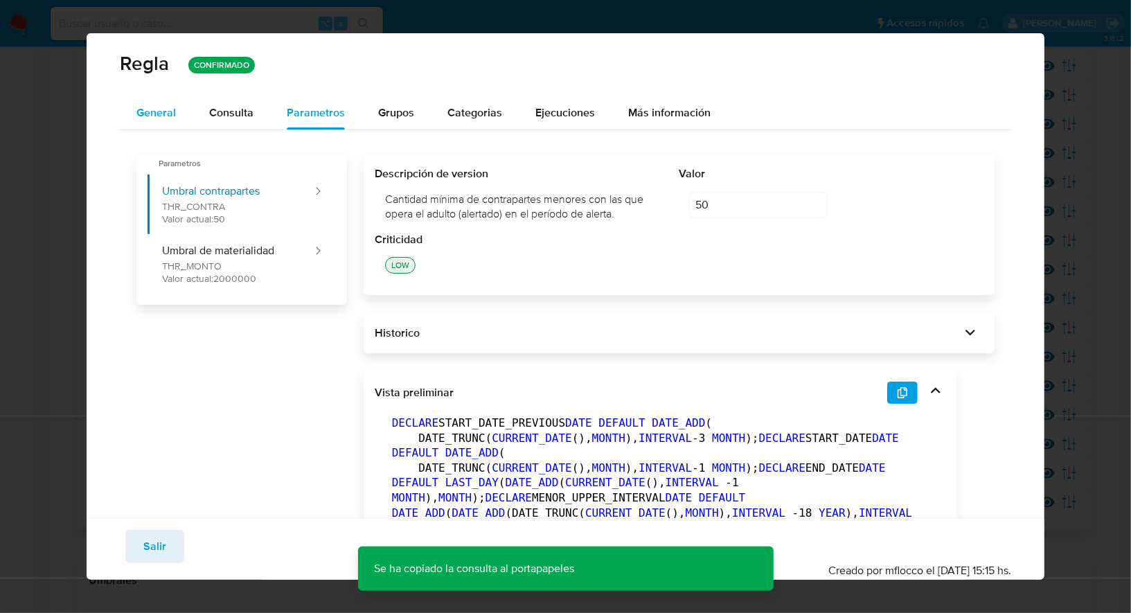
click at [187, 120] on button "General" at bounding box center [156, 112] width 73 height 33
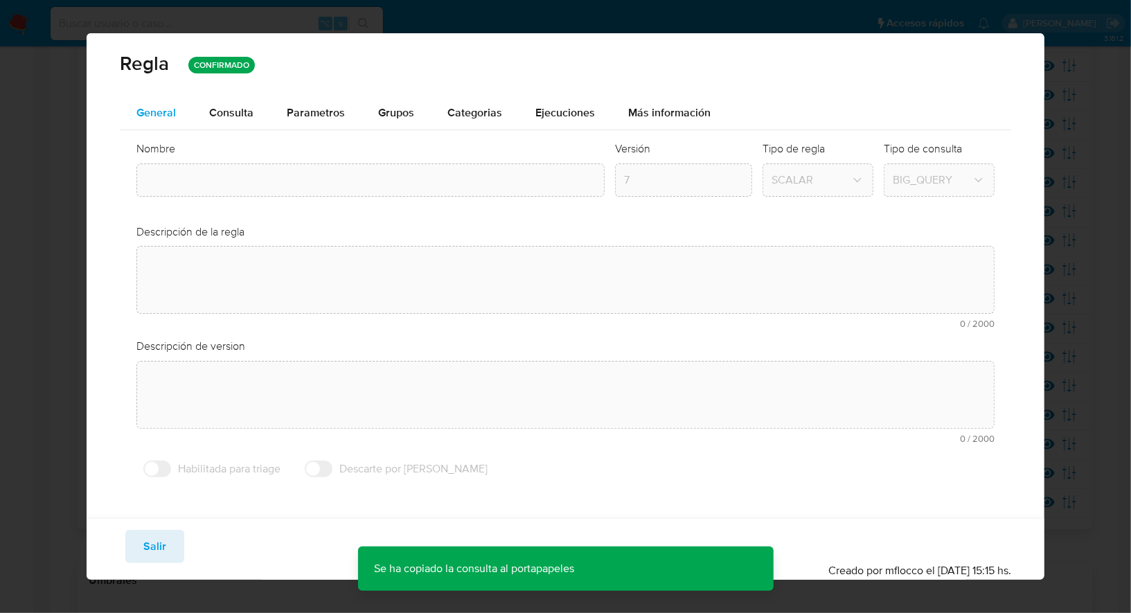
type input "Operaciones con menores"
type textarea "Escenario con foco en la detección de usuarios adultos (personas físicas o pers…"
type textarea "Usuarios mayores que reciben multiples pagos de menores."
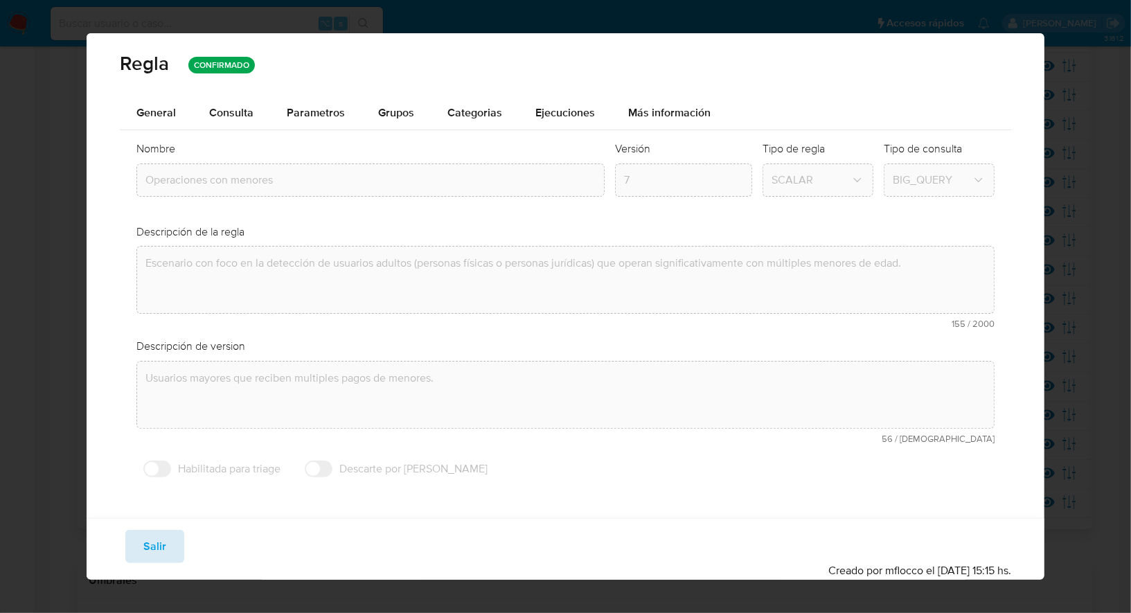
click at [165, 554] on button "Salir" at bounding box center [154, 546] width 59 height 33
type input "1"
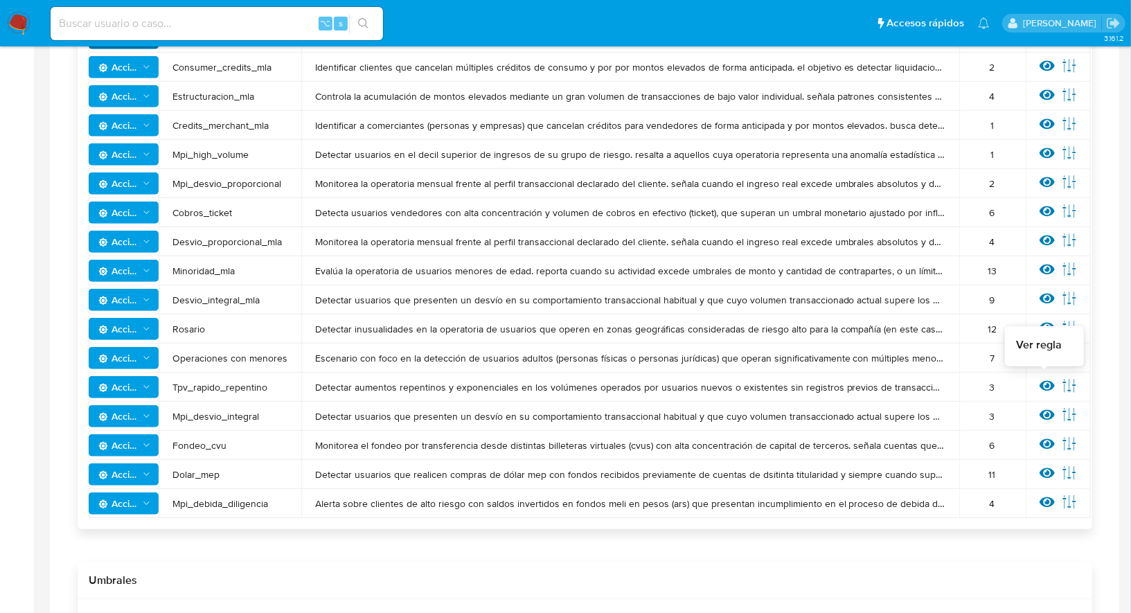
click at [1040, 384] on icon at bounding box center [1047, 386] width 15 height 10
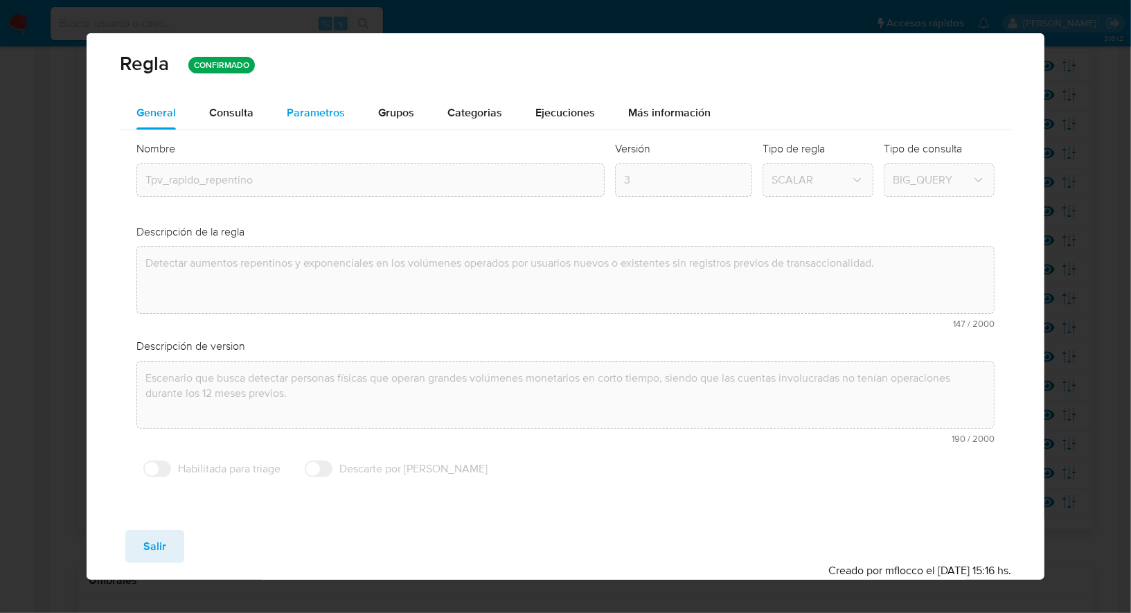
click at [321, 121] on div "Parametros" at bounding box center [316, 112] width 58 height 33
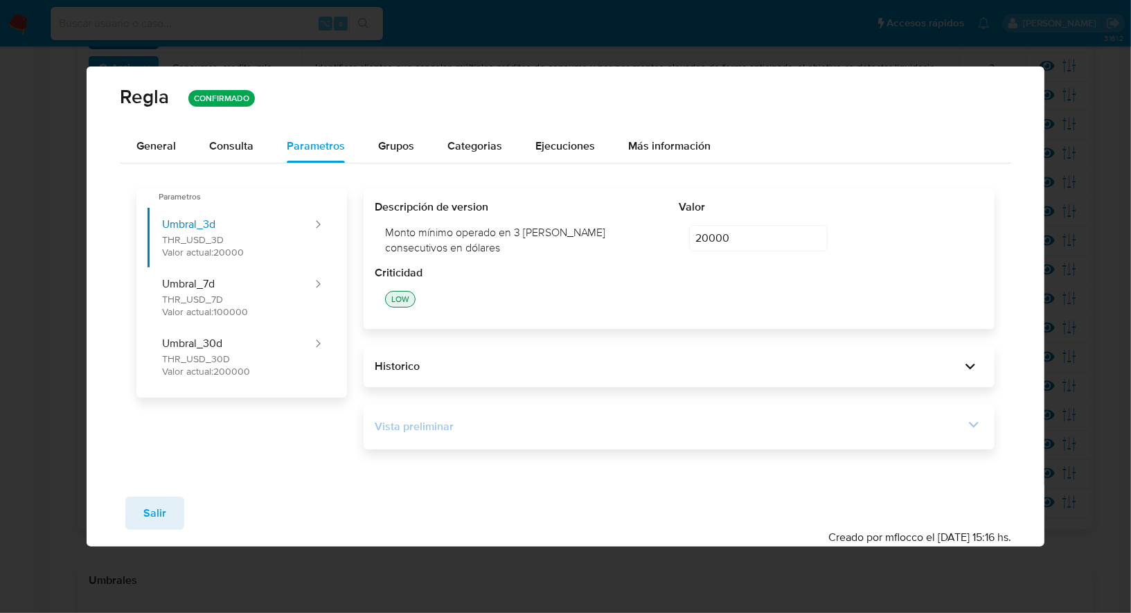
click at [480, 433] on div "Vista preliminar" at bounding box center [679, 427] width 609 height 24
click at [932, 438] on div "Vista preliminar BEGIN DECLARE START_DATE DATE DEFAULT DATE_ADD (DATE_TRUNC( CU…" at bounding box center [679, 427] width 631 height 46
click at [932, 430] on div "Vista preliminar" at bounding box center [670, 426] width 590 height 15
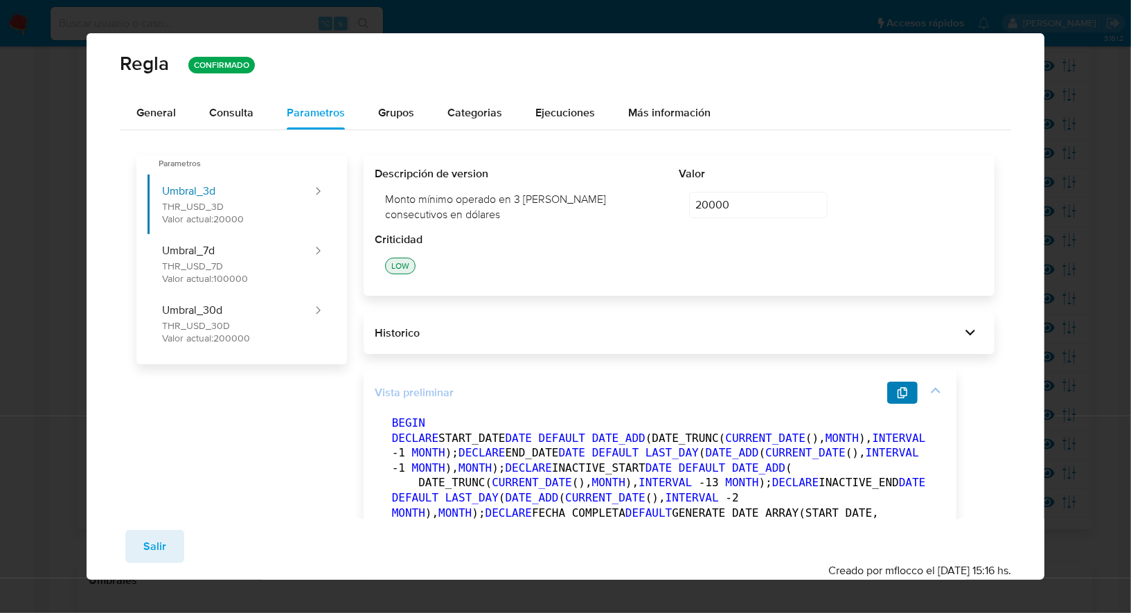
click at [900, 387] on icon "button" at bounding box center [902, 392] width 11 height 11
click at [179, 110] on button "General" at bounding box center [156, 112] width 73 height 33
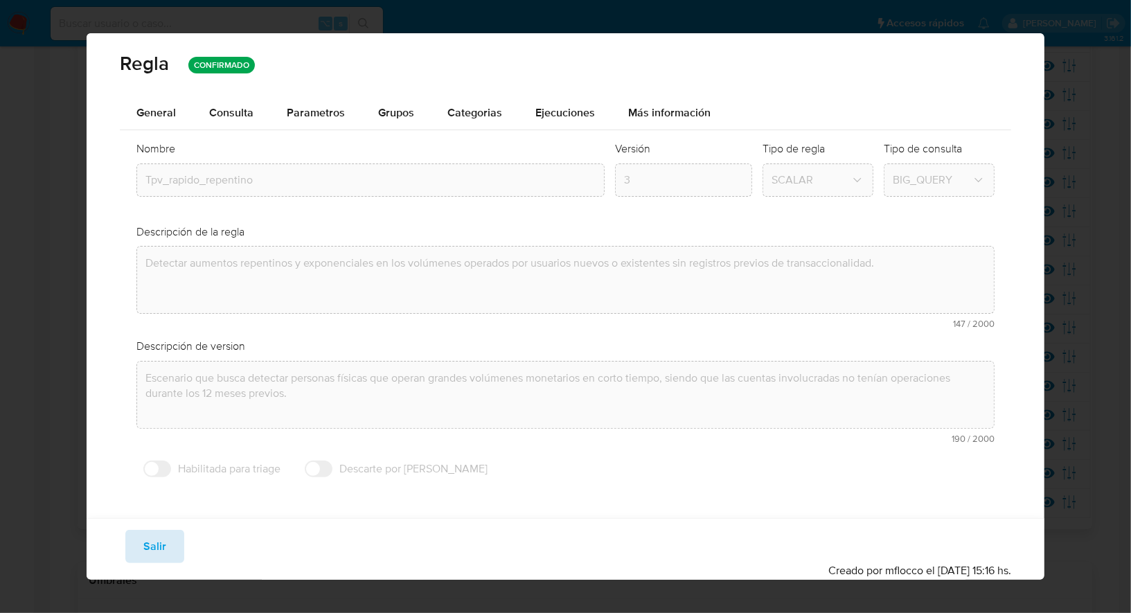
click at [166, 536] on button "Salir" at bounding box center [154, 546] width 59 height 33
type input "1"
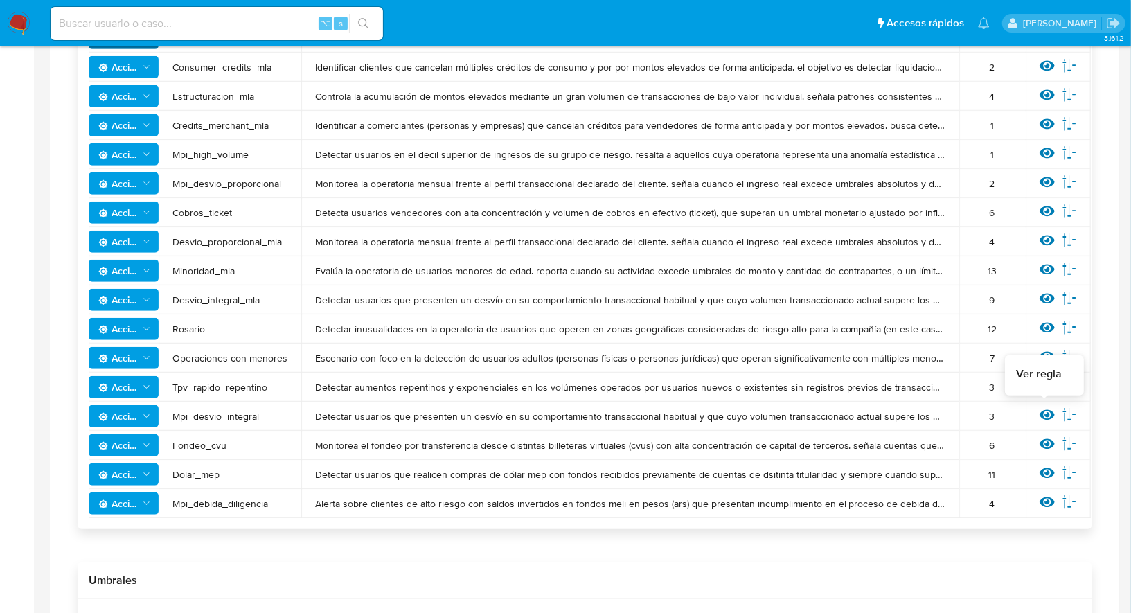
click at [1043, 413] on icon at bounding box center [1047, 415] width 15 height 10
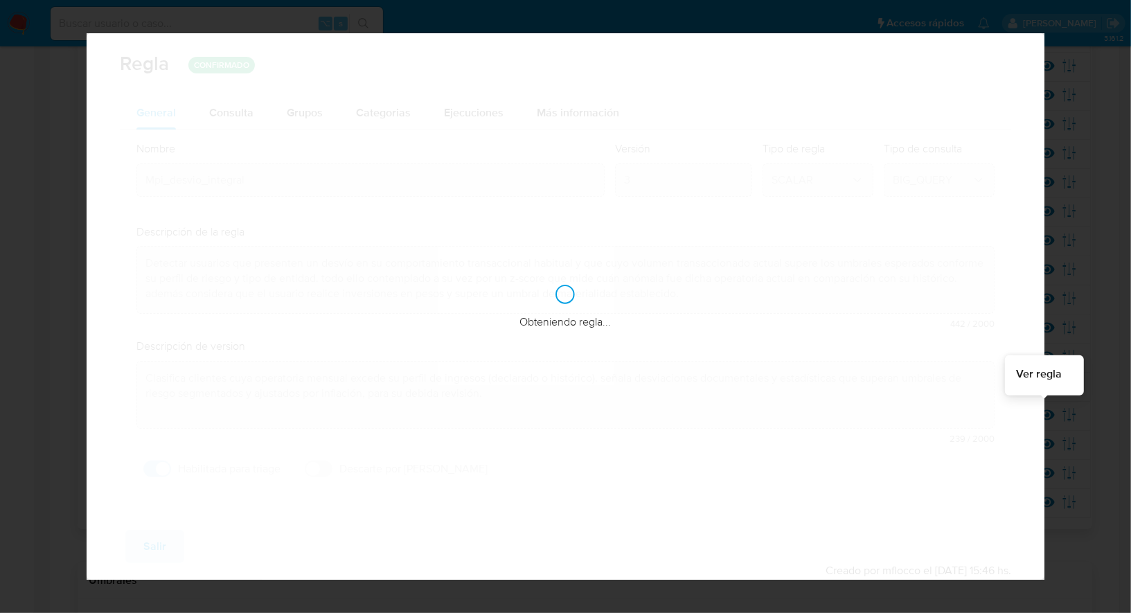
checkbox input "true"
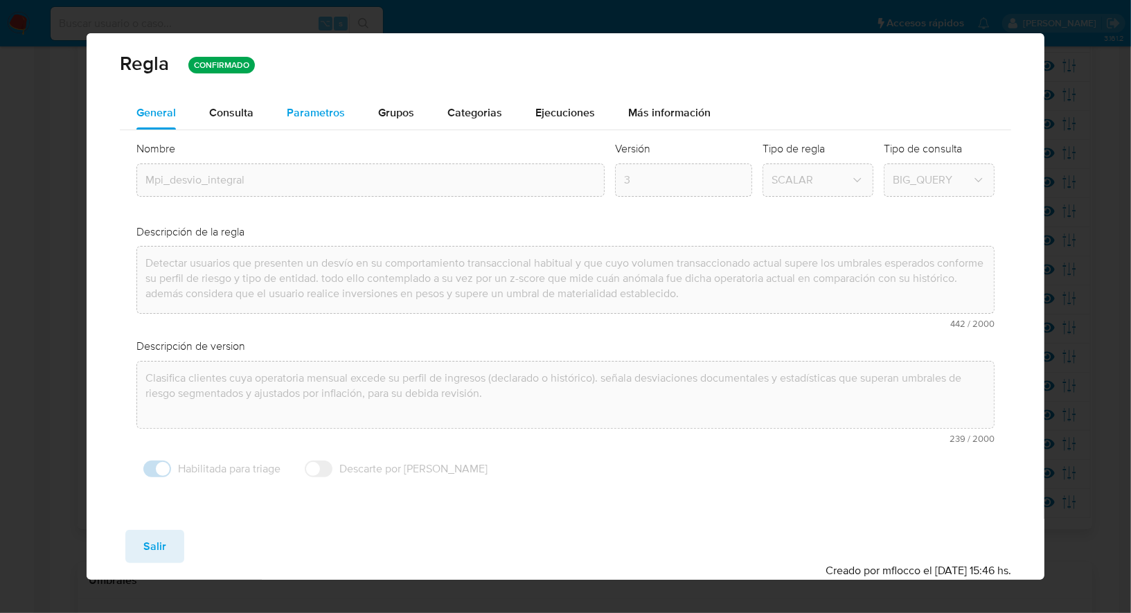
click at [335, 116] on span "Parametros" at bounding box center [316, 113] width 58 height 16
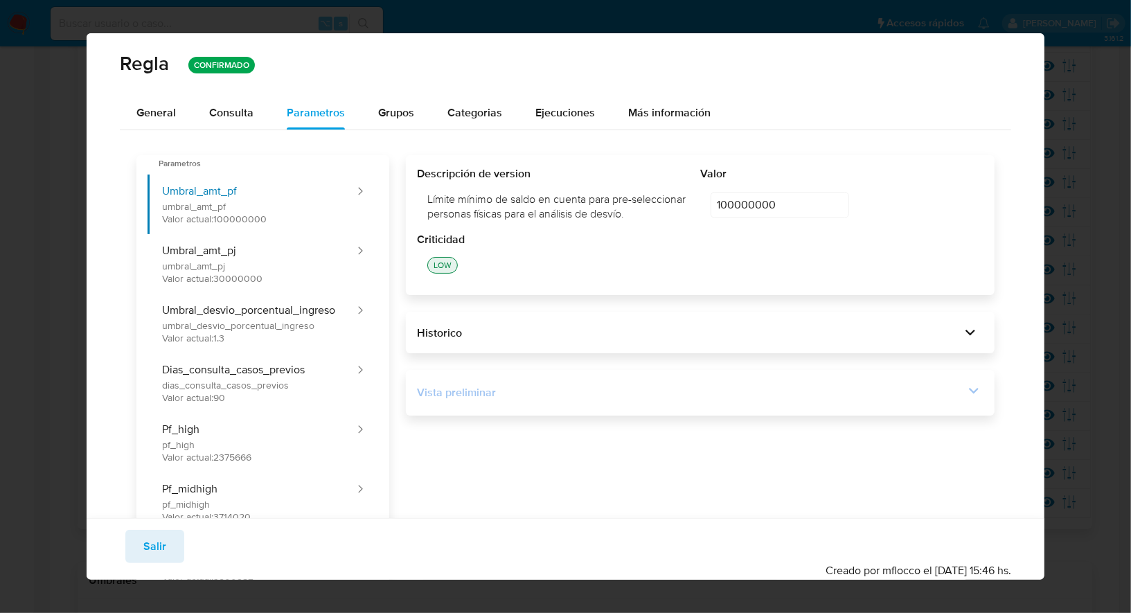
click at [501, 400] on div "Vista preliminar" at bounding box center [700, 393] width 567 height 24
click at [611, 401] on div "Vista preliminar" at bounding box center [700, 393] width 567 height 24
click at [537, 390] on div "Vista preliminar" at bounding box center [690, 392] width 547 height 15
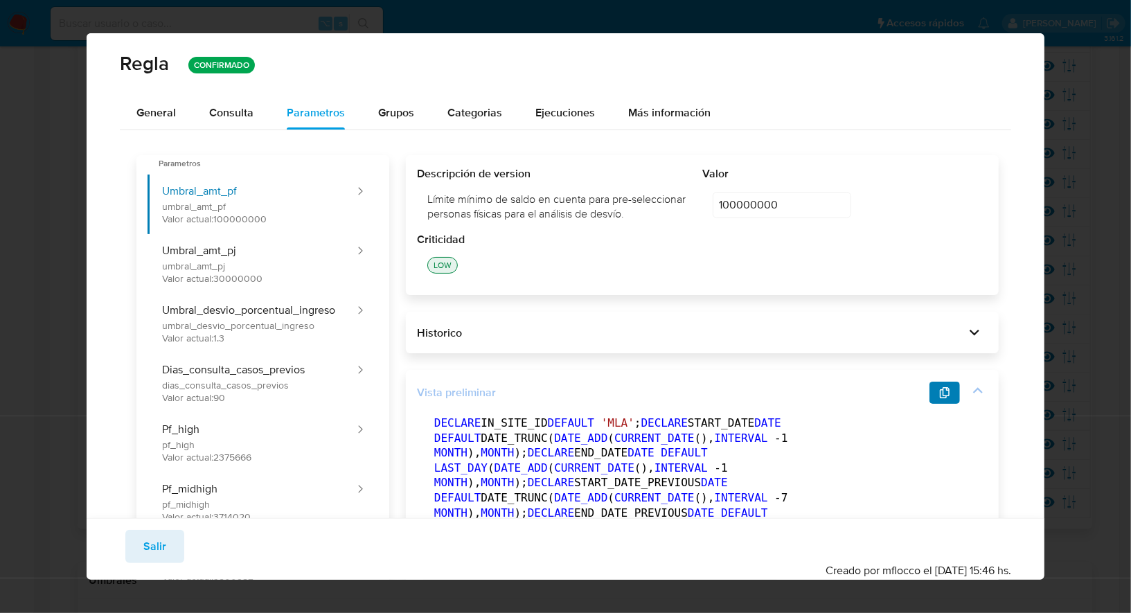
click at [945, 392] on icon "button" at bounding box center [945, 392] width 10 height 11
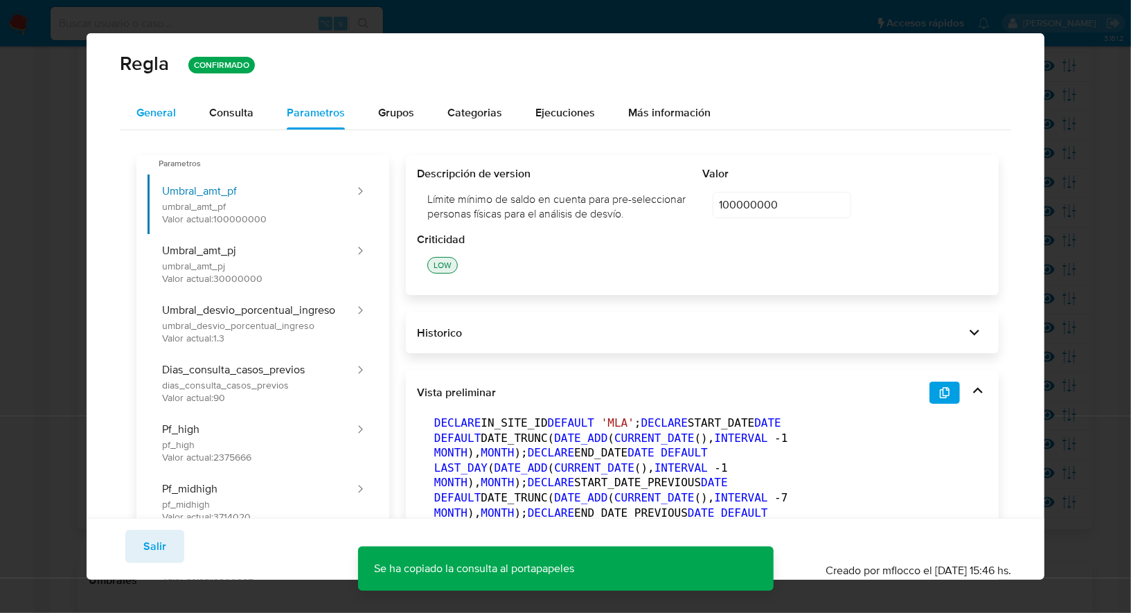
click at [174, 113] on span "General" at bounding box center [155, 113] width 39 height 16
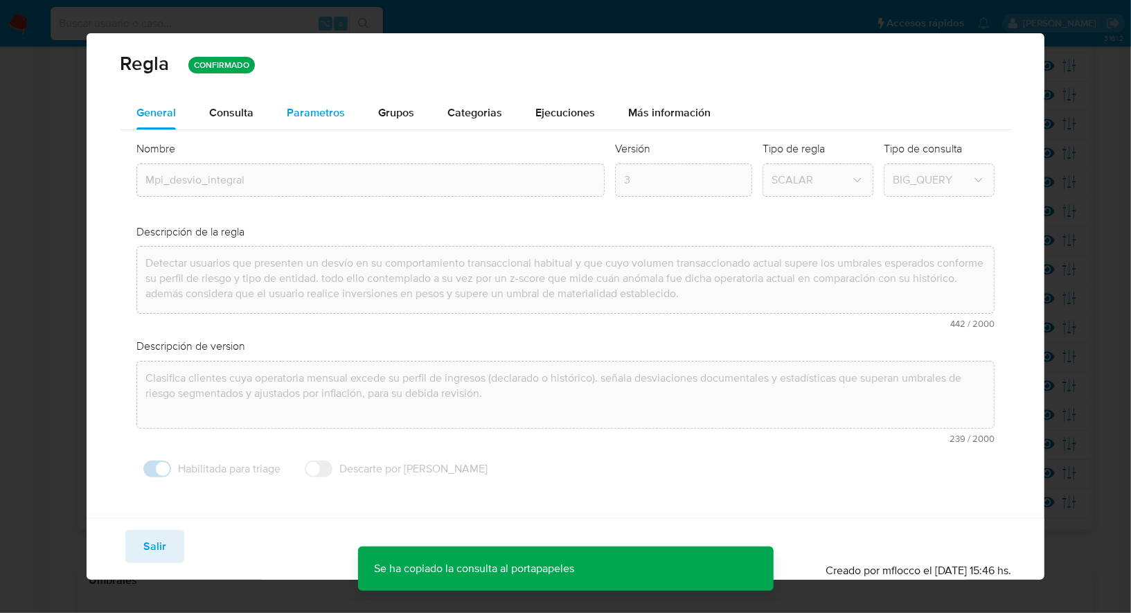
click at [291, 115] on span "Parametros" at bounding box center [316, 113] width 58 height 16
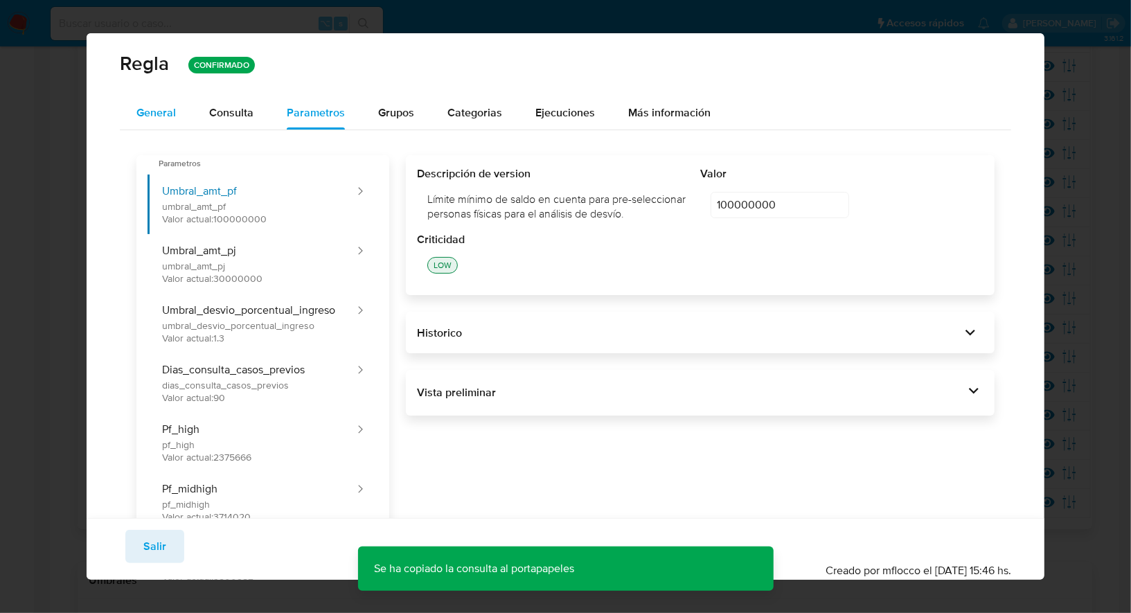
click at [159, 109] on span "General" at bounding box center [155, 113] width 39 height 16
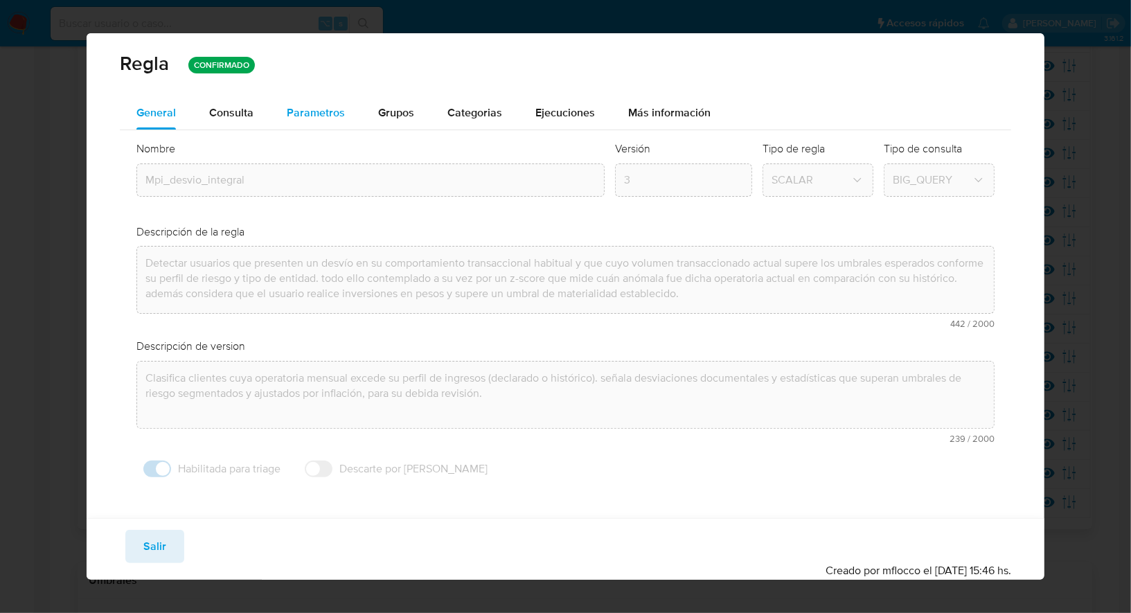
click at [319, 112] on span "Parametros" at bounding box center [316, 113] width 58 height 16
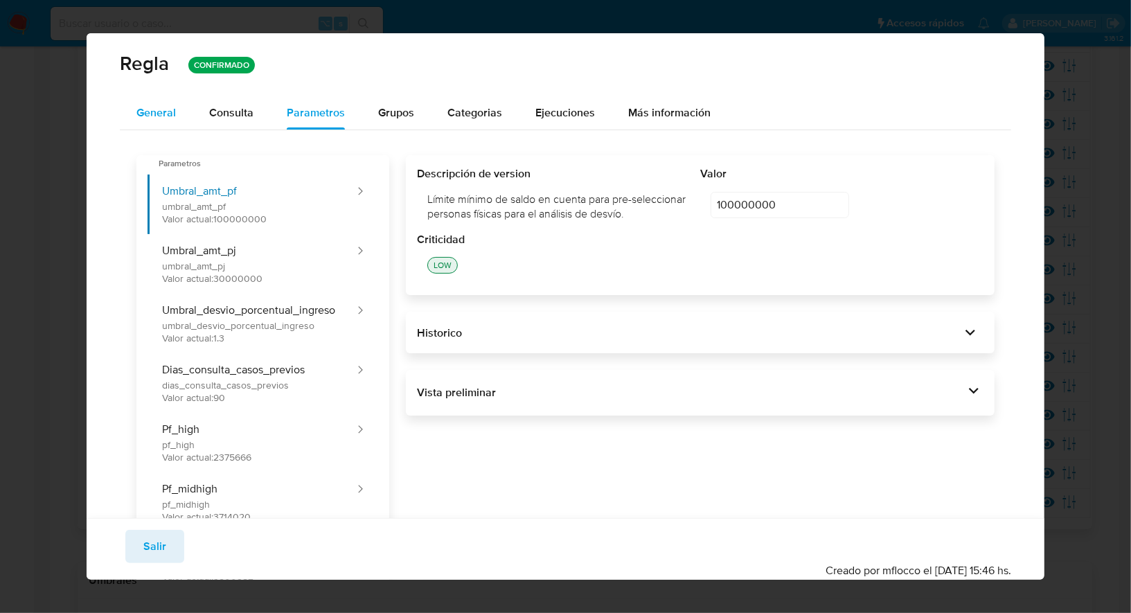
click at [163, 114] on span "General" at bounding box center [155, 113] width 39 height 16
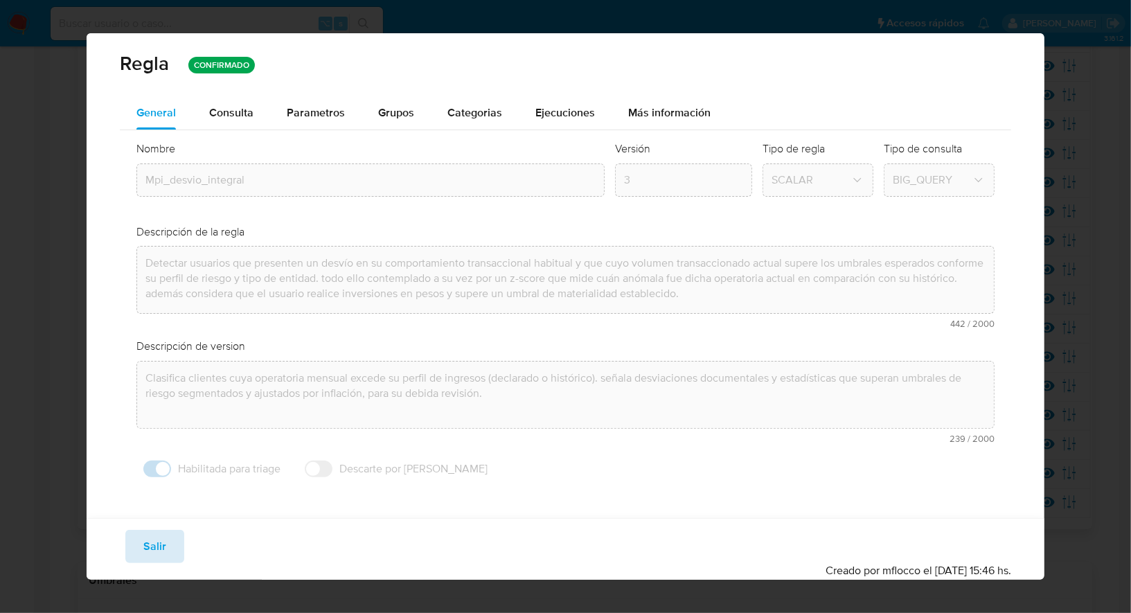
click at [176, 549] on button "Salir" at bounding box center [154, 546] width 59 height 33
type input "1"
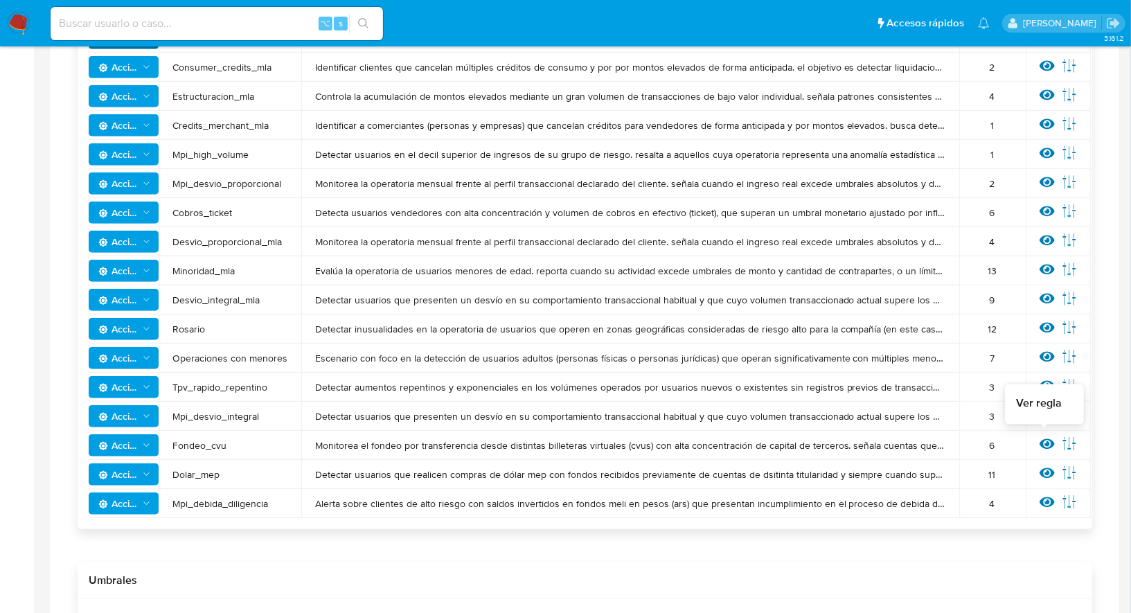
click at [1040, 441] on icon at bounding box center [1047, 444] width 15 height 10
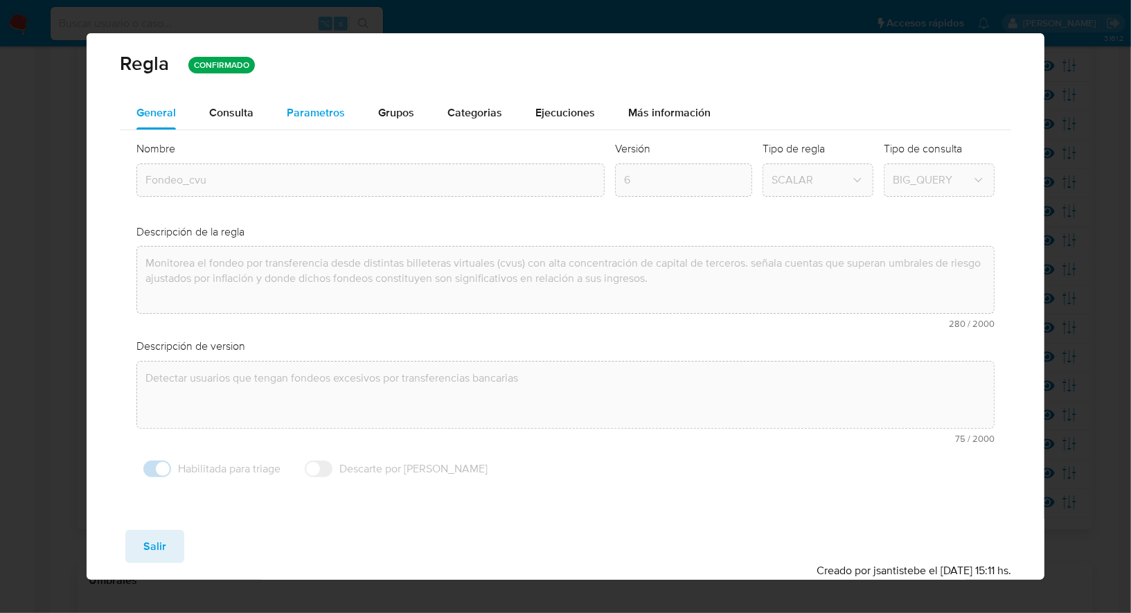
click at [310, 114] on span "Parametros" at bounding box center [316, 113] width 58 height 16
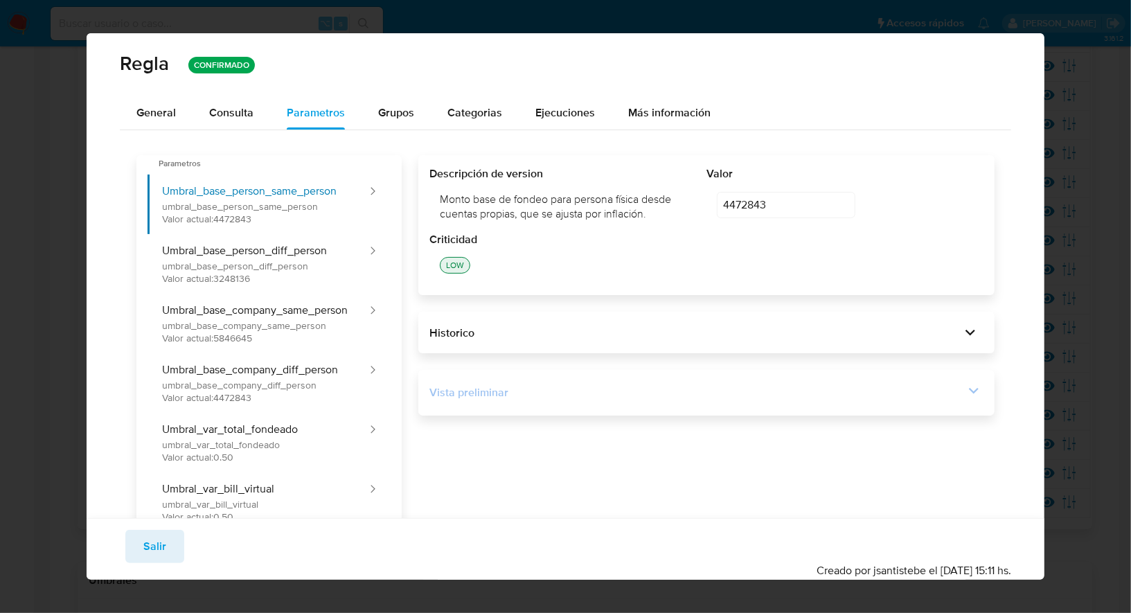
click at [525, 386] on div "Vista preliminar" at bounding box center [697, 392] width 535 height 15
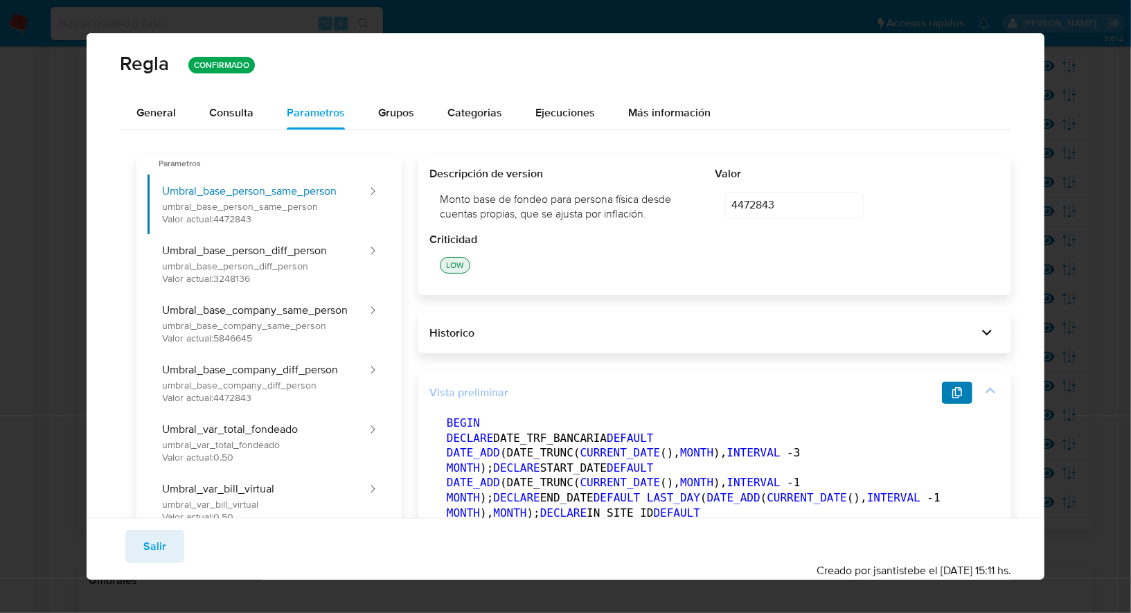
click at [952, 398] on span "button" at bounding box center [957, 392] width 11 height 19
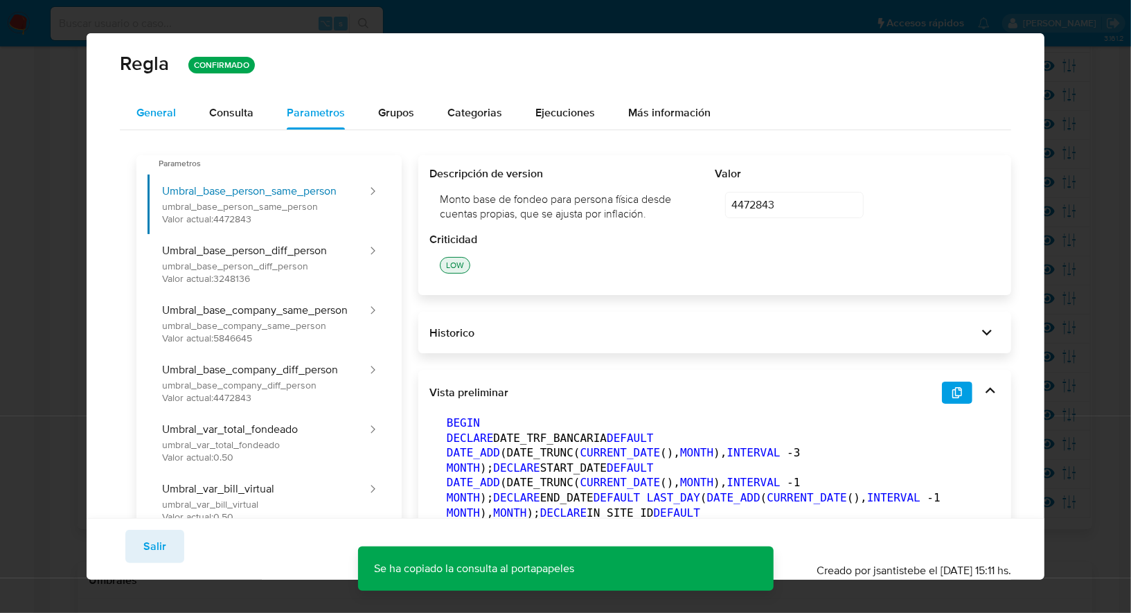
click at [174, 110] on span "General" at bounding box center [155, 113] width 39 height 16
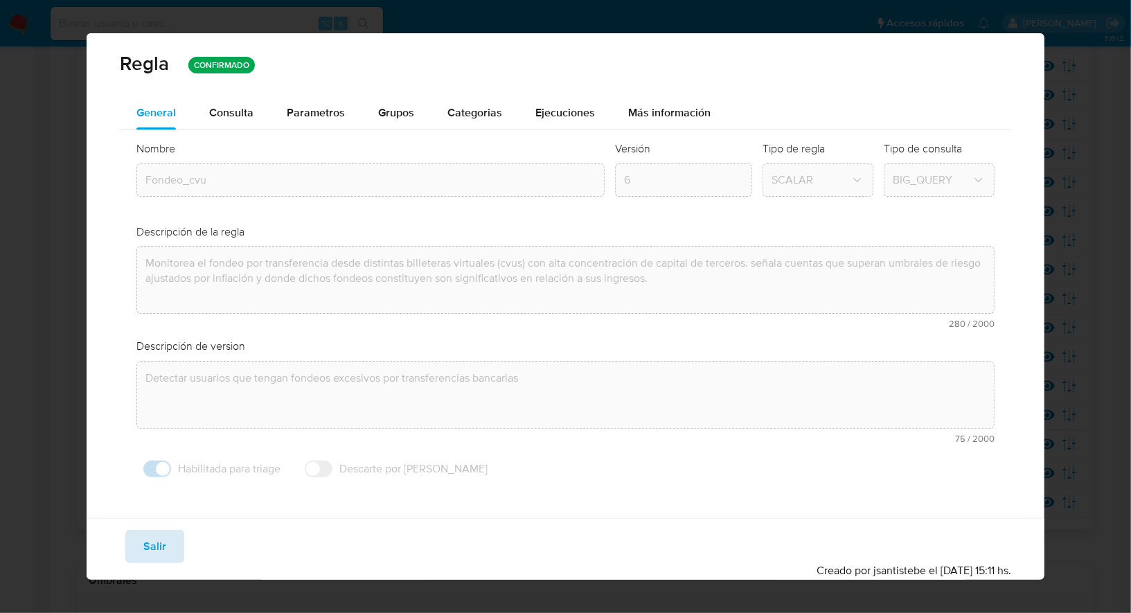
click at [177, 549] on button "Salir" at bounding box center [154, 546] width 59 height 33
type input "1"
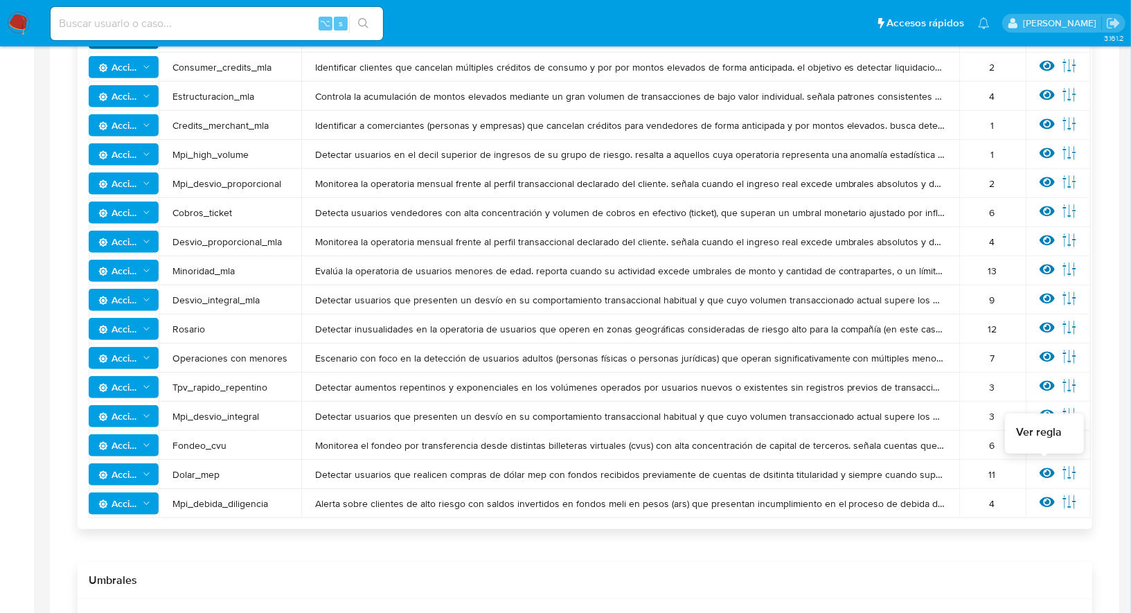
click at [1041, 470] on icon at bounding box center [1047, 473] width 15 height 15
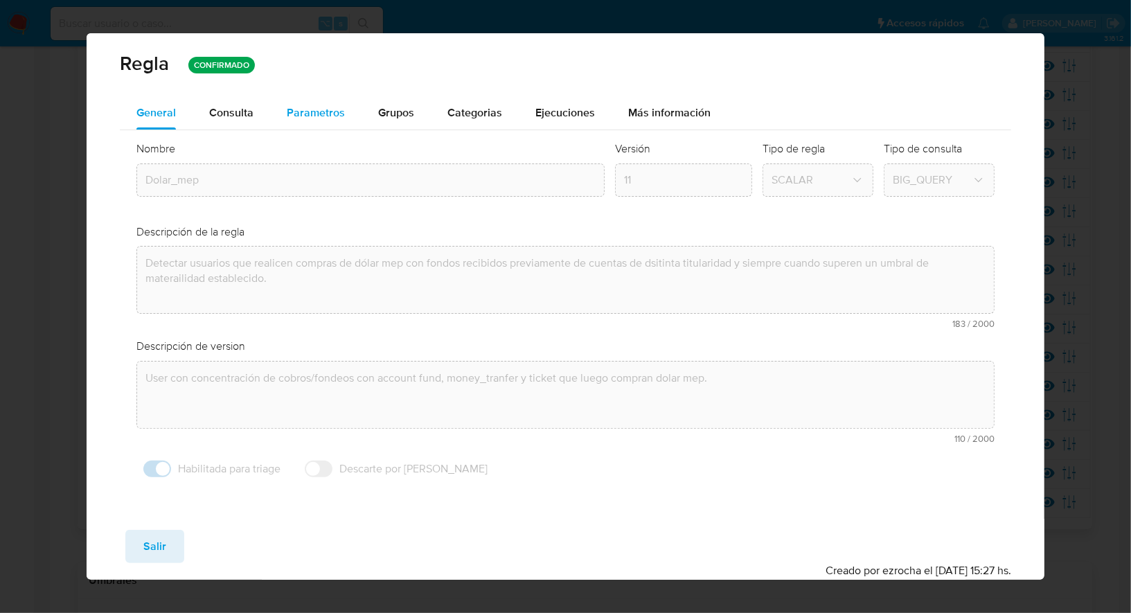
click at [337, 112] on span "Parametros" at bounding box center [316, 113] width 58 height 16
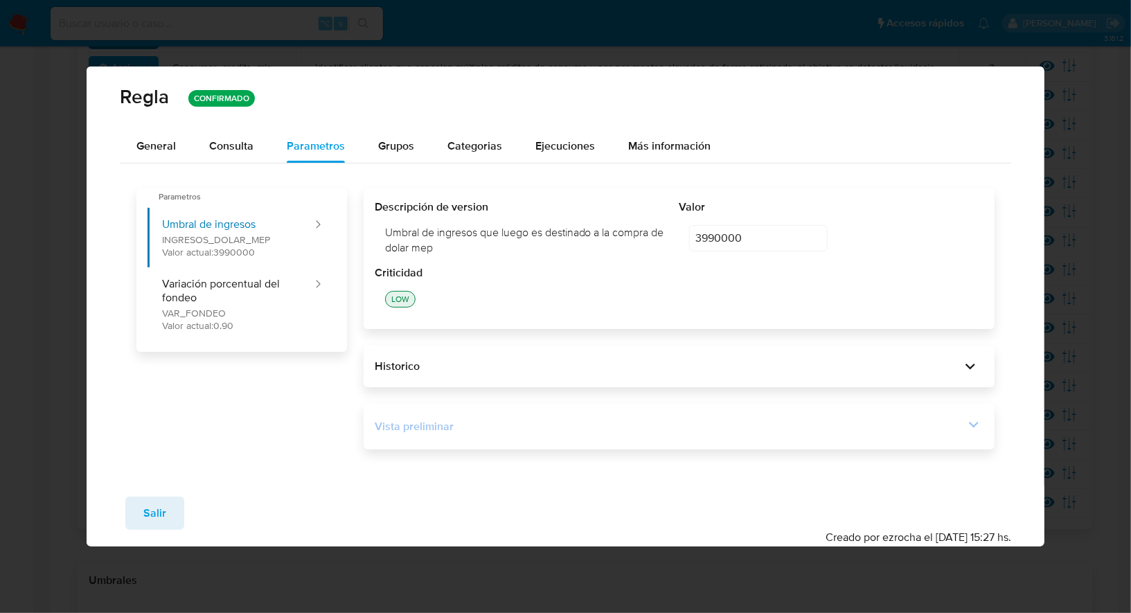
click at [539, 430] on div "Vista preliminar" at bounding box center [670, 426] width 590 height 15
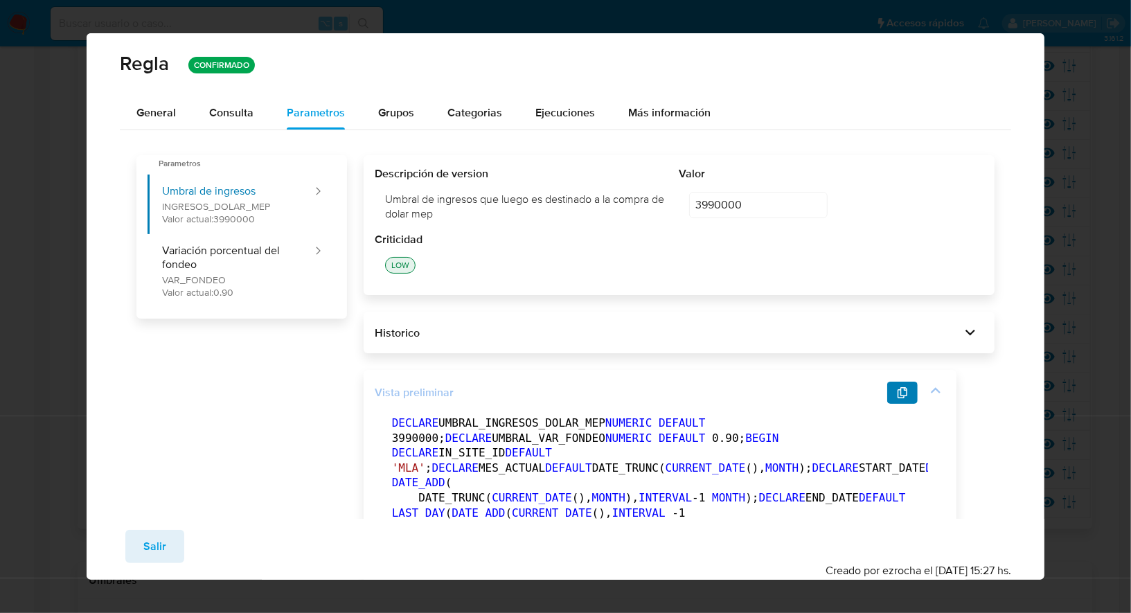
click at [896, 389] on button "button" at bounding box center [902, 393] width 30 height 22
click at [175, 548] on button "Salir" at bounding box center [154, 546] width 59 height 33
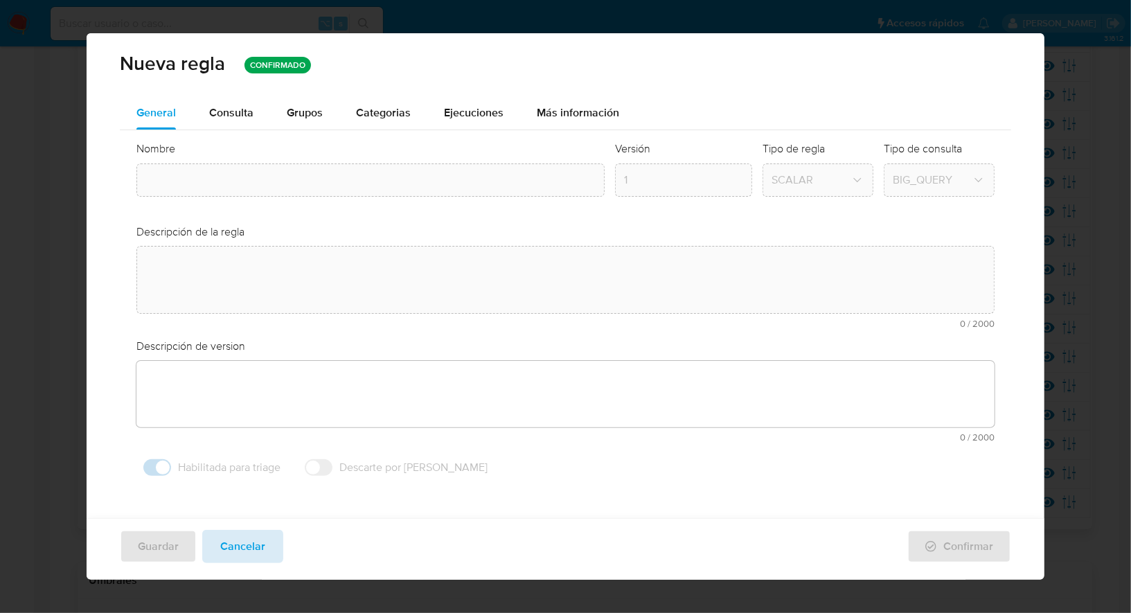
type input "Dolar_mep"
type textarea "Detectar usuarios que realicen compras de dólar mep con fondos recibidos previa…"
type textarea "User con concentración de cobros/fondeos con account fund, money_tranfer y tick…"
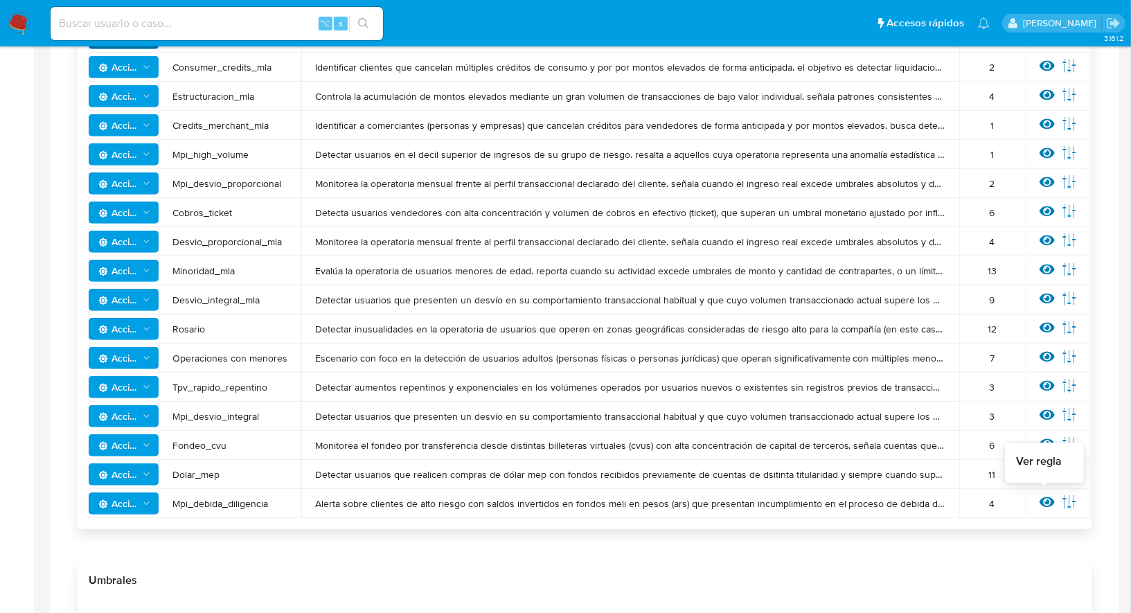
click at [1040, 502] on icon at bounding box center [1047, 502] width 15 height 10
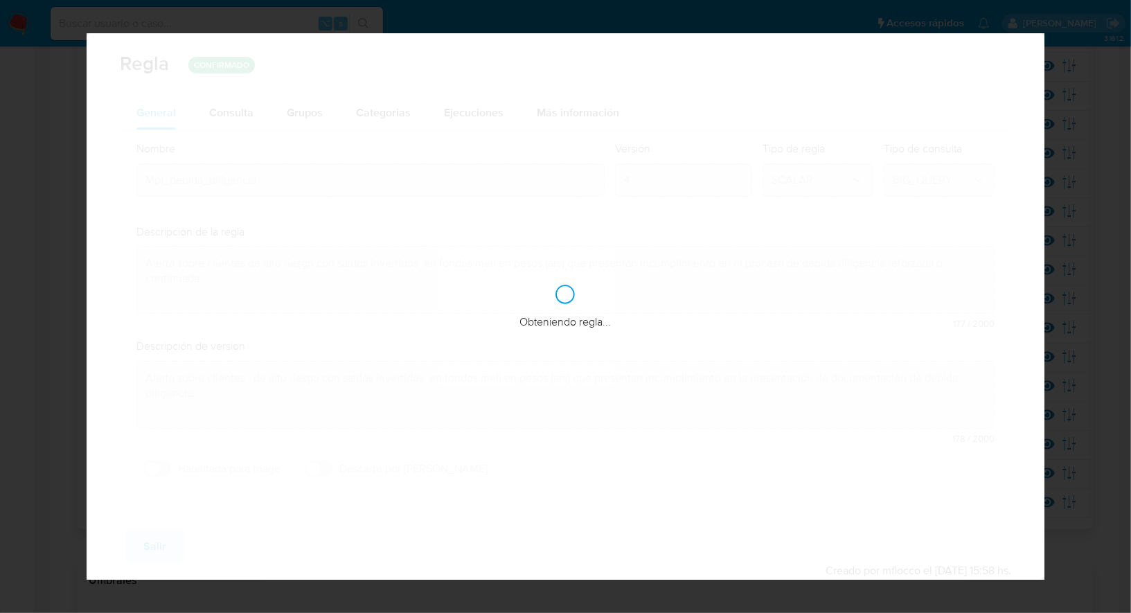
checkbox input "false"
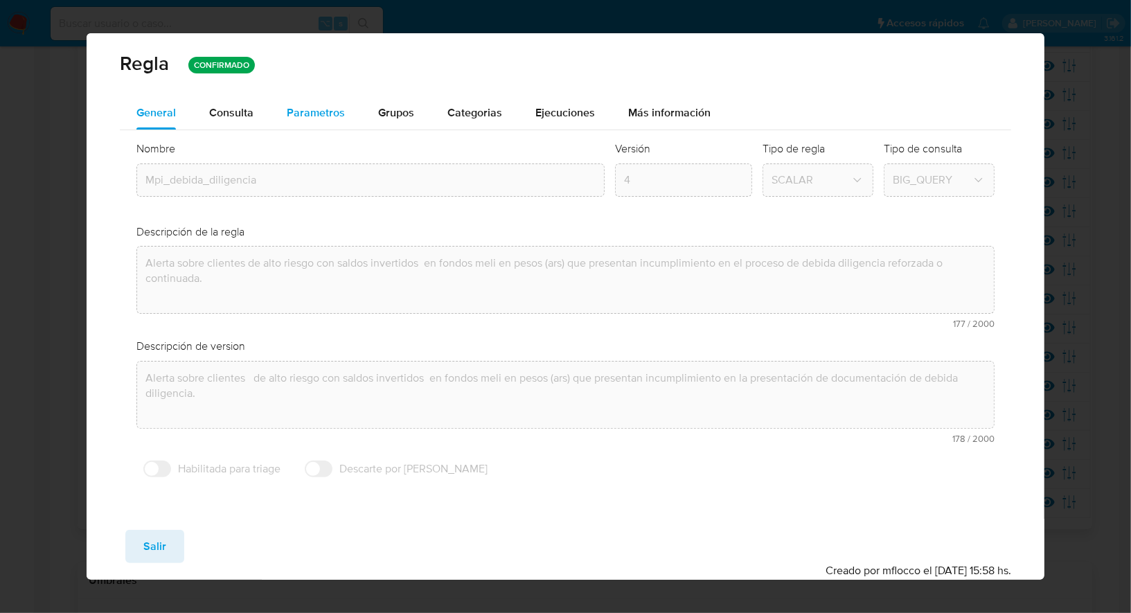
click at [339, 122] on div "Parametros" at bounding box center [316, 112] width 58 height 33
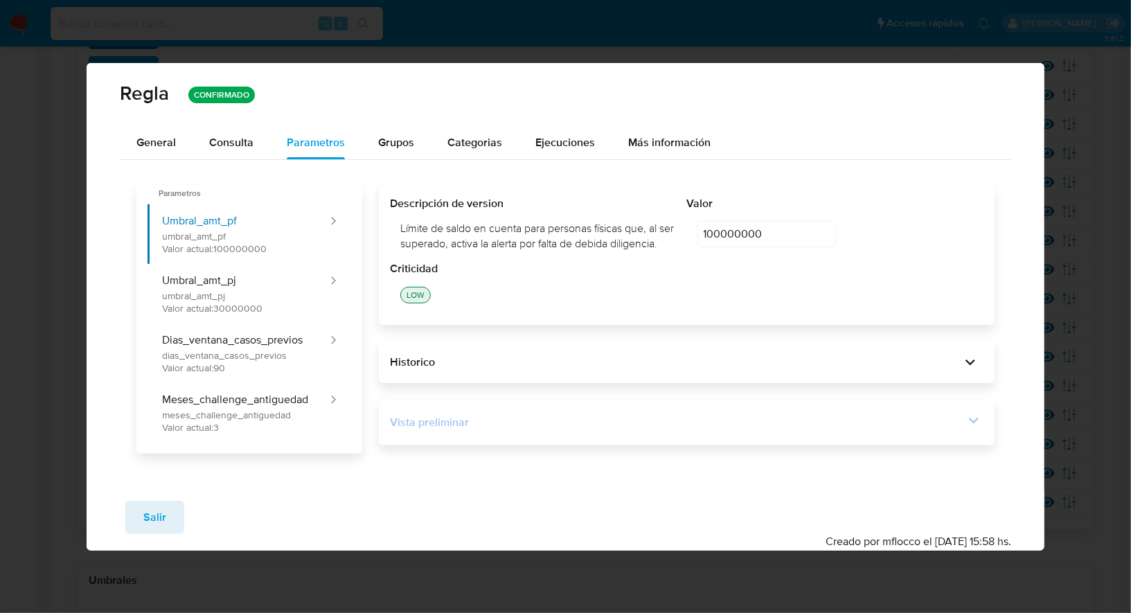
click at [531, 434] on div "Vista preliminar" at bounding box center [687, 423] width 594 height 24
click at [636, 430] on div "Vista preliminar" at bounding box center [677, 422] width 574 height 15
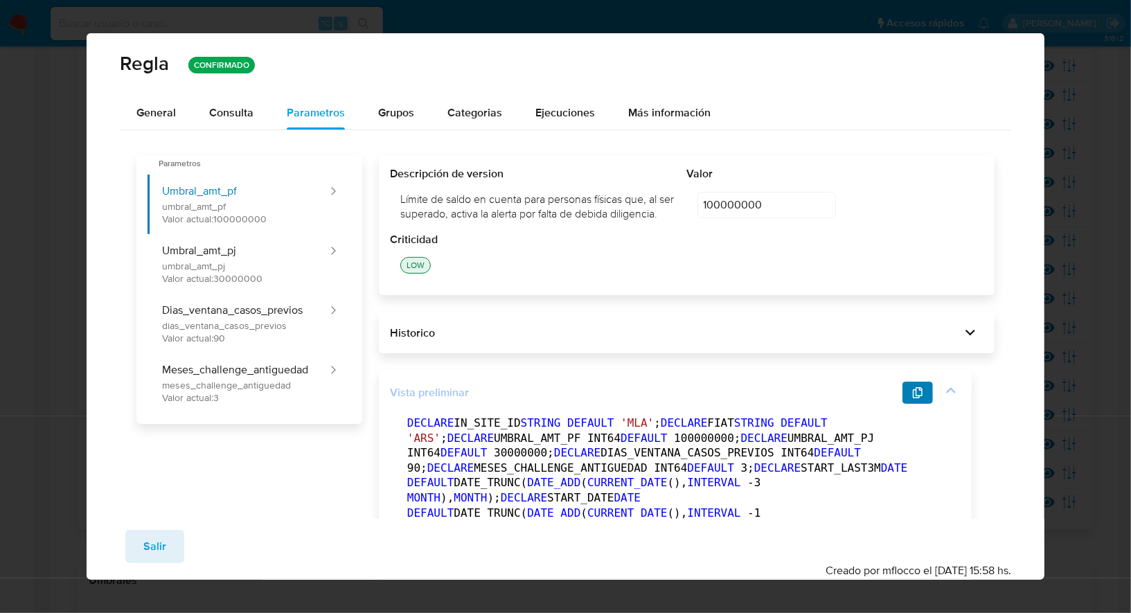
click at [912, 403] on button "button" at bounding box center [918, 393] width 30 height 22
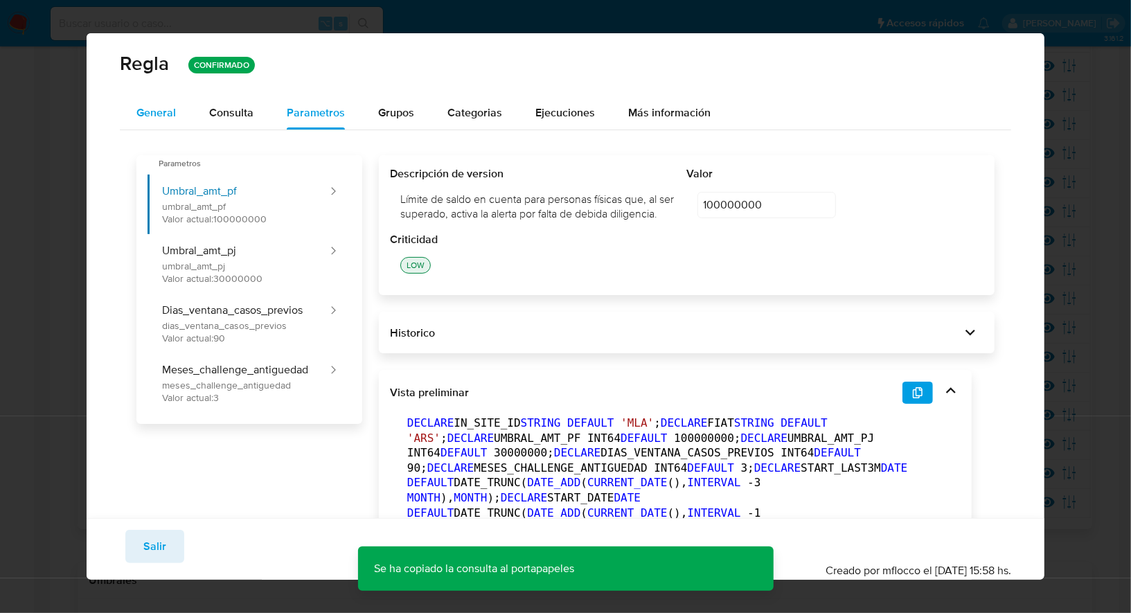
click at [162, 114] on span "General" at bounding box center [155, 113] width 39 height 16
